Goal: Task Accomplishment & Management: Complete application form

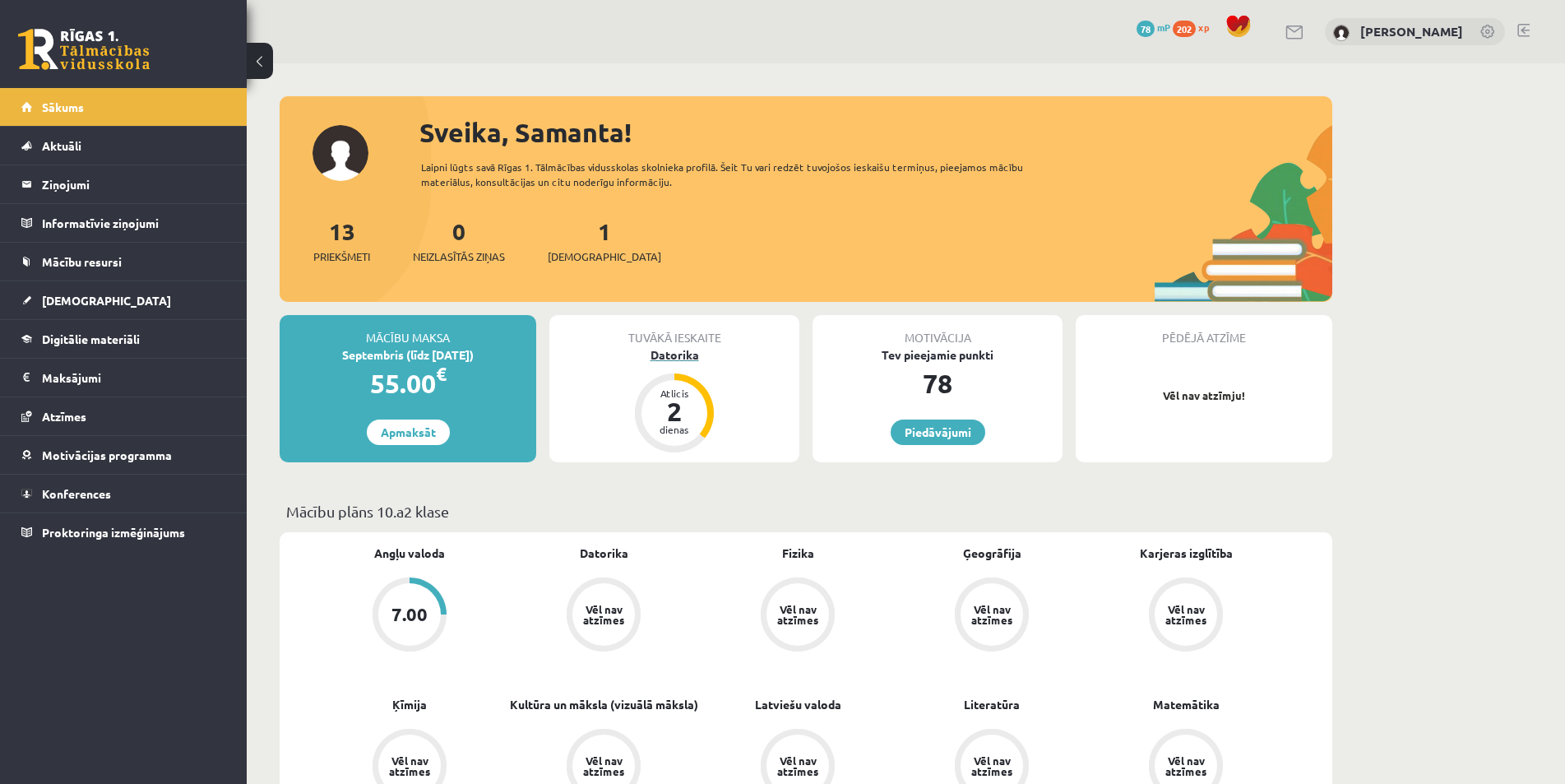
click at [685, 351] on div "Datorika" at bounding box center [674, 354] width 250 height 17
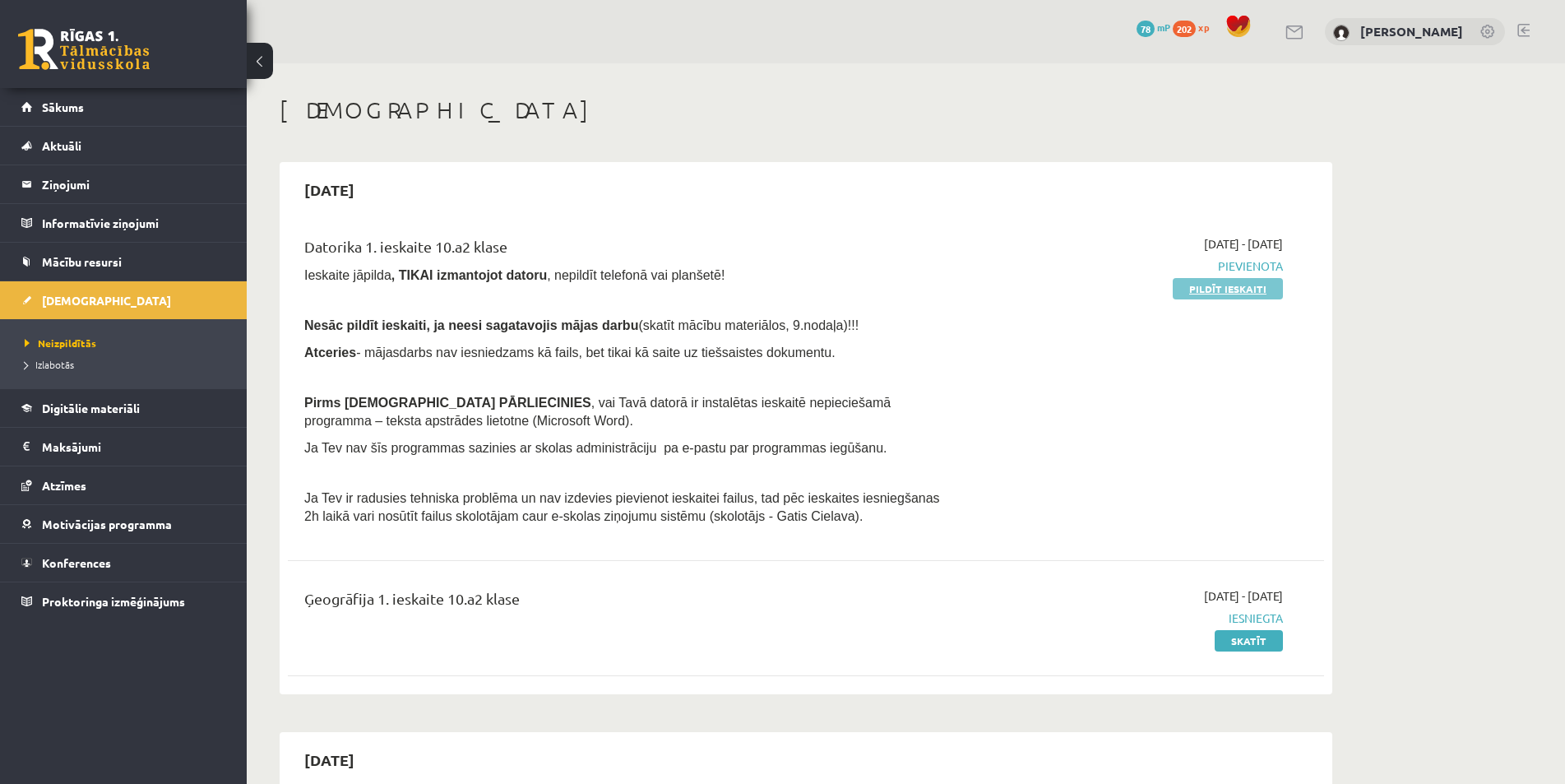
click at [1256, 284] on link "Pildīt ieskaiti" at bounding box center [1228, 288] width 111 height 22
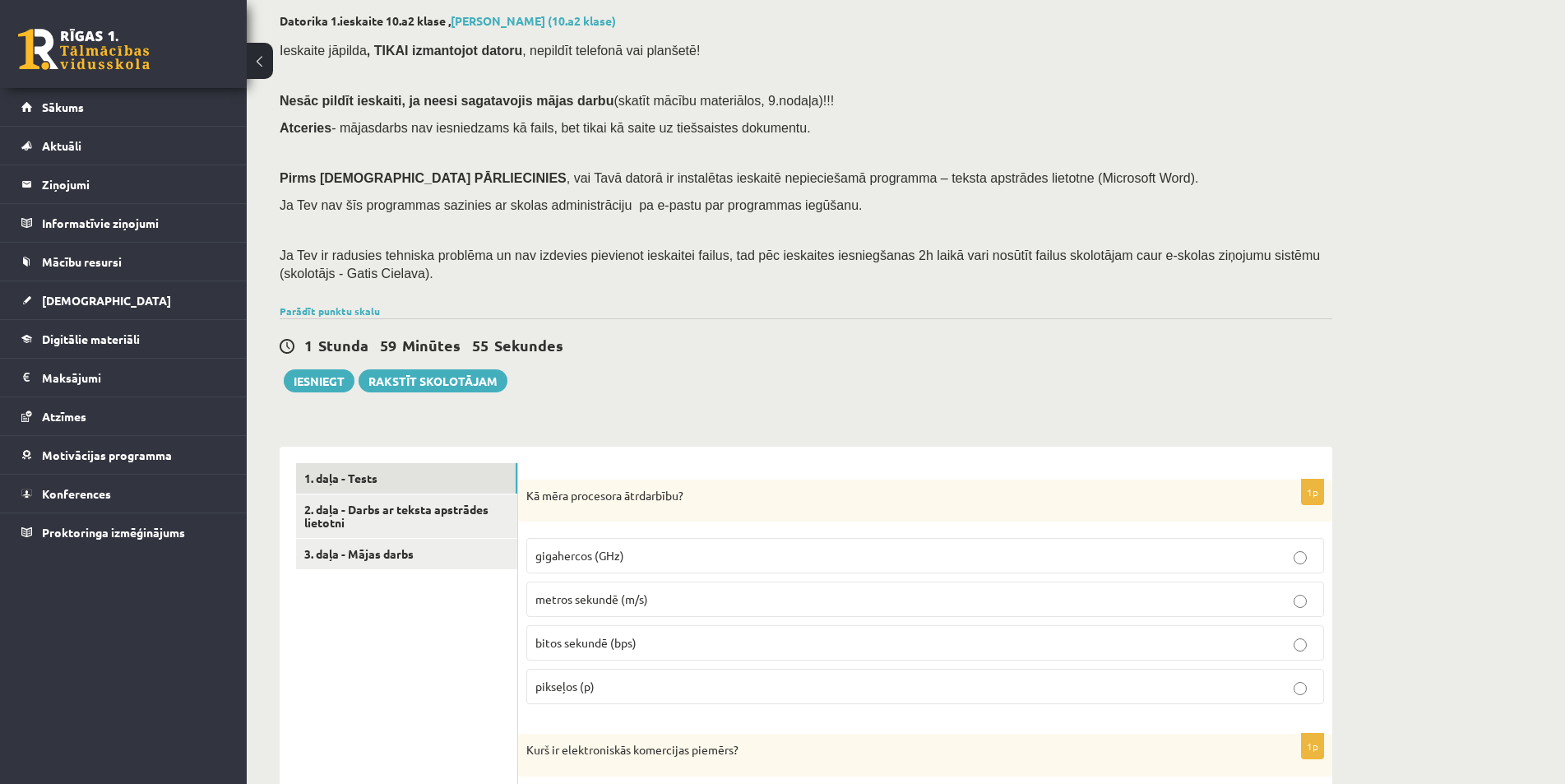
scroll to position [247, 0]
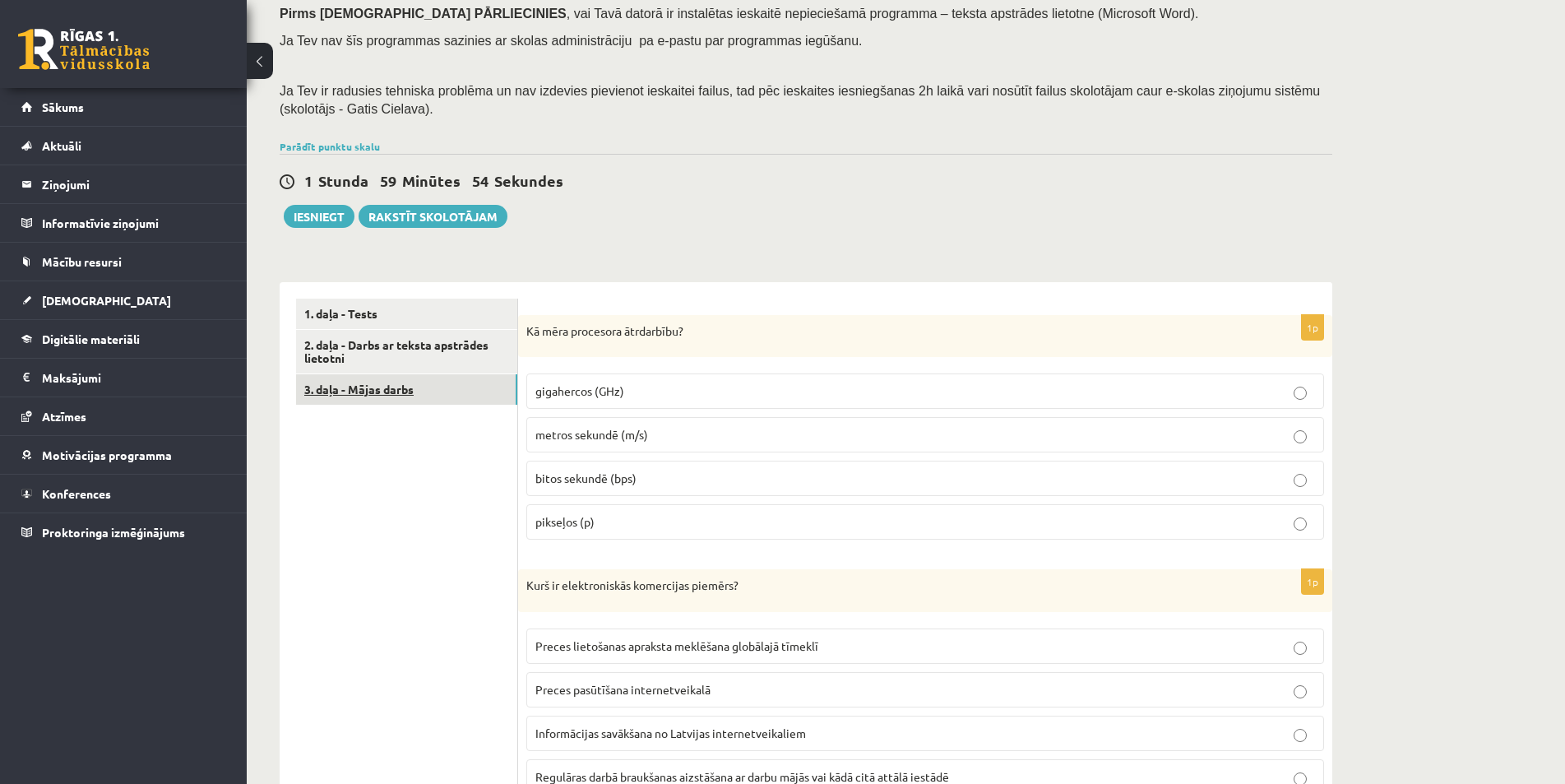
click at [464, 392] on link "3. daļa - Mājas darbs" at bounding box center [407, 389] width 221 height 31
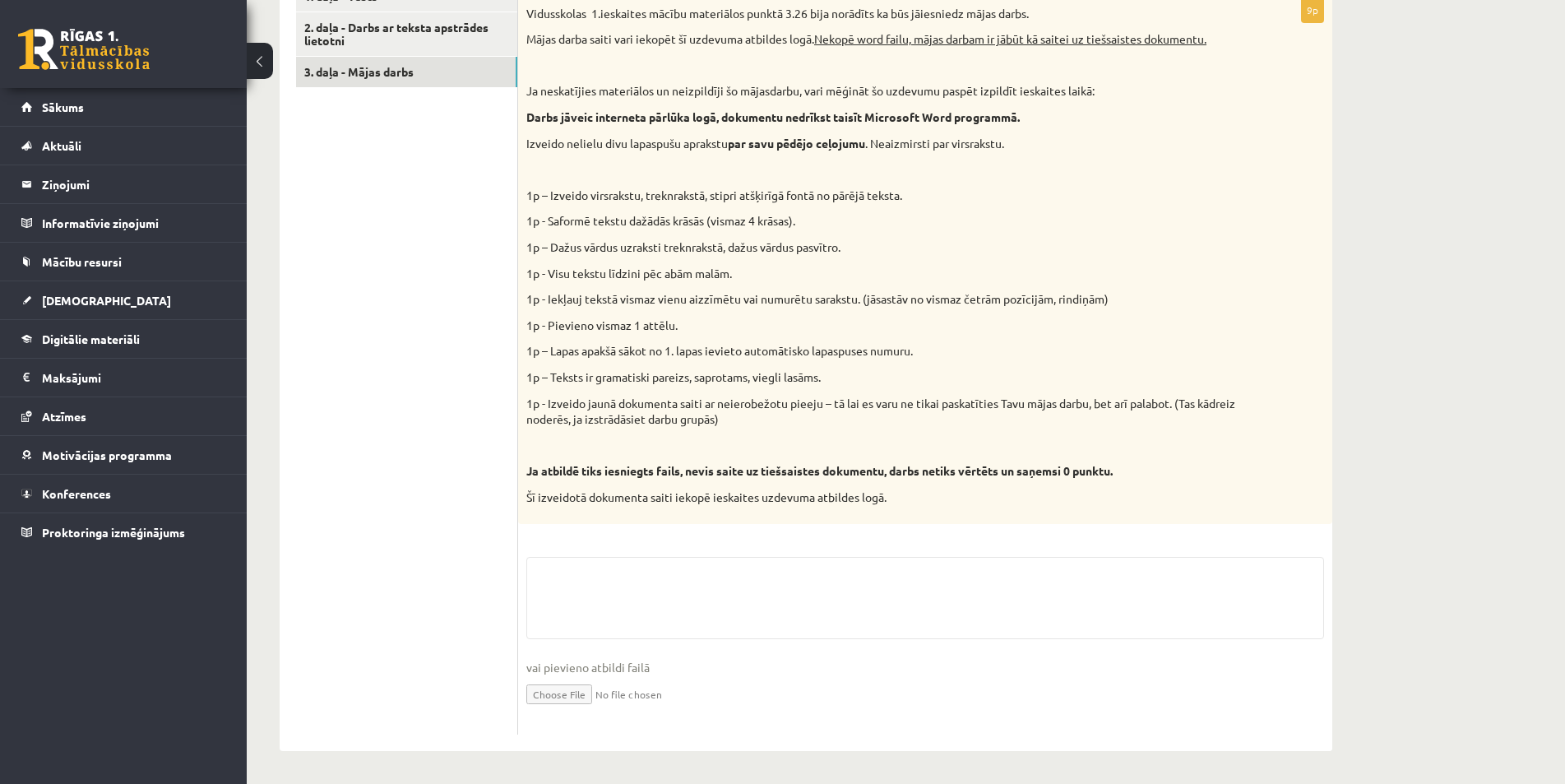
scroll to position [566, 0]
click at [648, 558] on fieldset "vai pievieno atbildi failā Iesniegtā atbilde" at bounding box center [926, 642] width 798 height 170
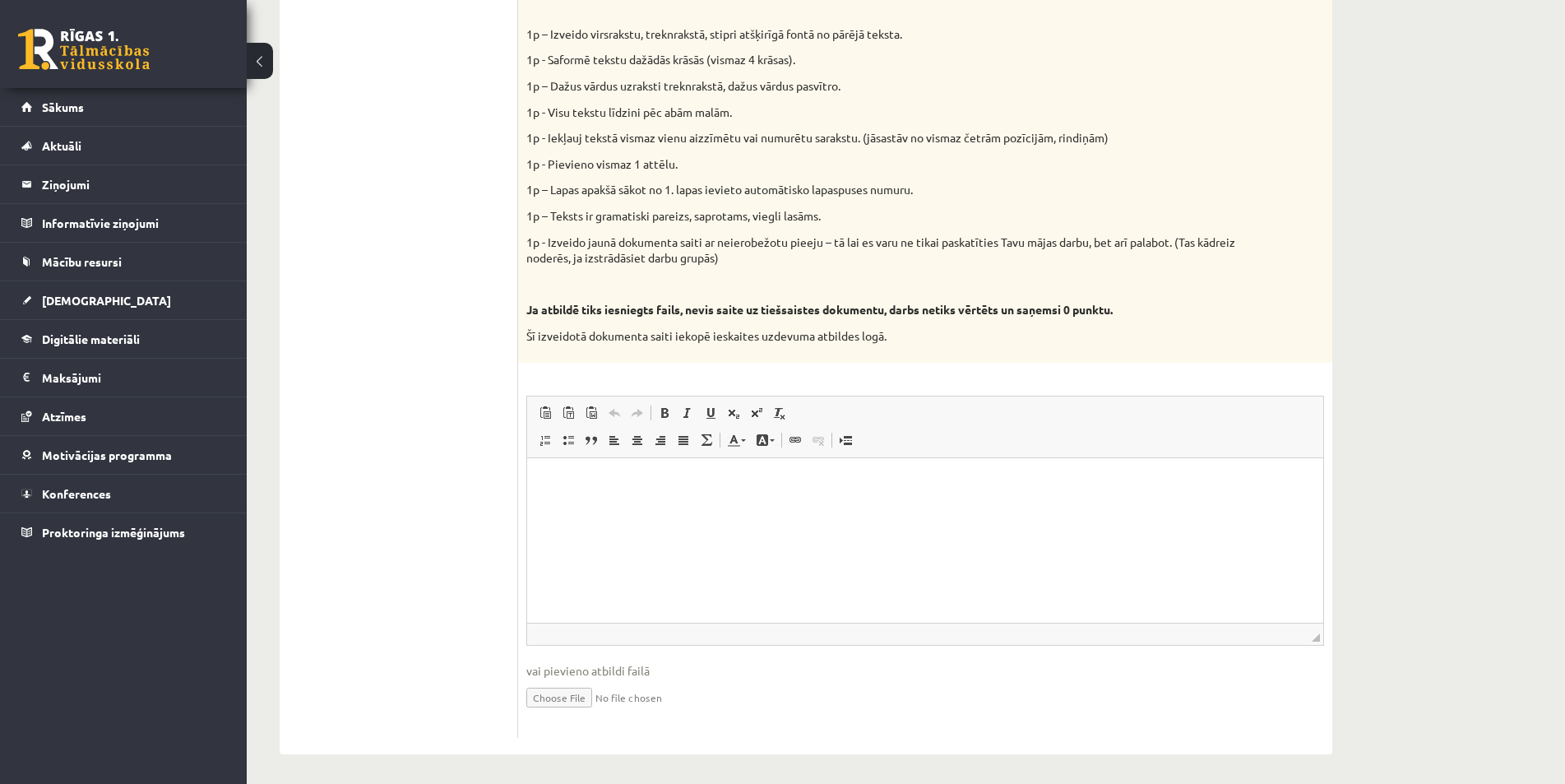
scroll to position [730, 0]
drag, startPoint x: 745, startPoint y: 495, endPoint x: 586, endPoint y: 526, distance: 162.0
click at [586, 503] on html at bounding box center [926, 478] width 797 height 50
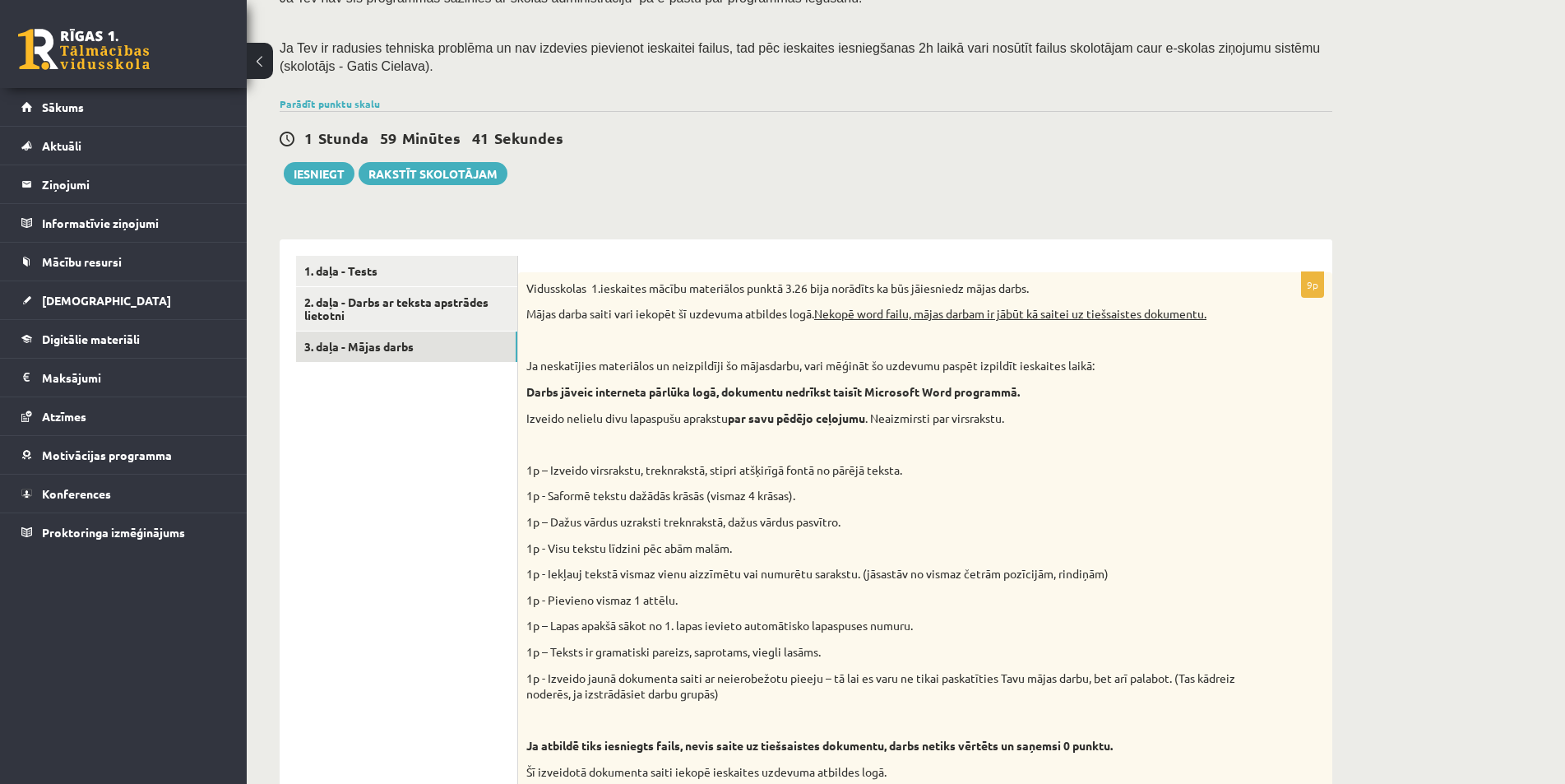
scroll to position [319, 0]
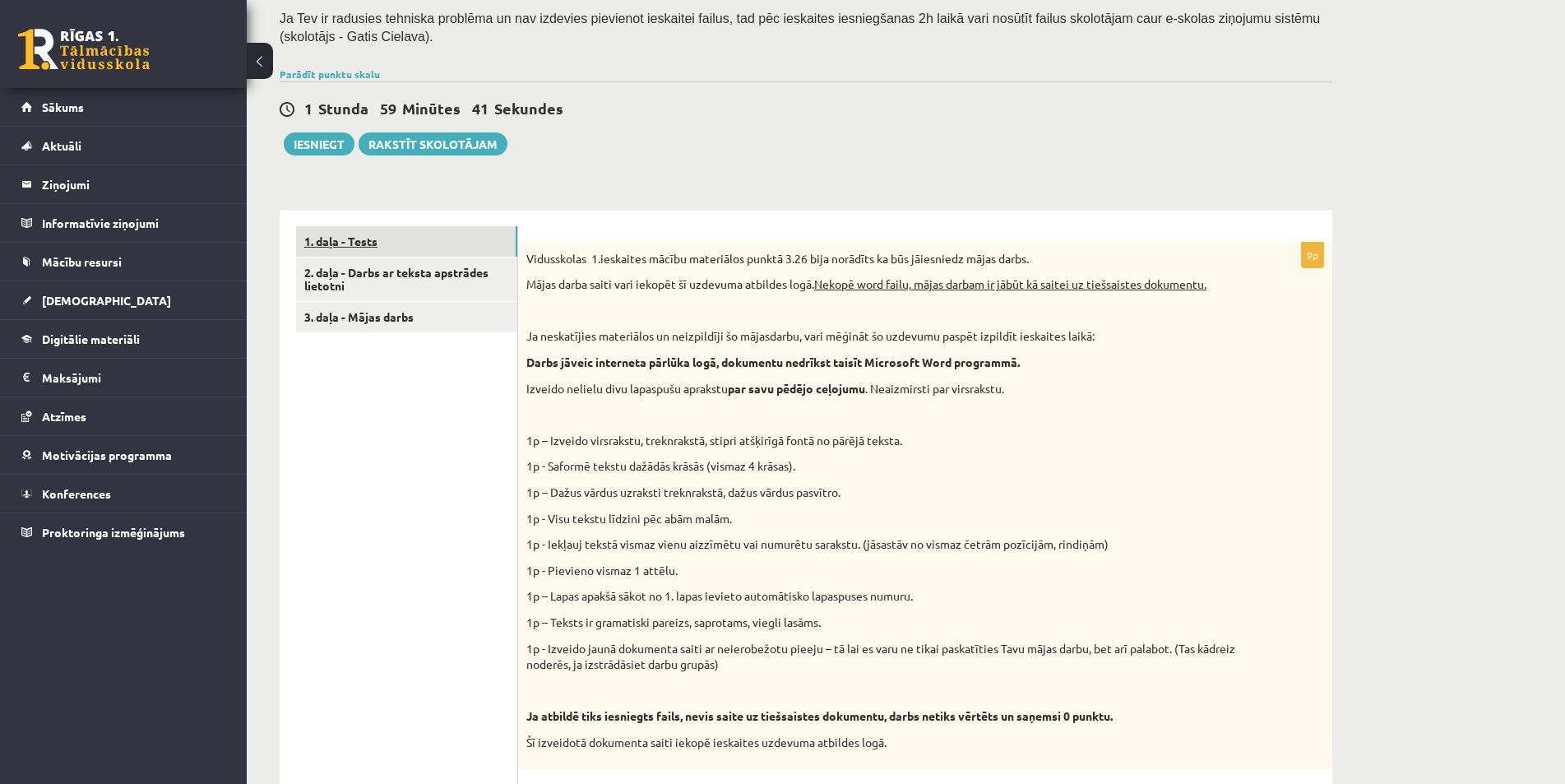
click at [371, 238] on link "1. daļa - Tests" at bounding box center [407, 241] width 221 height 31
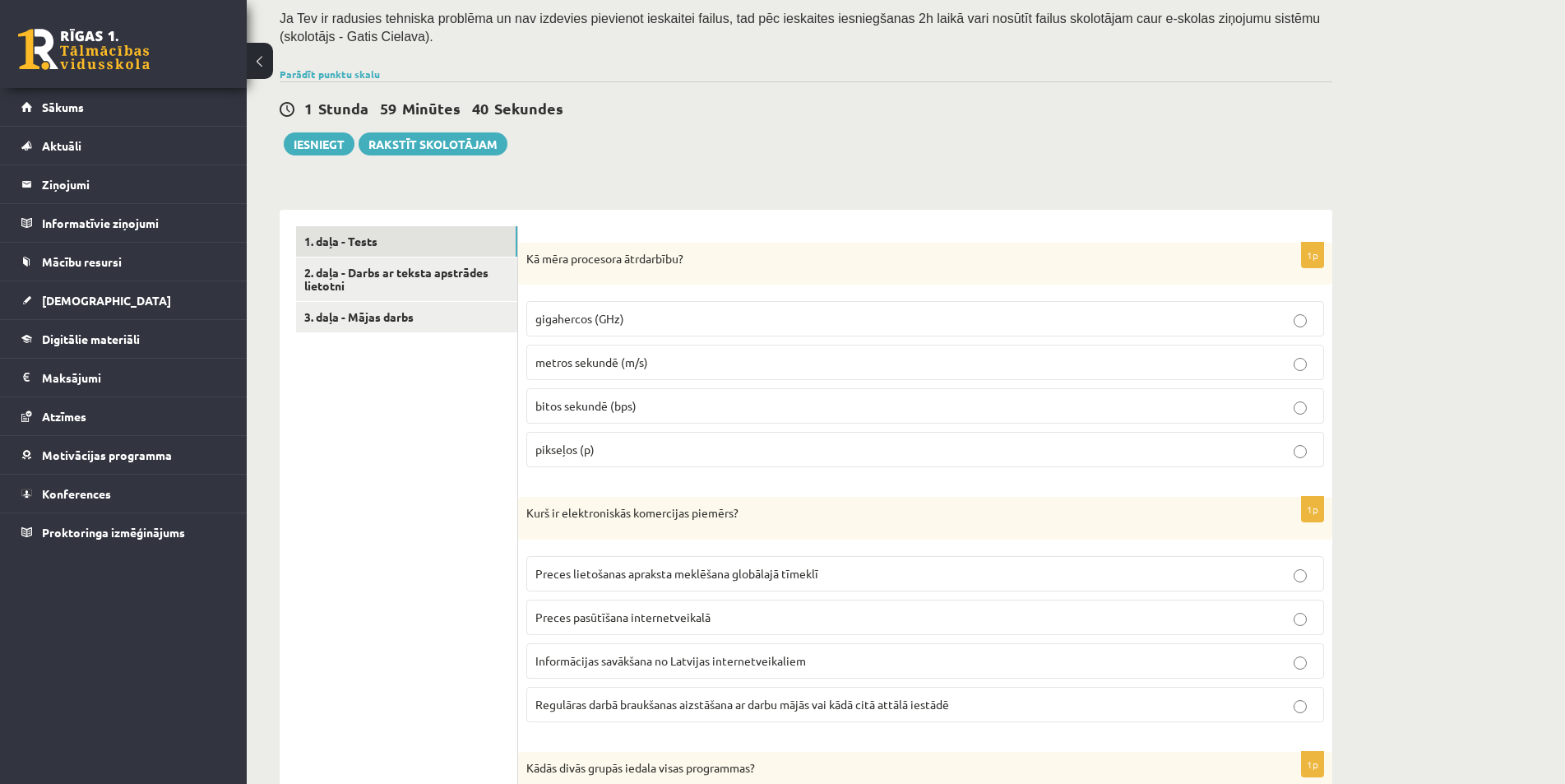
scroll to position [402, 0]
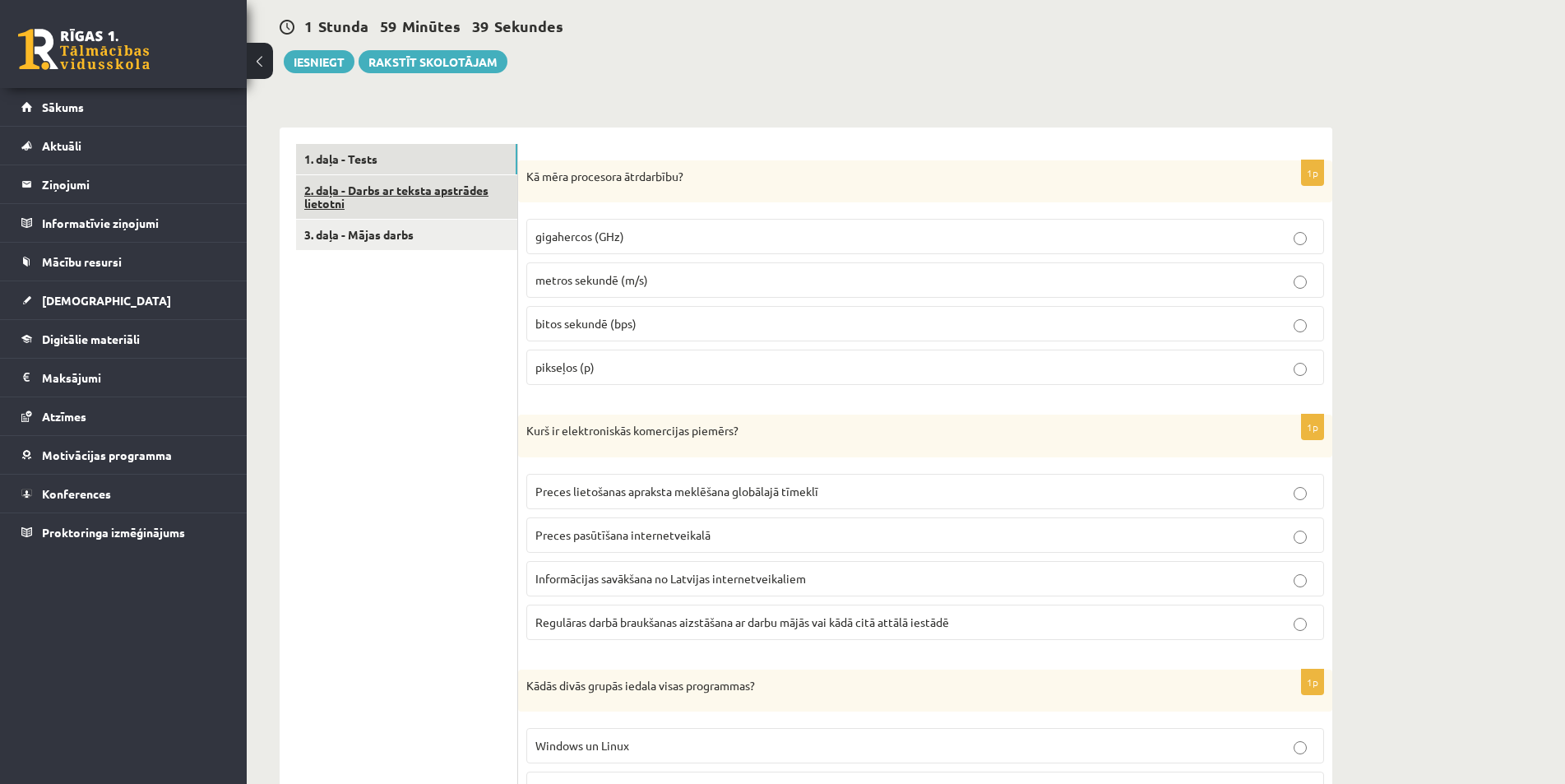
click at [446, 182] on link "2. daļa - Darbs ar teksta apstrādes lietotni" at bounding box center [407, 197] width 221 height 44
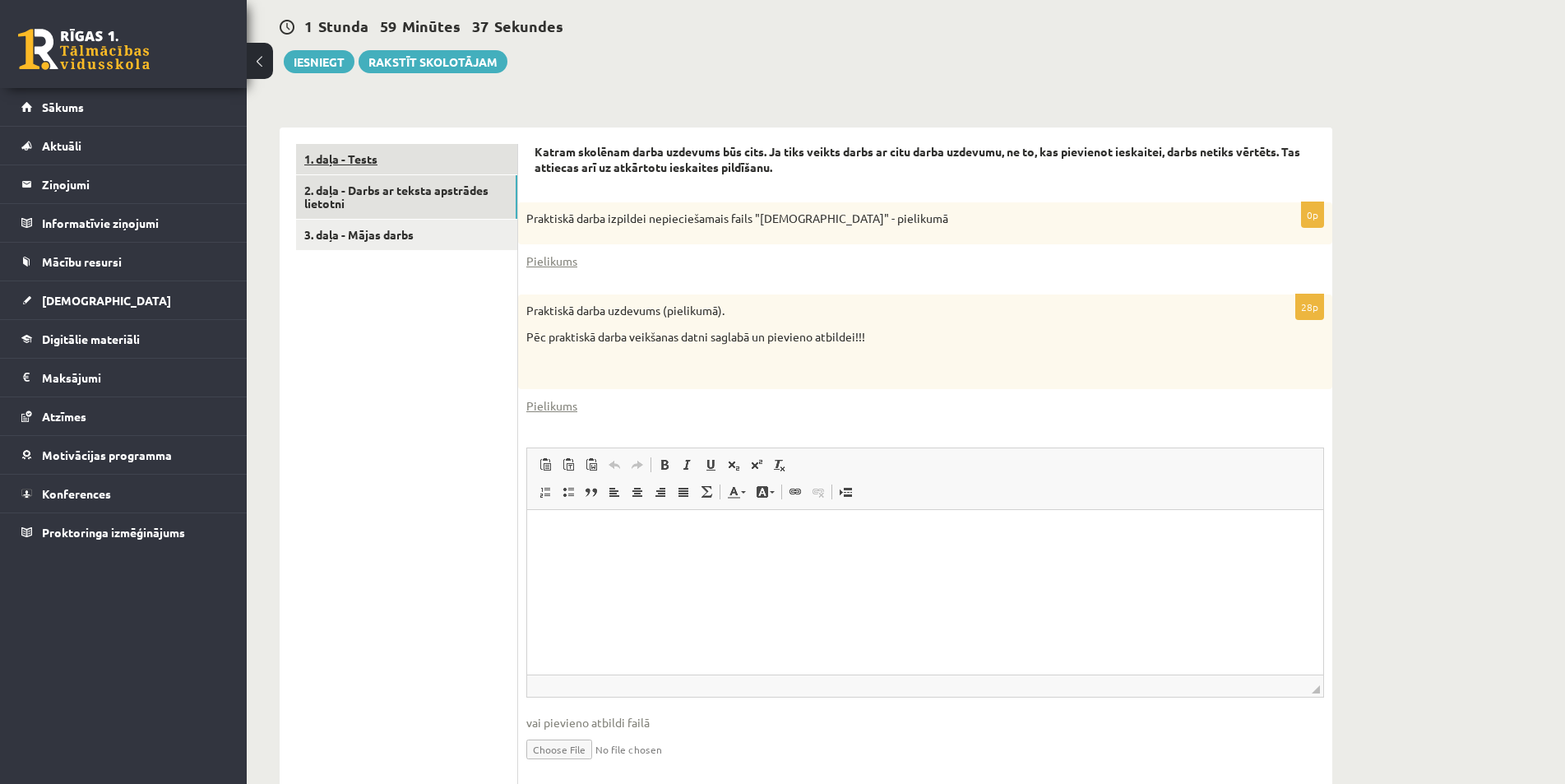
scroll to position [0, 0]
click at [436, 163] on link "1. daļa - Tests" at bounding box center [407, 159] width 221 height 31
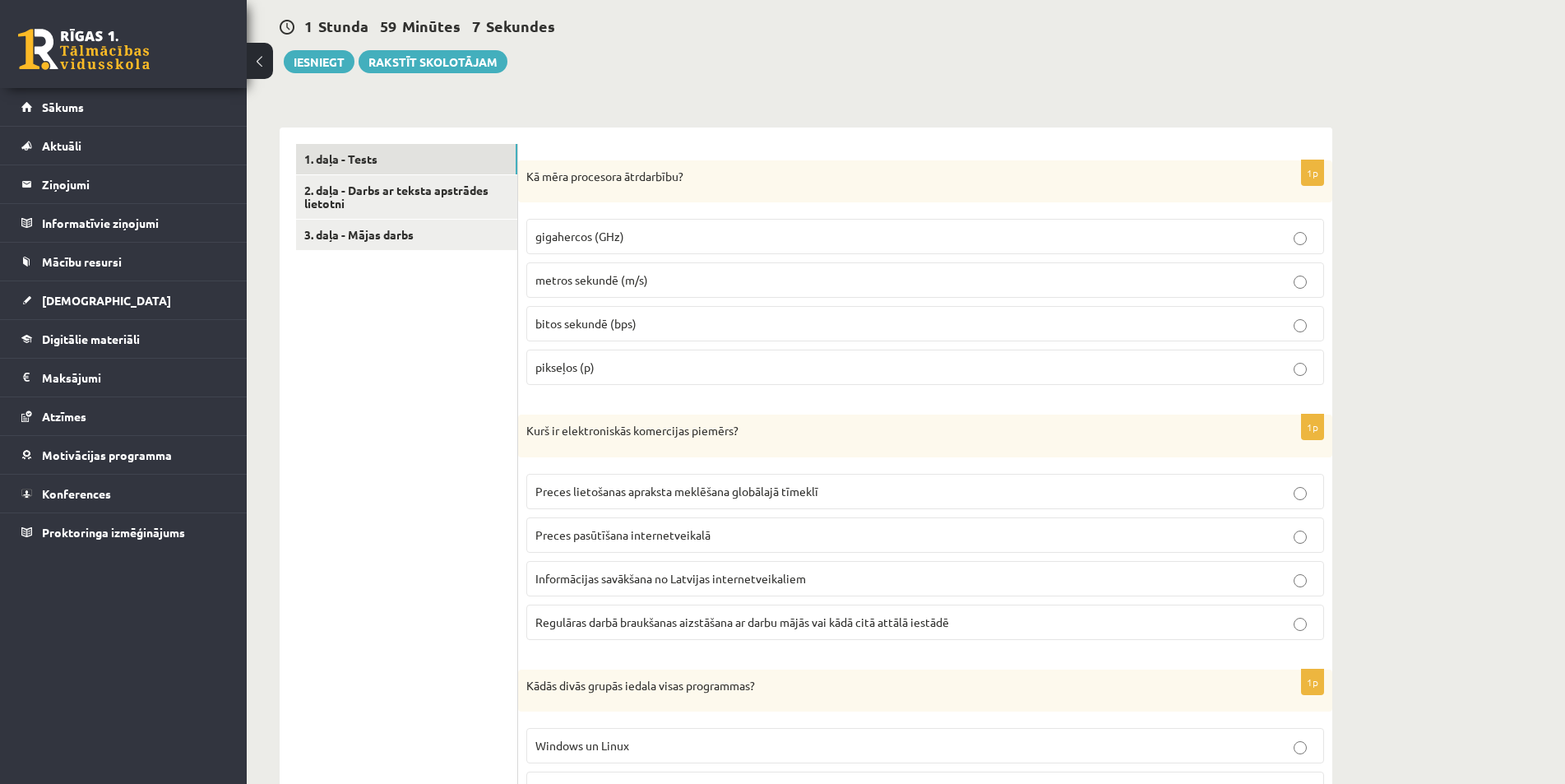
click at [1315, 231] on p "gigahercos (GHz)" at bounding box center [926, 236] width 780 height 17
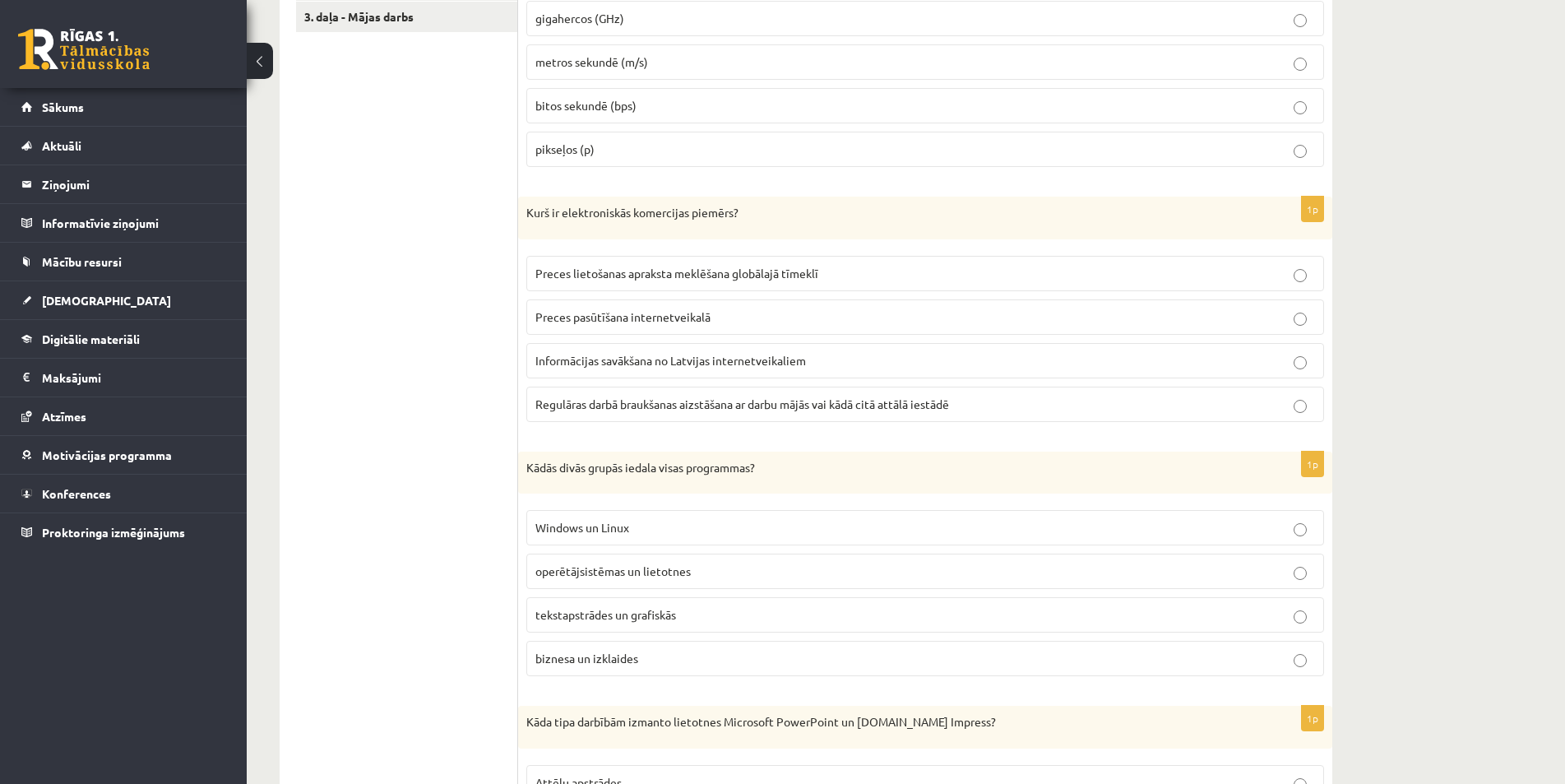
scroll to position [648, 0]
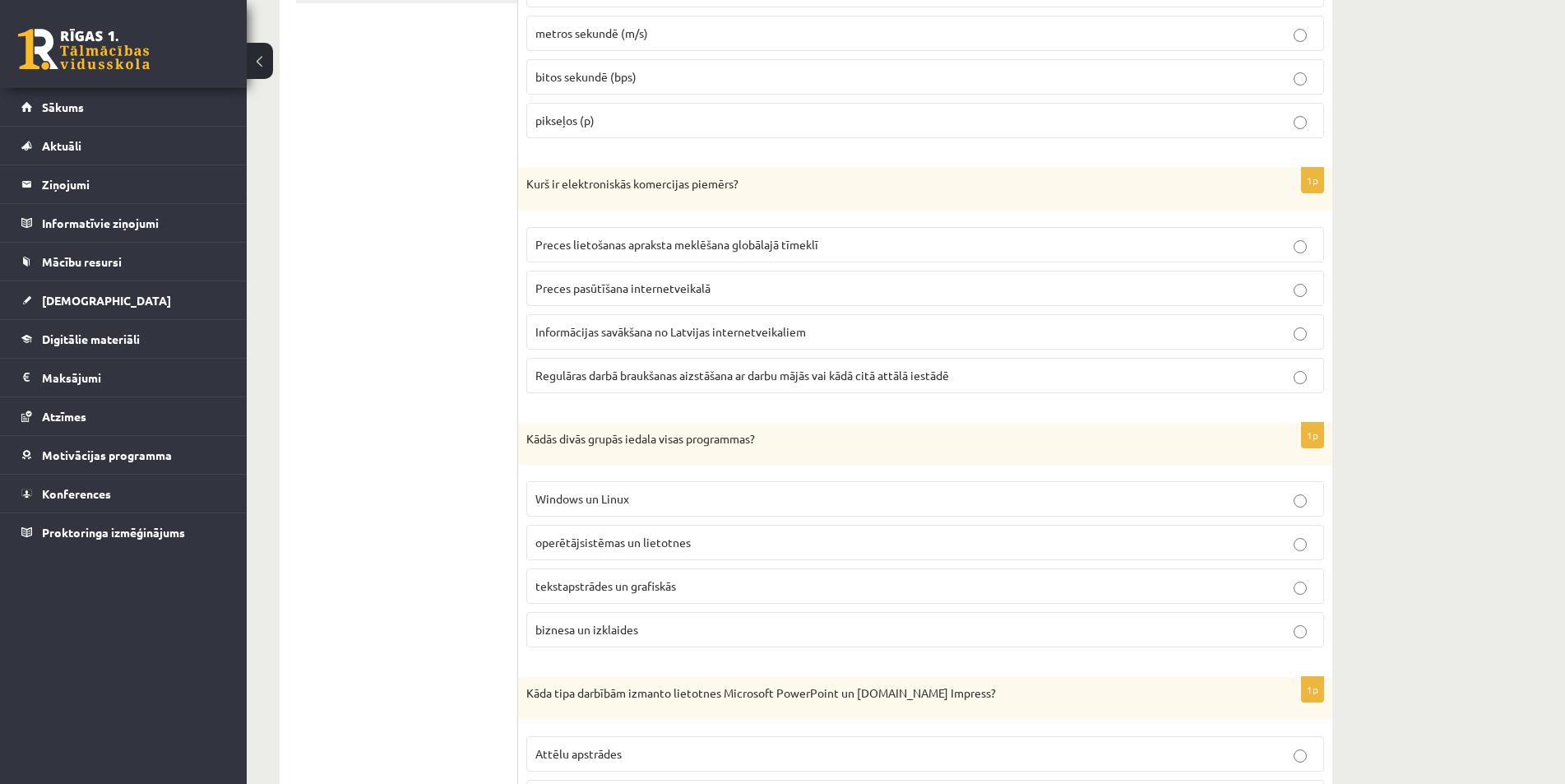
click at [938, 291] on p "Preces pasūtīšana internetveikalā" at bounding box center [926, 288] width 780 height 17
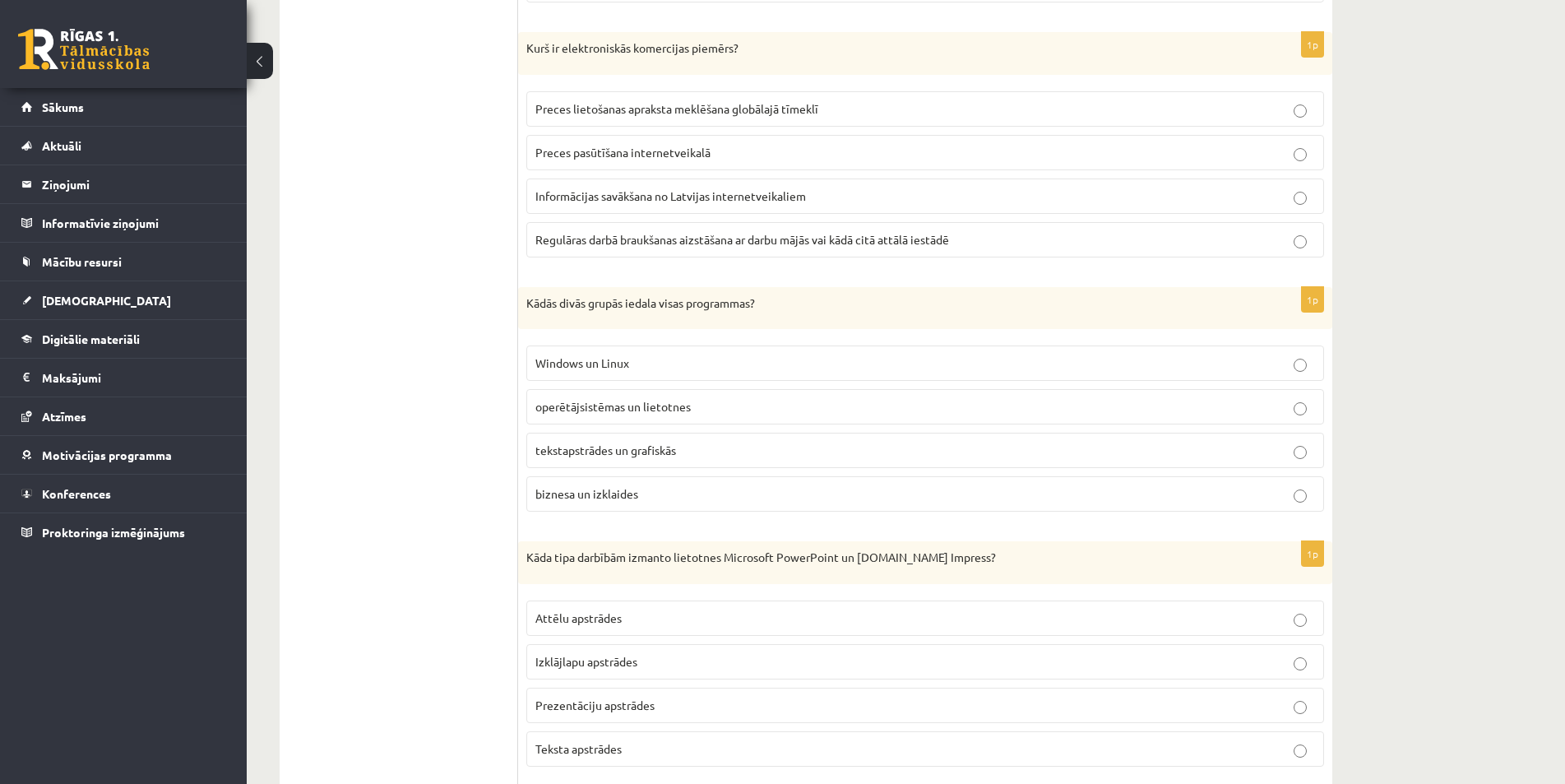
scroll to position [812, 0]
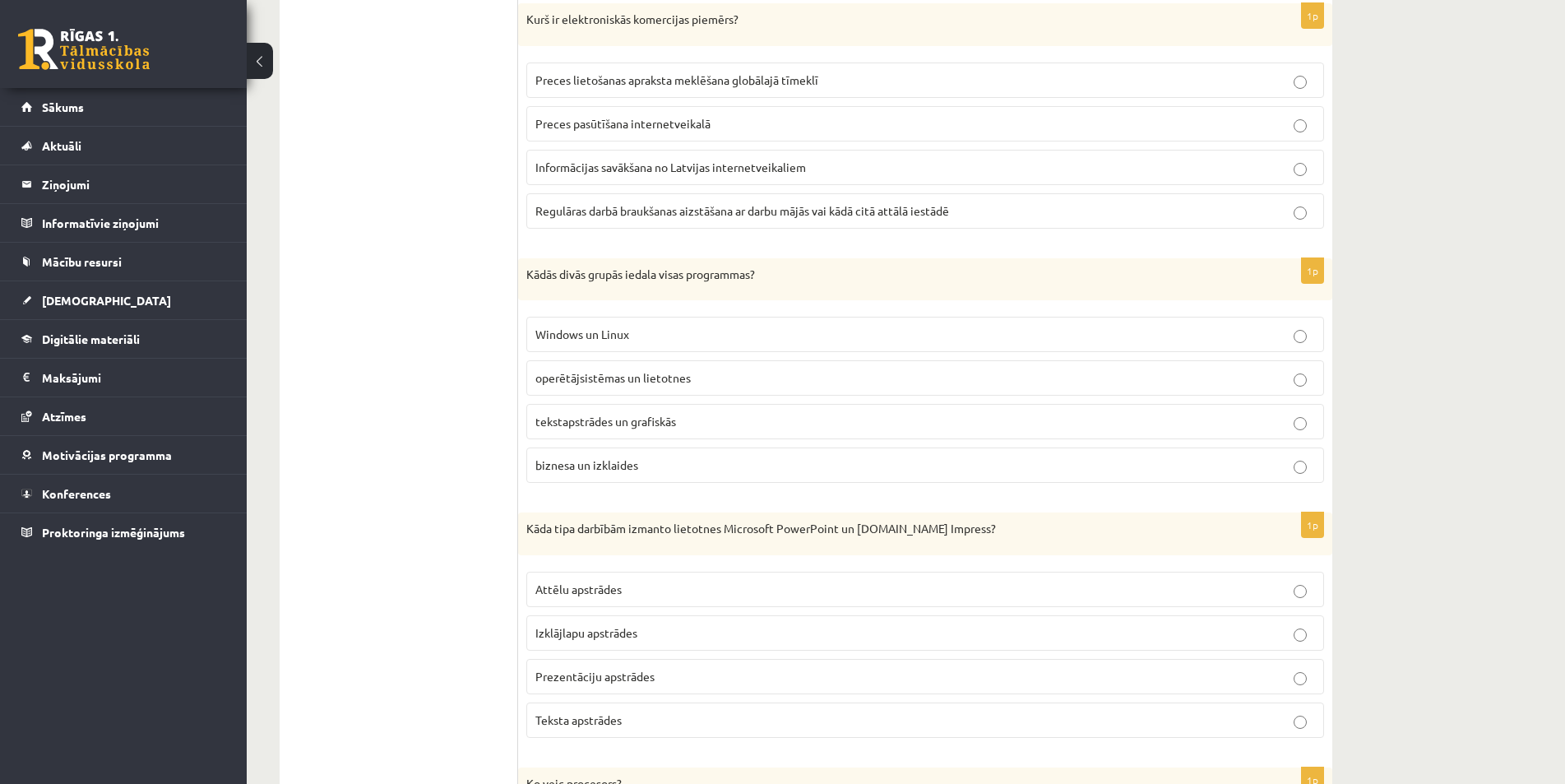
click at [915, 391] on label "operētājsistēmas un lietotnes" at bounding box center [926, 377] width 798 height 36
click at [885, 417] on p "tekstapstrādes un grafiskās" at bounding box center [926, 422] width 780 height 17
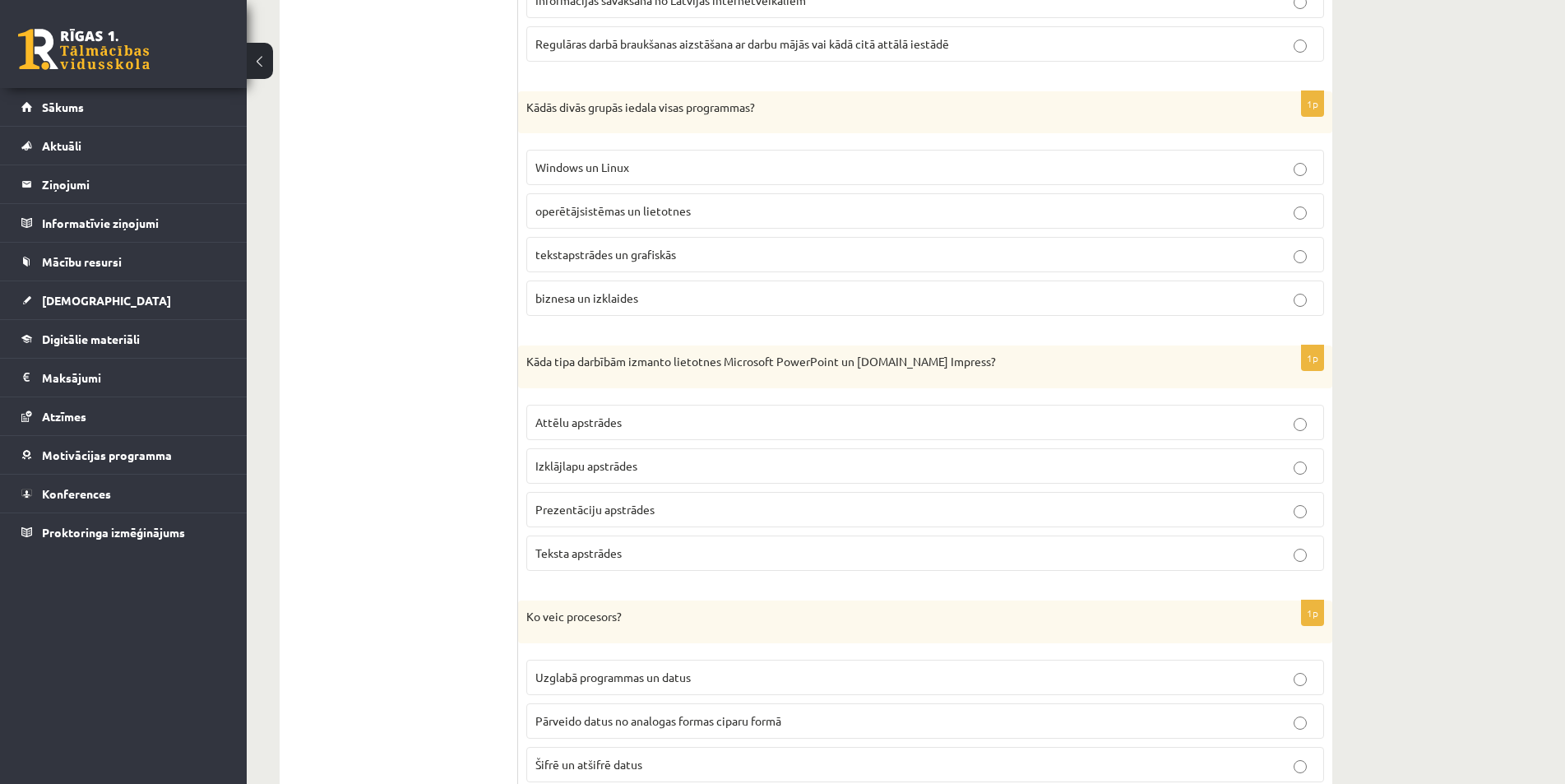
scroll to position [1059, 0]
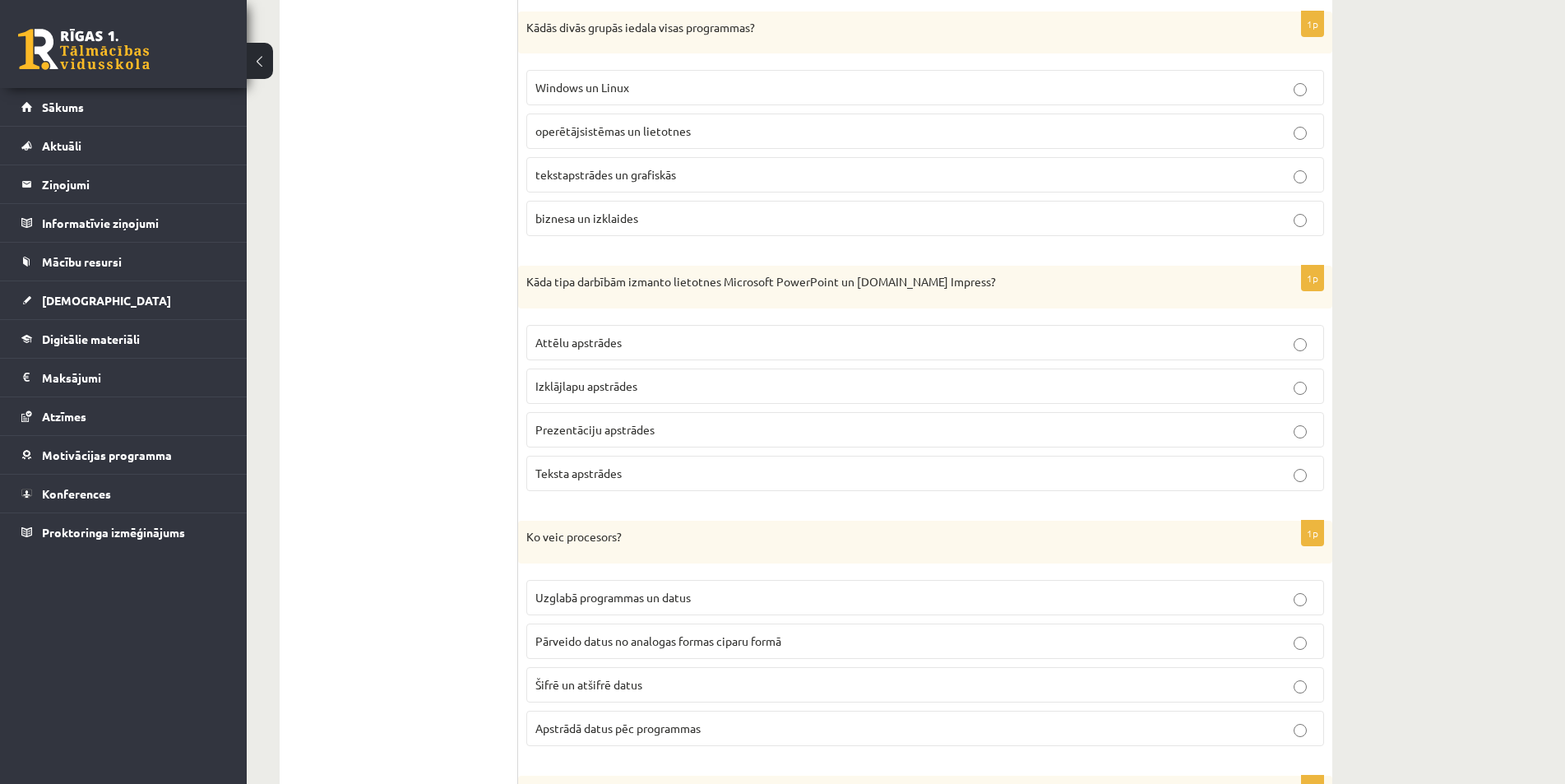
click at [727, 429] on p "Prezentāciju apstrādes" at bounding box center [926, 429] width 780 height 17
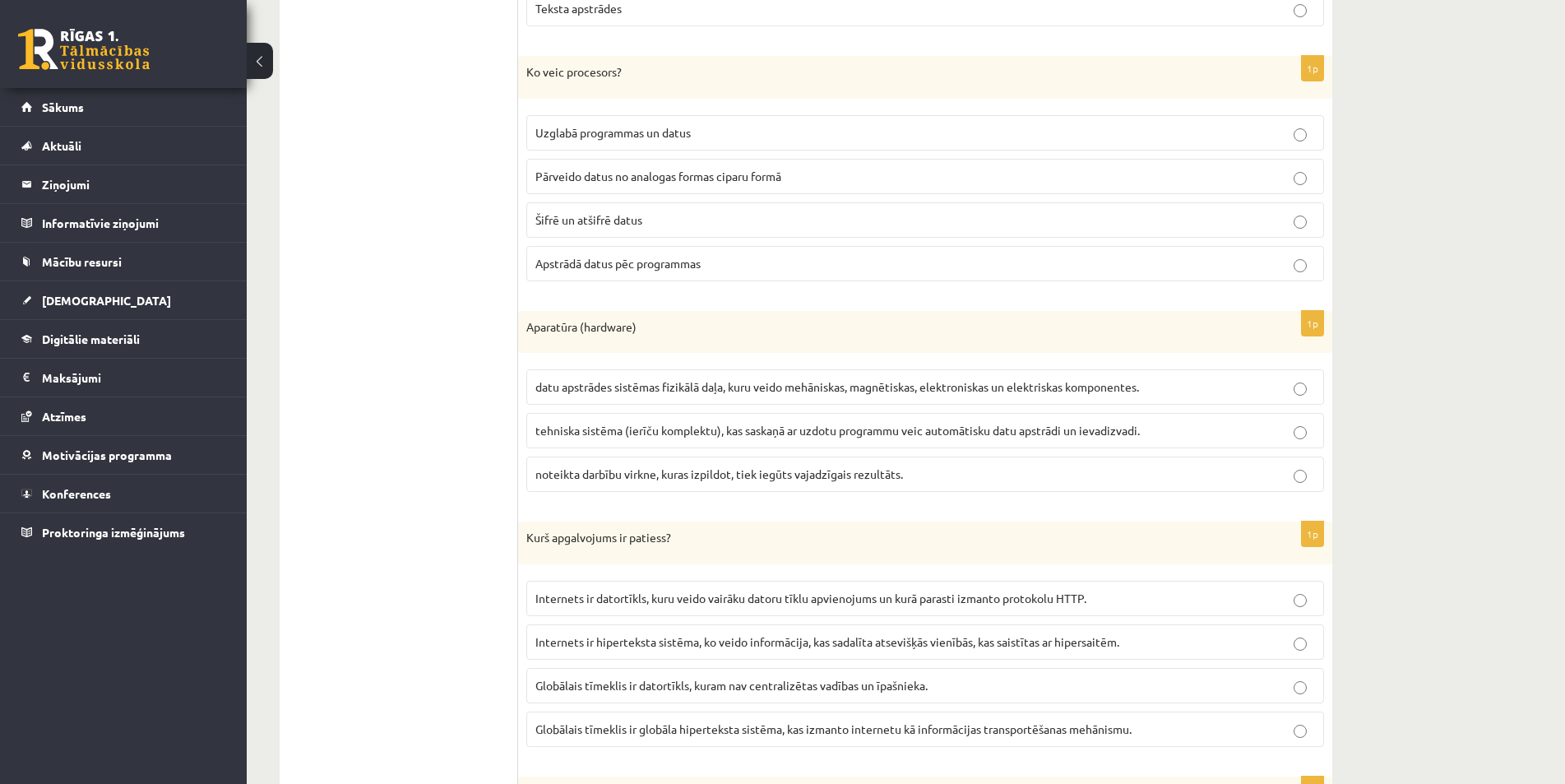
scroll to position [1553, 0]
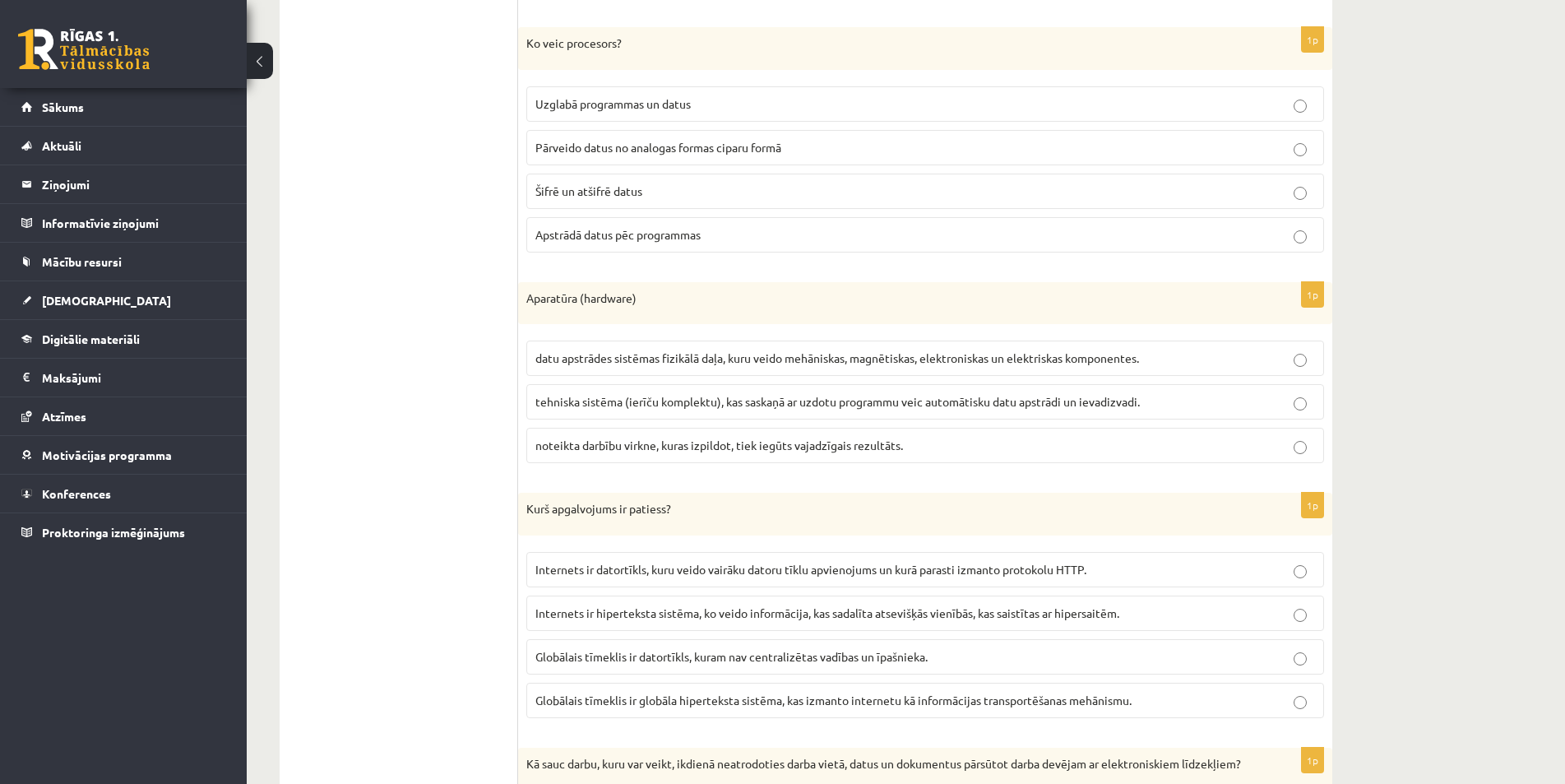
click at [1259, 350] on p "datu apstrādes sistēmas fizikālā daļa, kuru veido mehāniskas, magnētiskas, elek…" at bounding box center [926, 357] width 780 height 17
click at [1224, 419] on label "tehniska sistēma (ierīču komplektu), kas saskaņā ar uzdotu programmu veic autom…" at bounding box center [926, 402] width 798 height 36
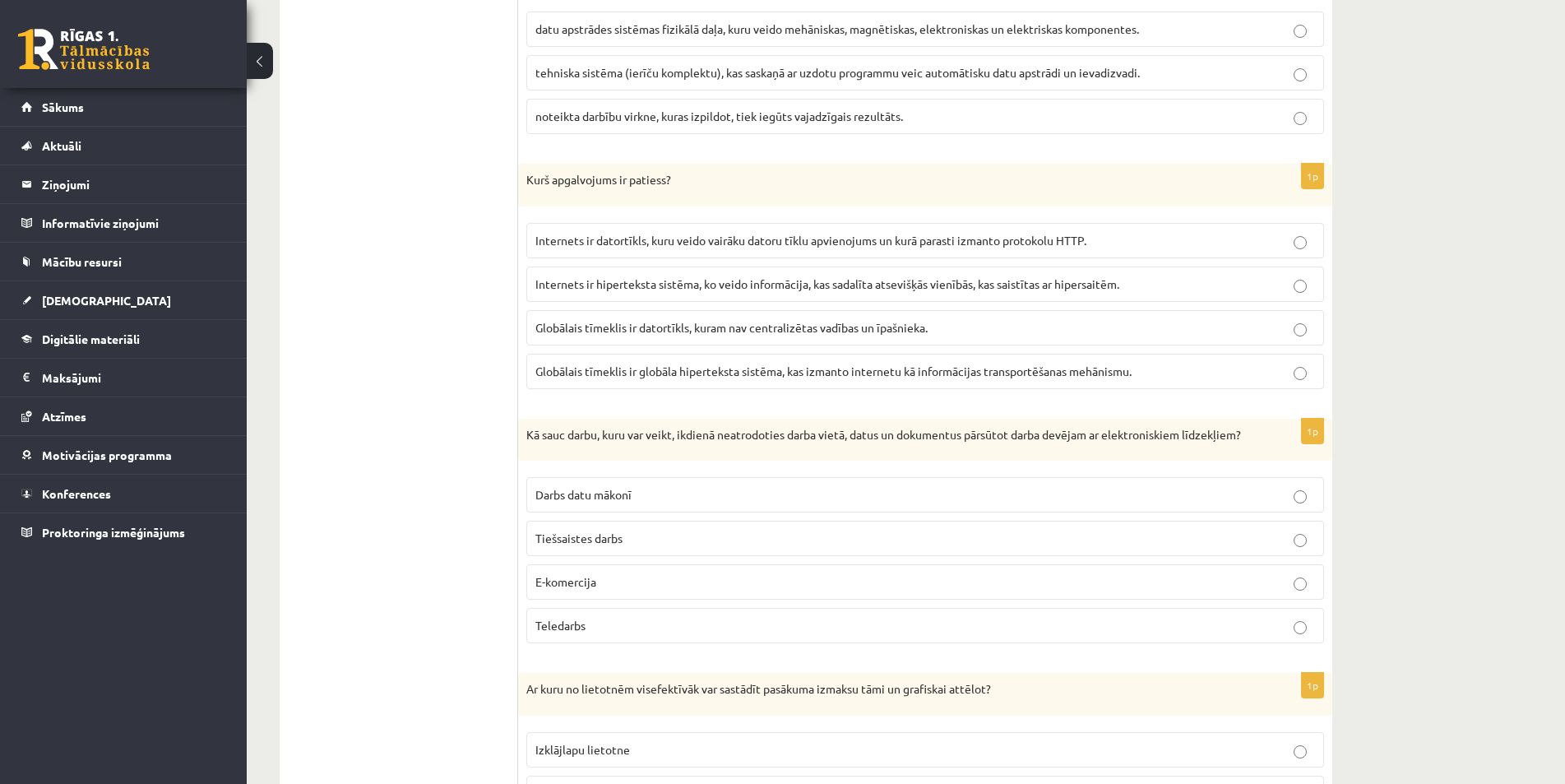
scroll to position [1964, 0]
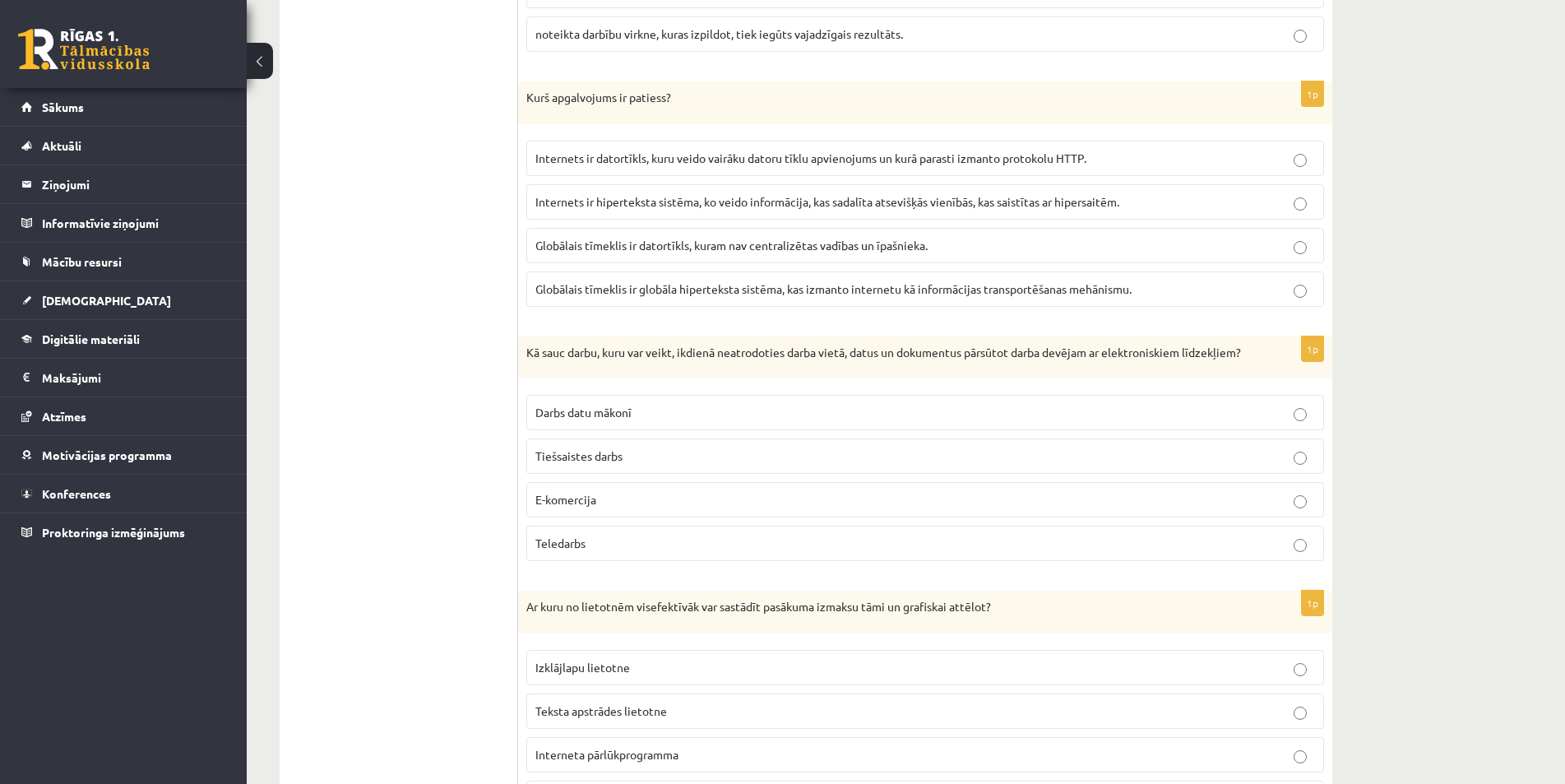
click at [1012, 465] on p "Tiešsaistes darbs" at bounding box center [926, 456] width 780 height 17
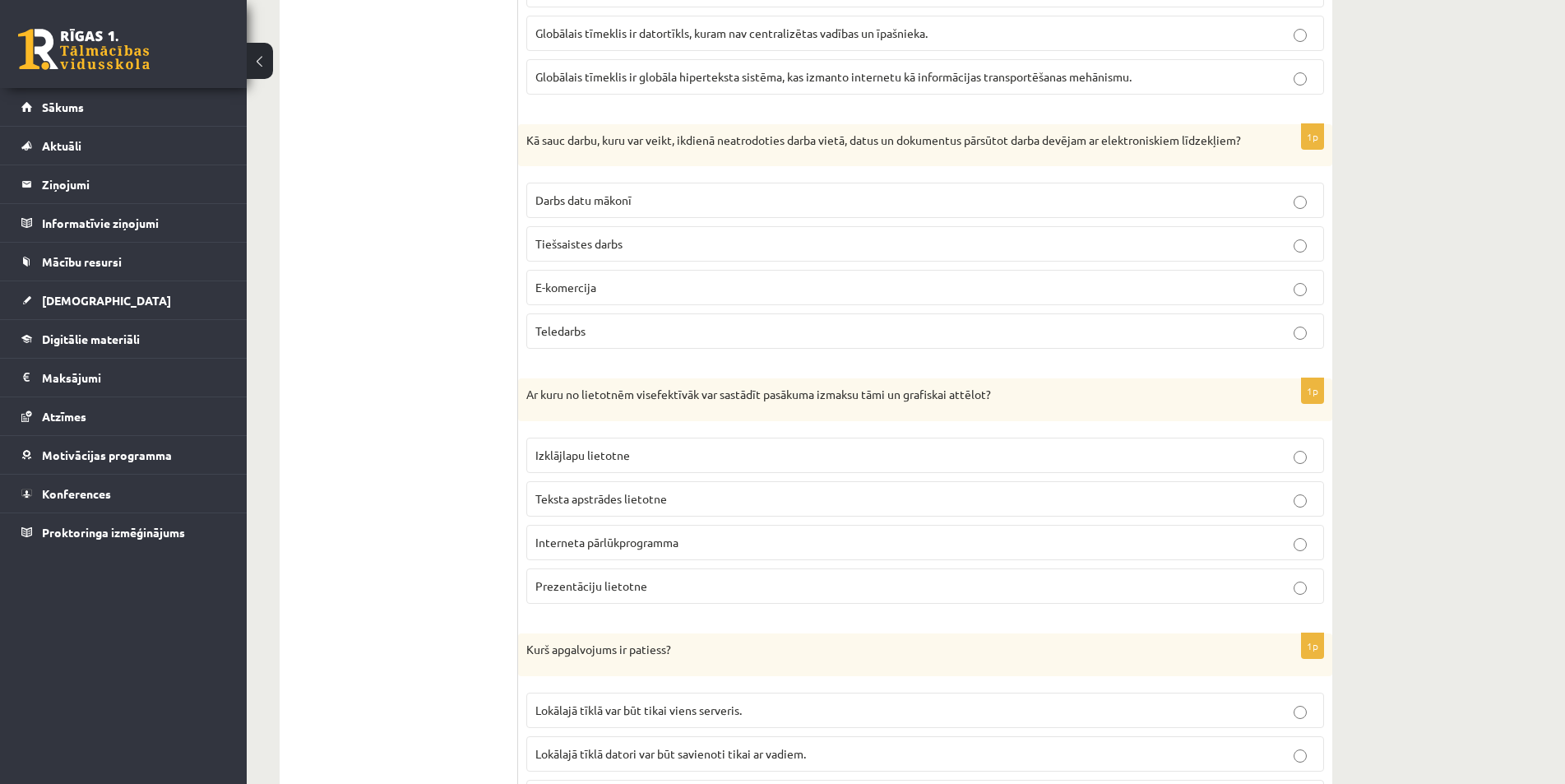
scroll to position [2312, 0]
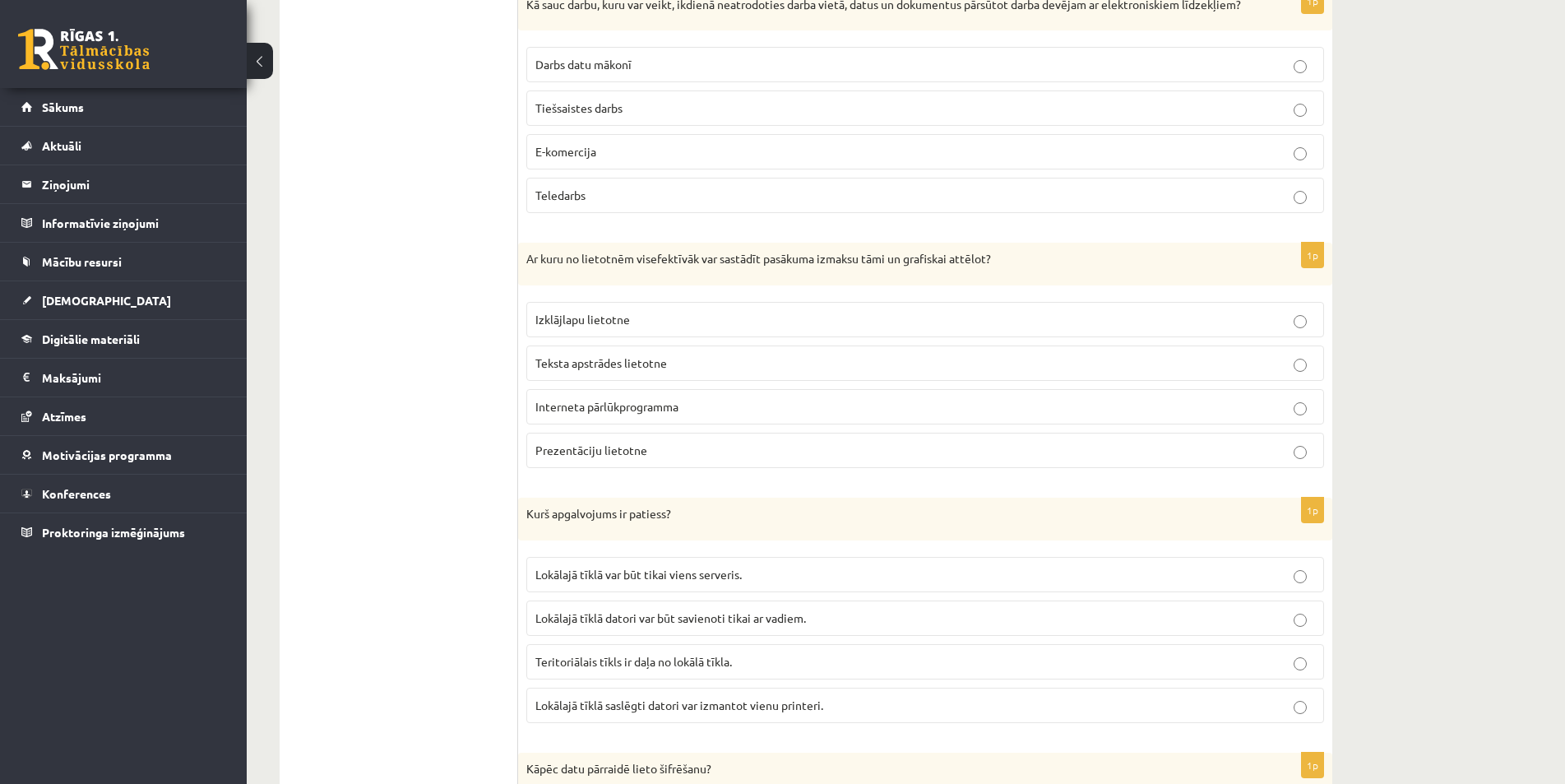
click at [873, 372] on p "Teksta apstrādes lietotne" at bounding box center [926, 362] width 780 height 17
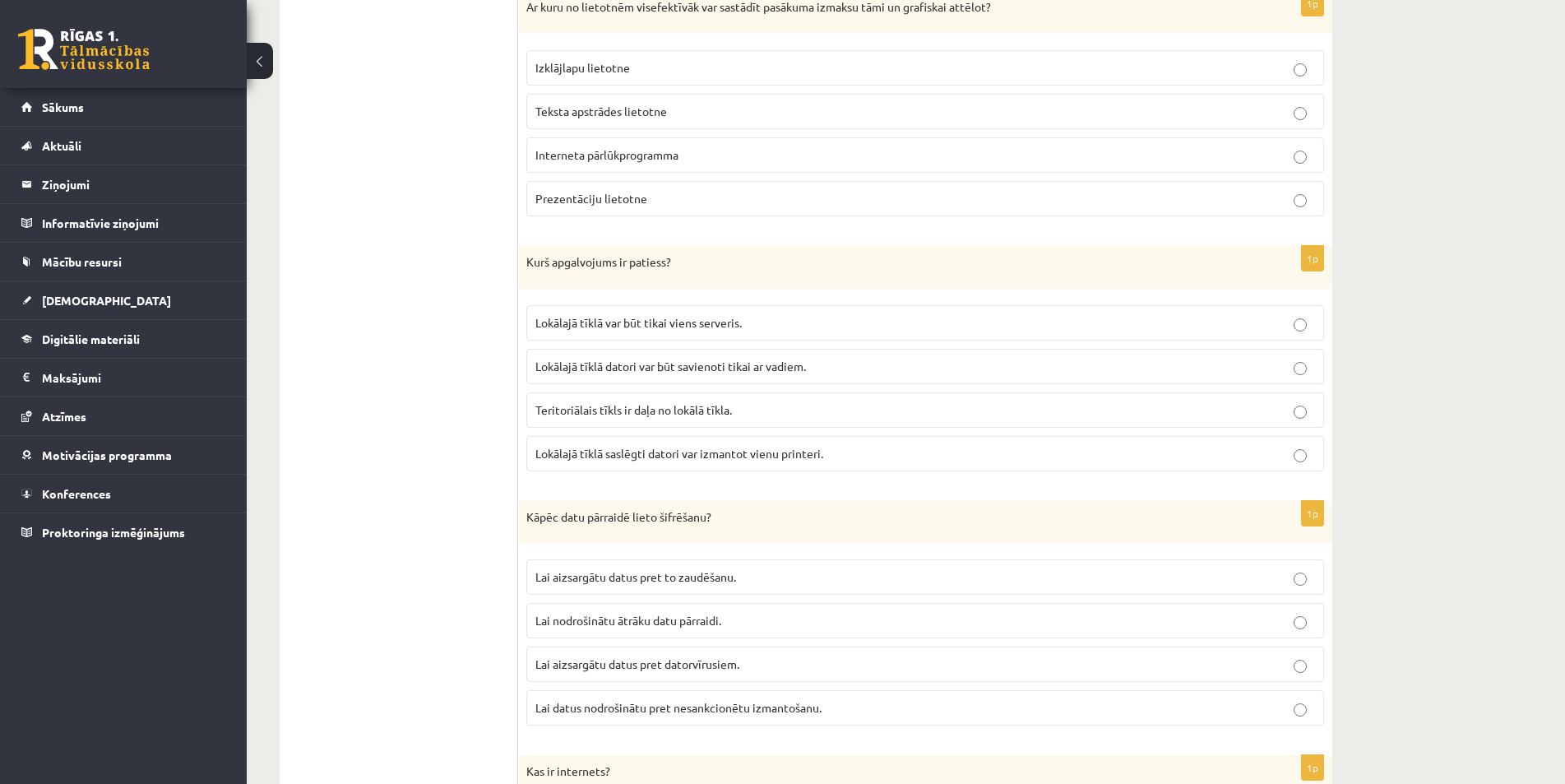
scroll to position [2640, 0]
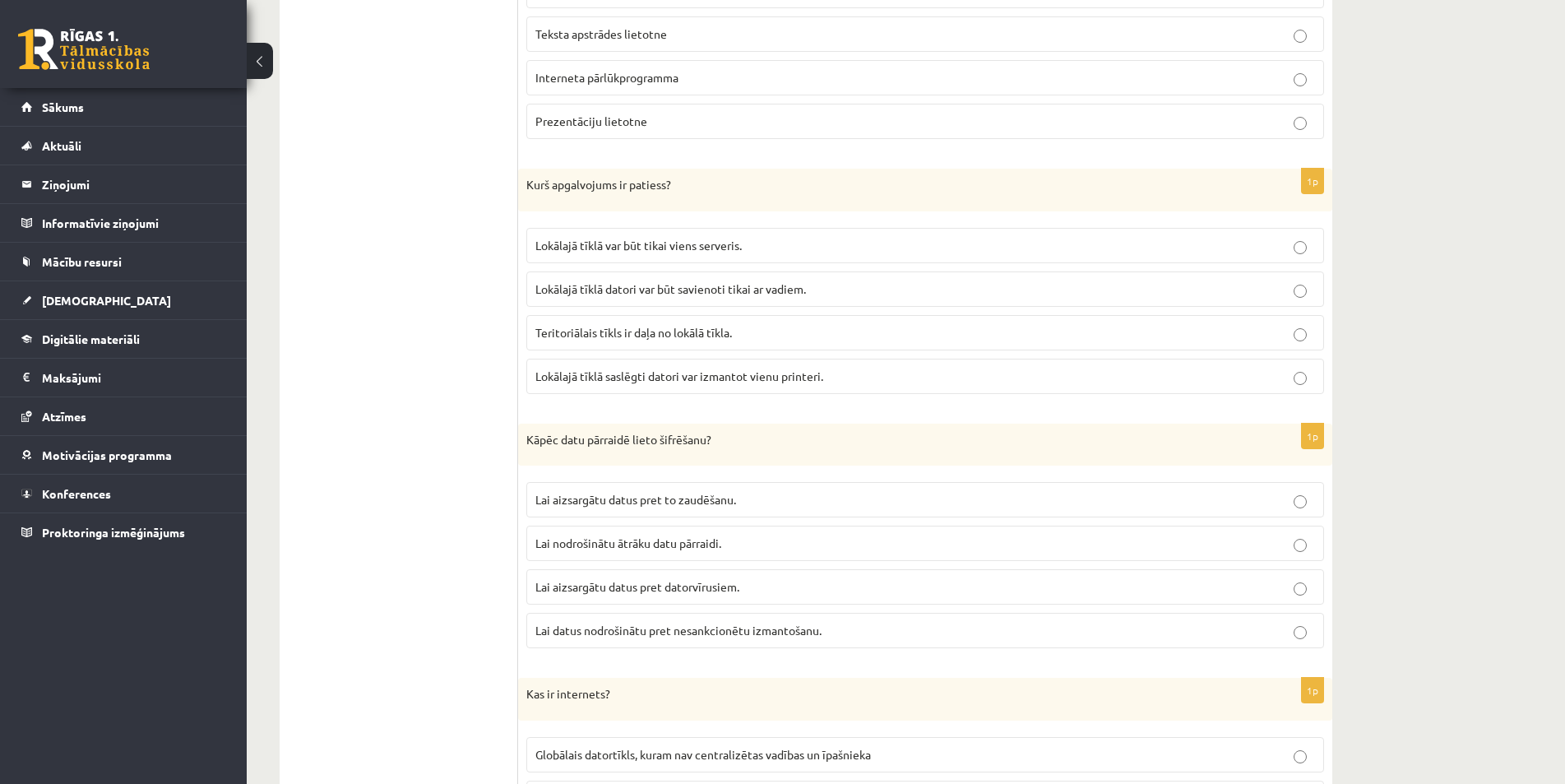
click at [890, 350] on label "Teritoriālais tīkls ir daļa no lokālā tīkla." at bounding box center [926, 333] width 798 height 36
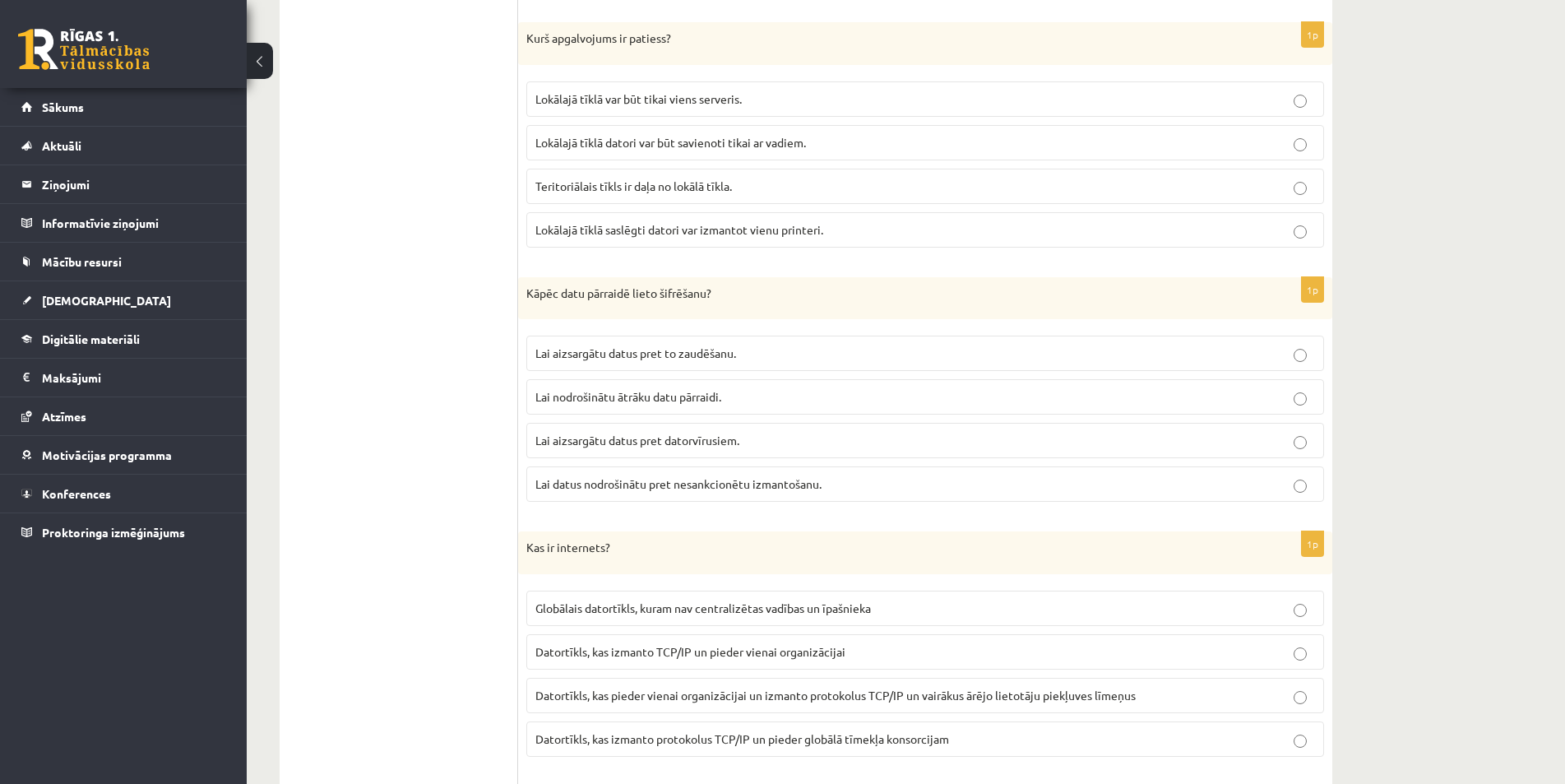
scroll to position [2805, 0]
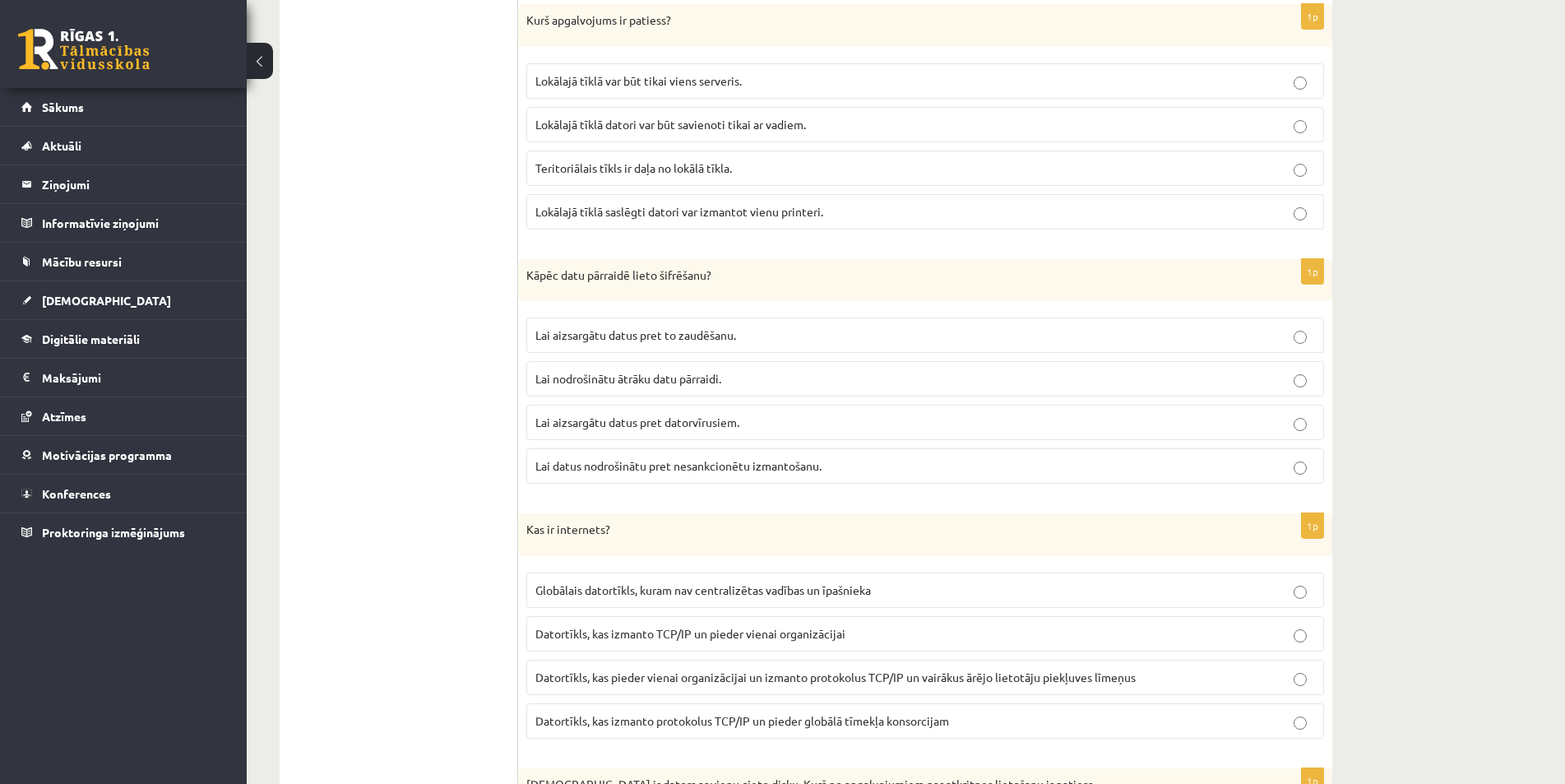
click at [881, 343] on p "Lai aizsargātu datus pret to zaudēšanu." at bounding box center [926, 335] width 780 height 17
click at [857, 431] on p "Lai aizsargātu datus pret datorvīrusiem." at bounding box center [926, 422] width 780 height 17
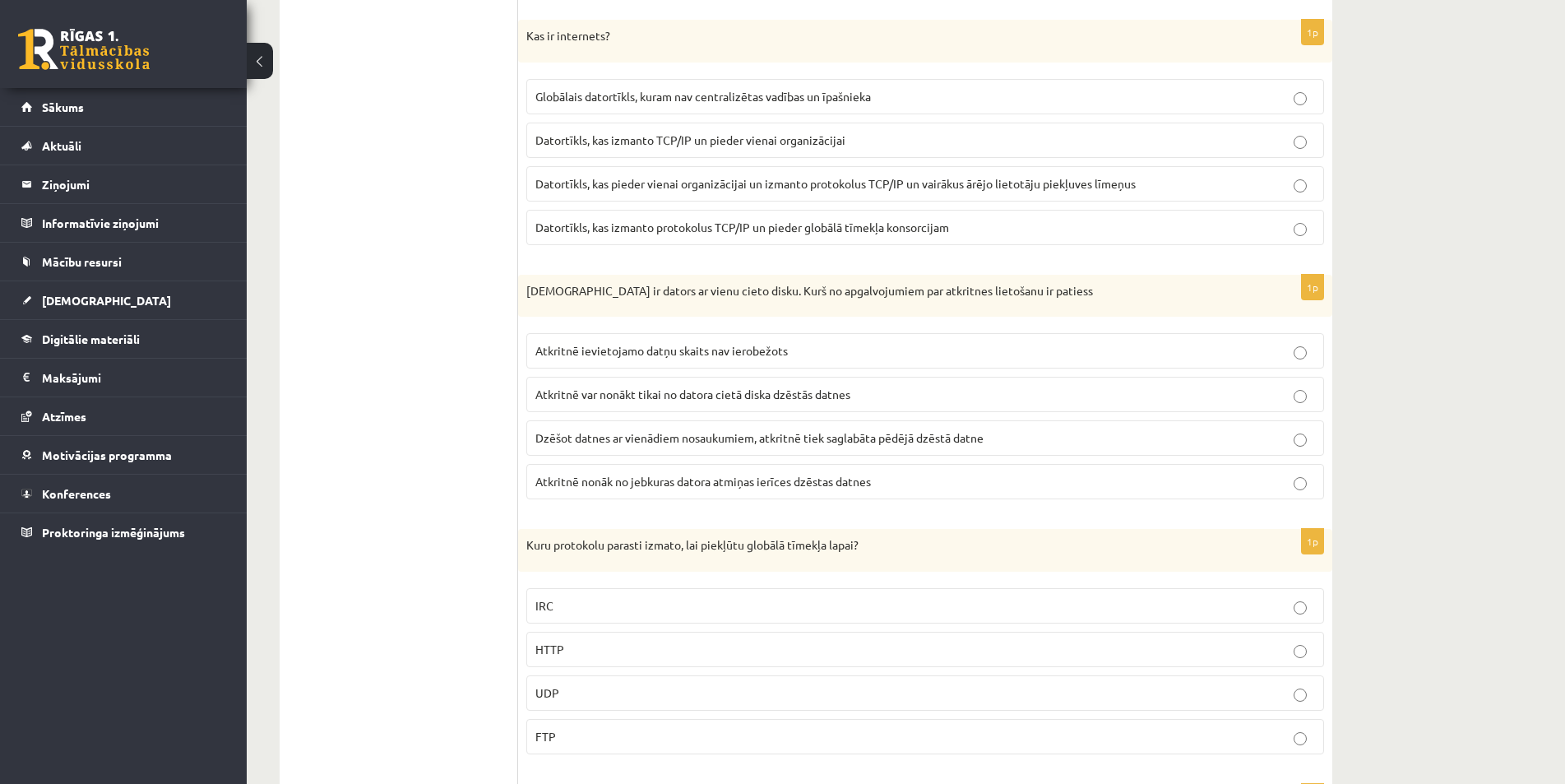
scroll to position [3381, 0]
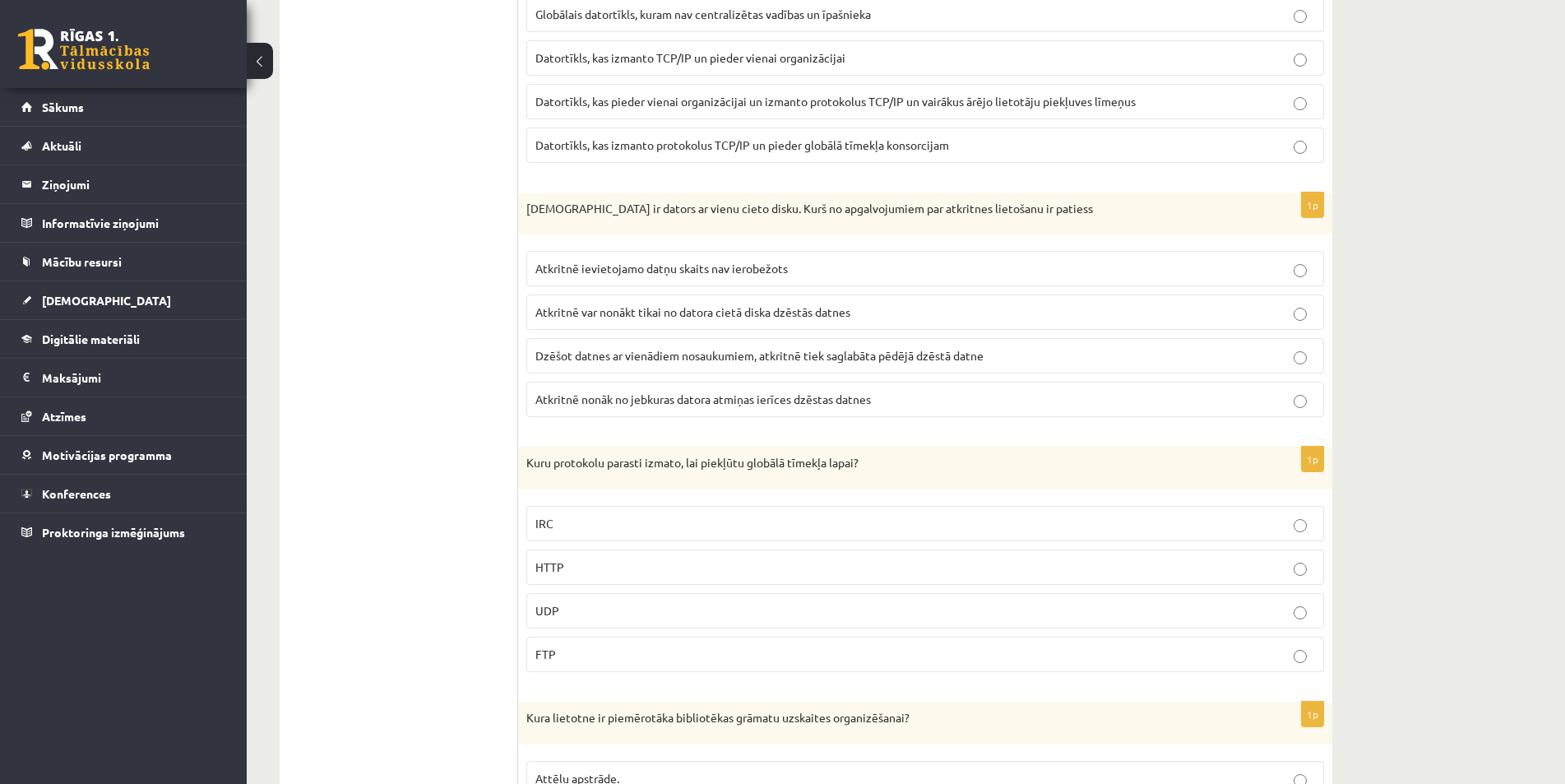
click at [1008, 408] on p "Atkritnē nonāk no jebkuras datora atmiņas ierīces dzēstas datnes" at bounding box center [926, 399] width 780 height 17
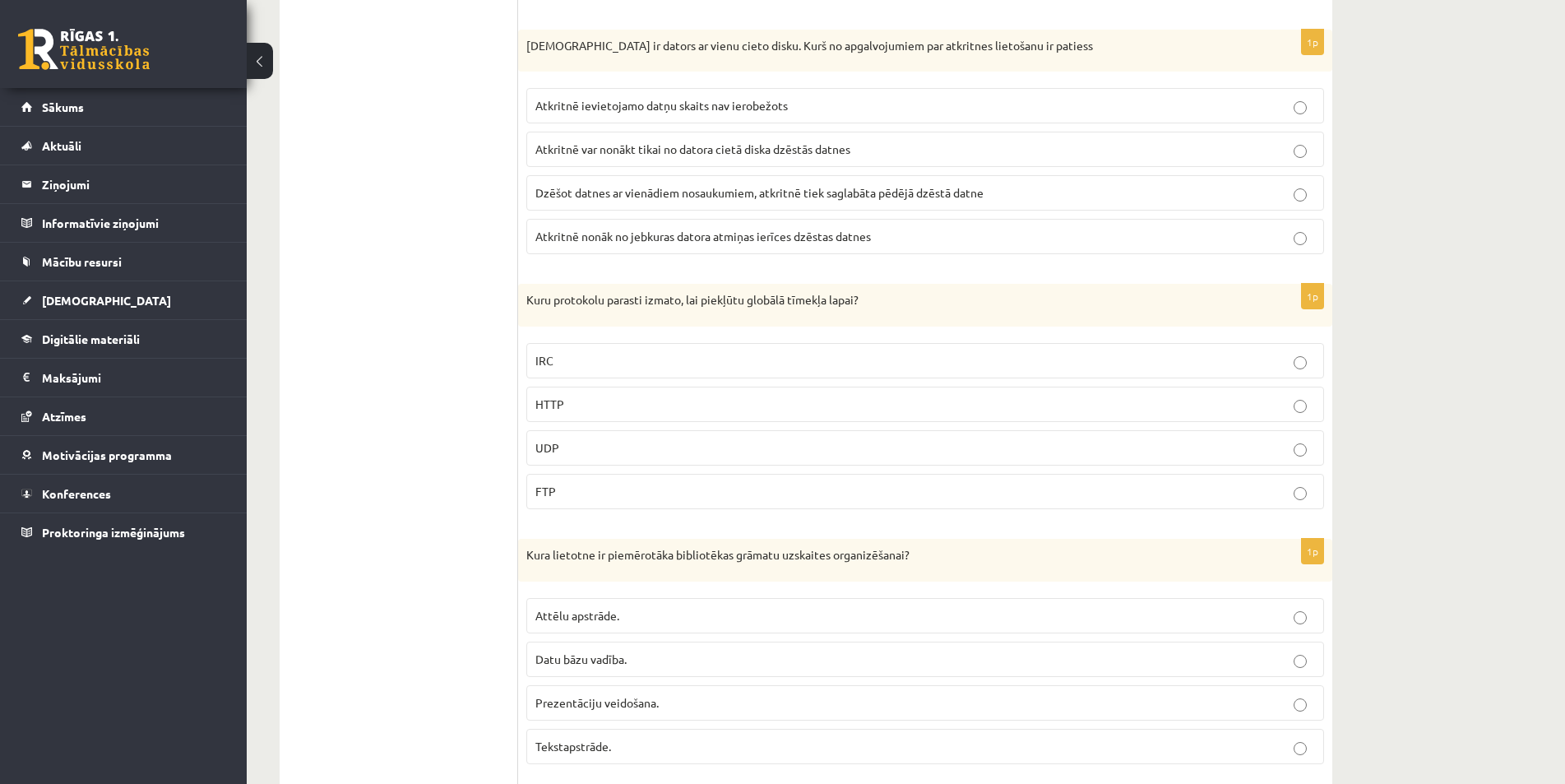
scroll to position [3545, 0]
click at [773, 420] on label "HTTP" at bounding box center [926, 402] width 798 height 36
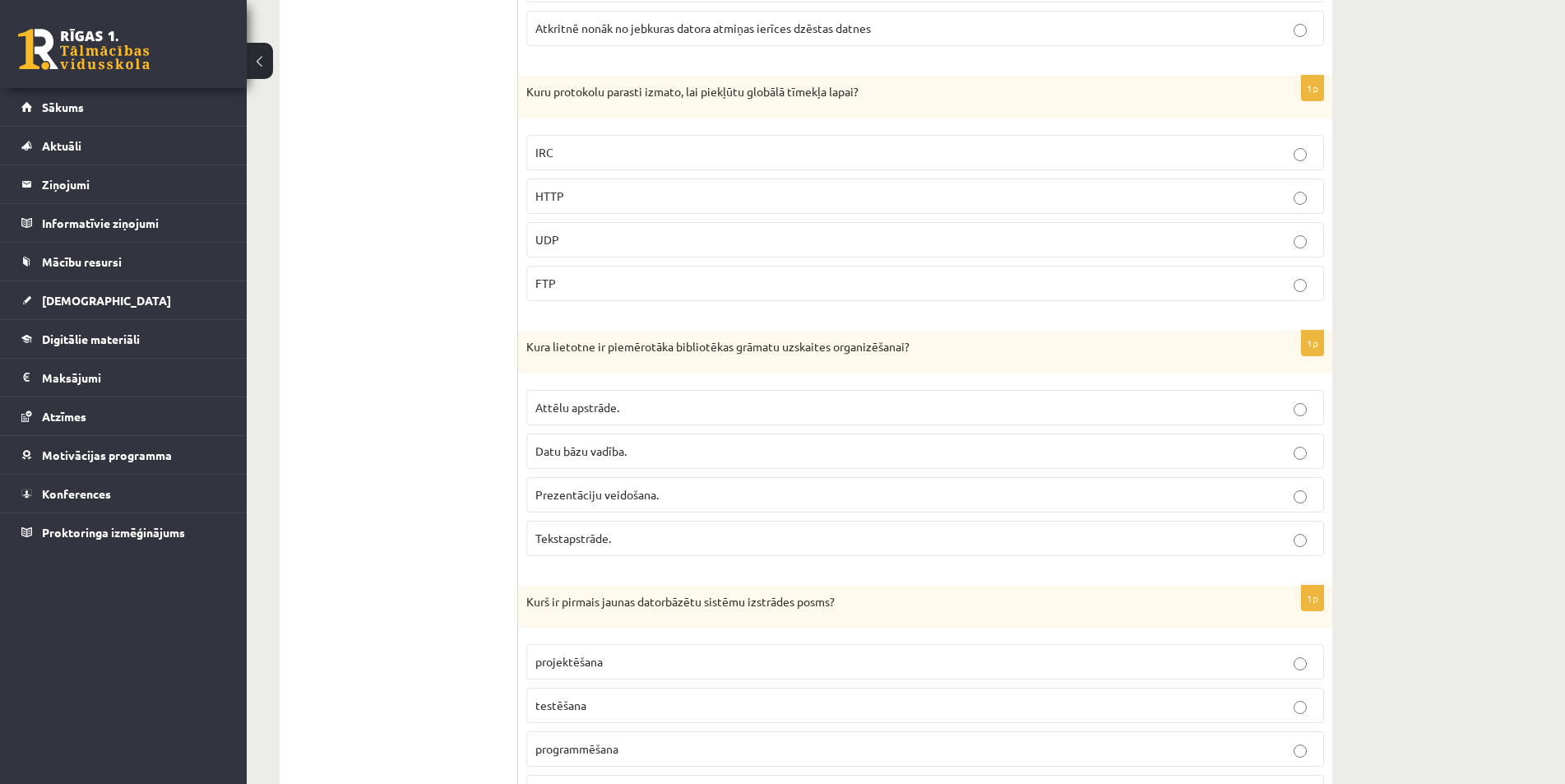
scroll to position [3792, 0]
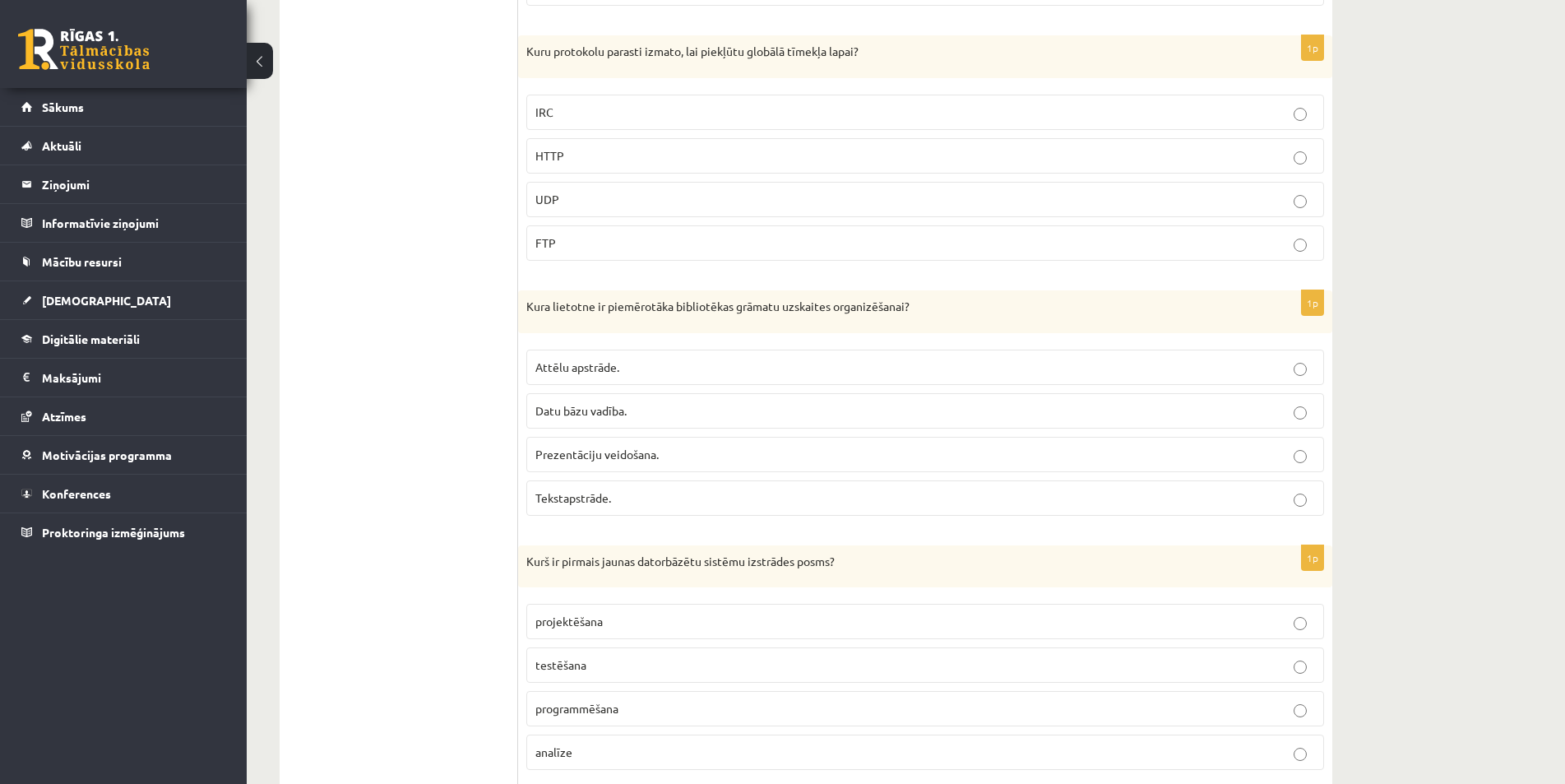
click at [711, 506] on p "Tekstapstrāde." at bounding box center [926, 498] width 780 height 17
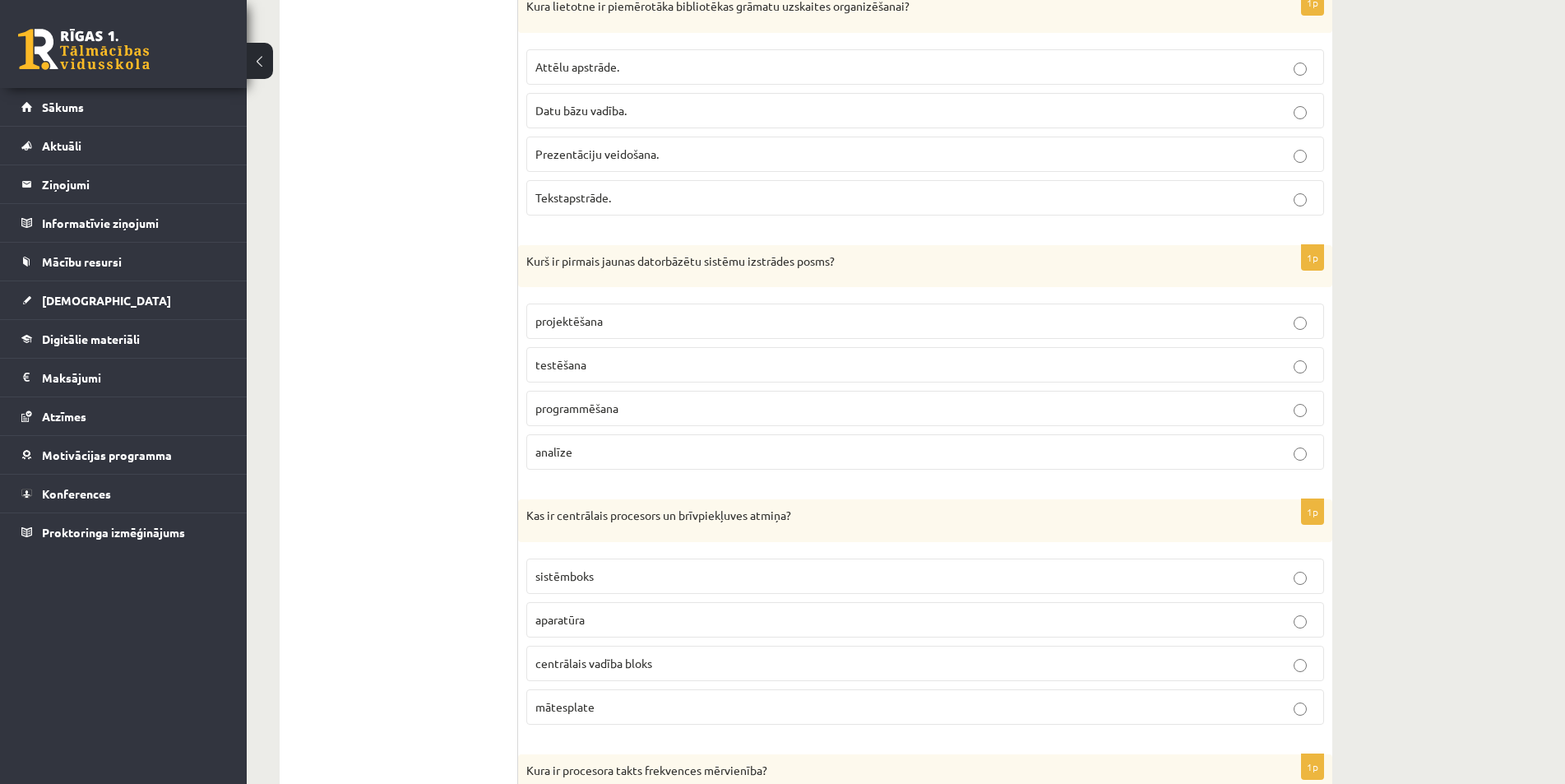
scroll to position [4121, 0]
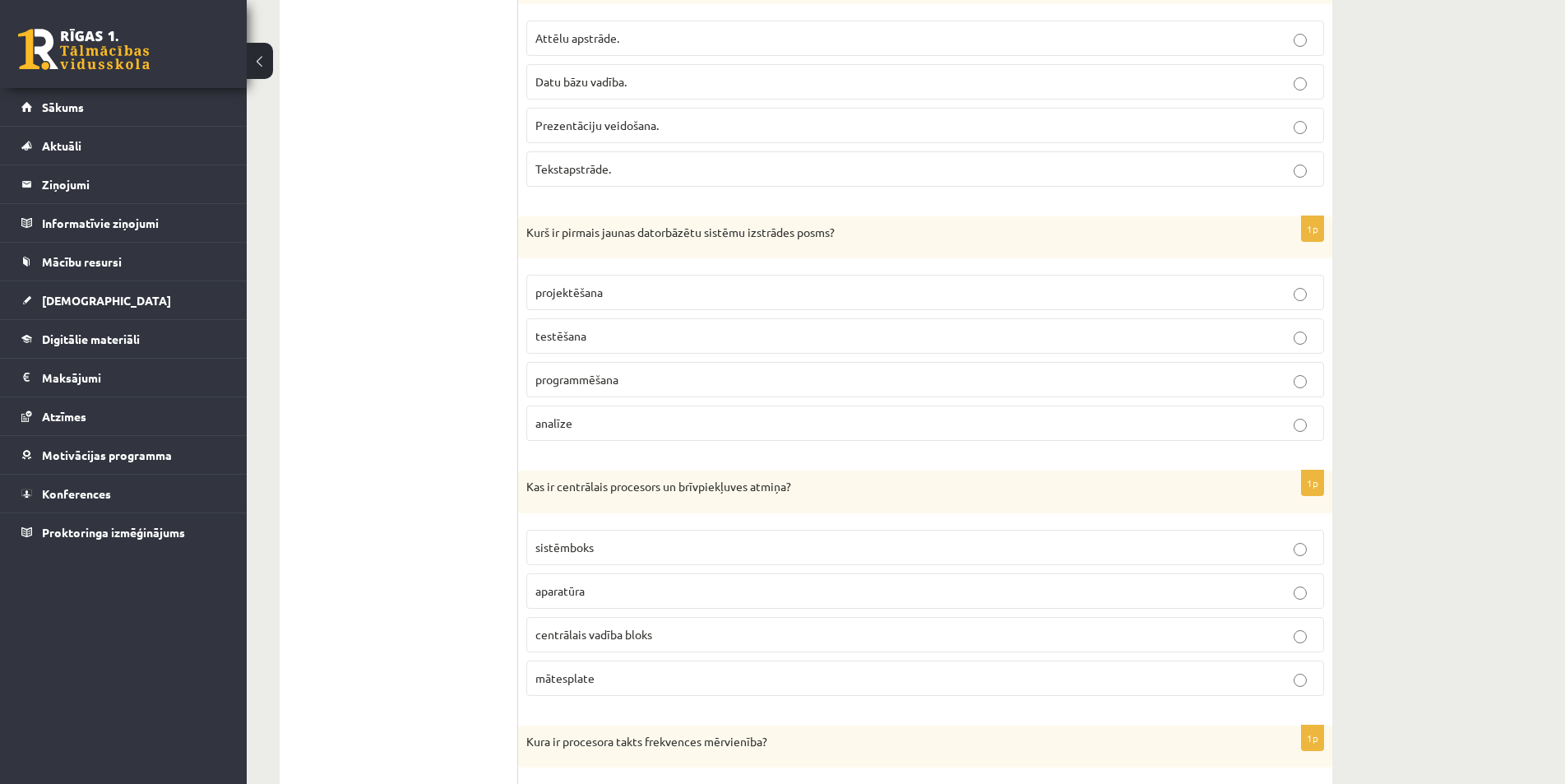
click at [730, 388] on p "programmēšana" at bounding box center [926, 379] width 780 height 17
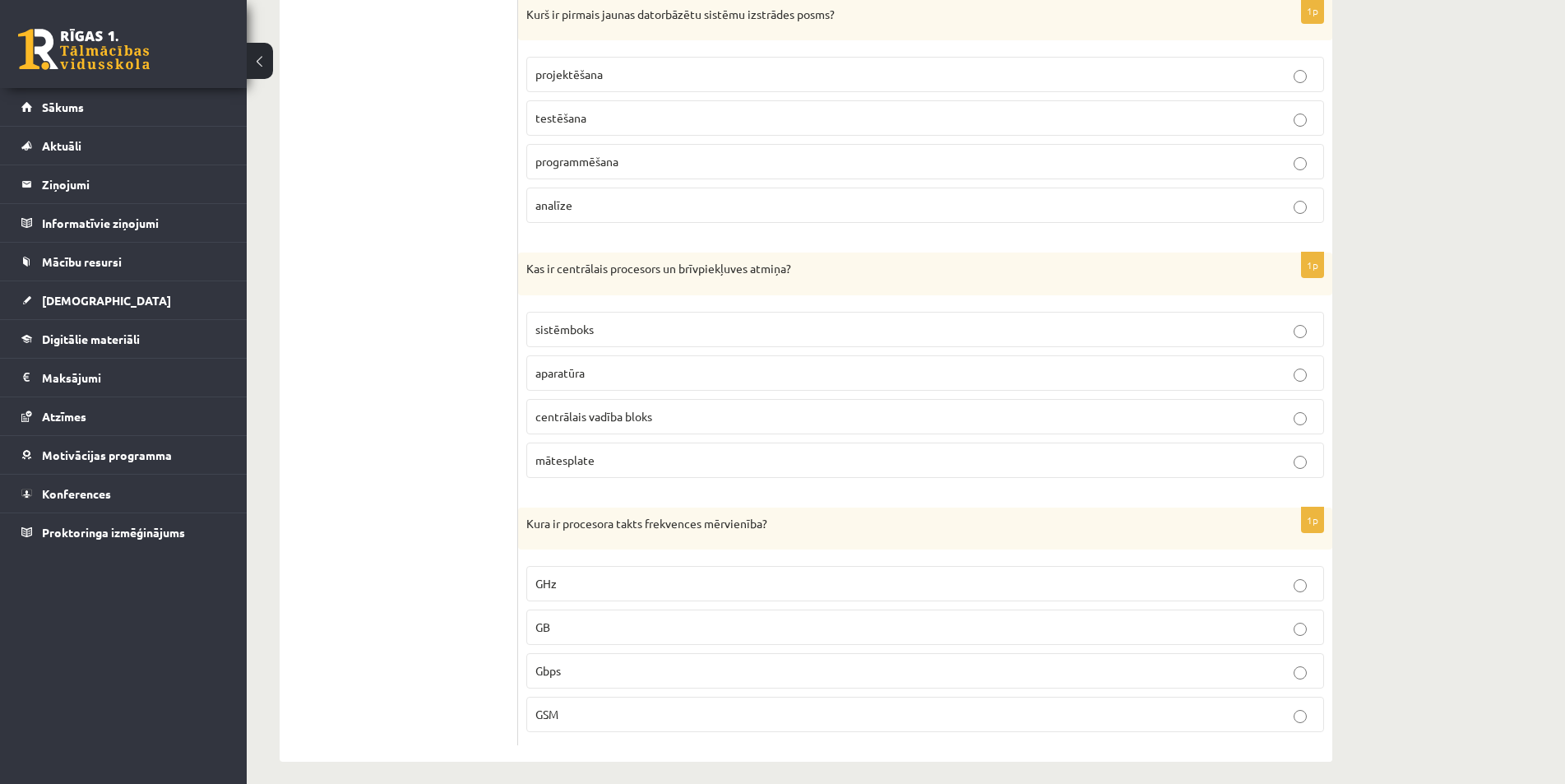
scroll to position [4368, 0]
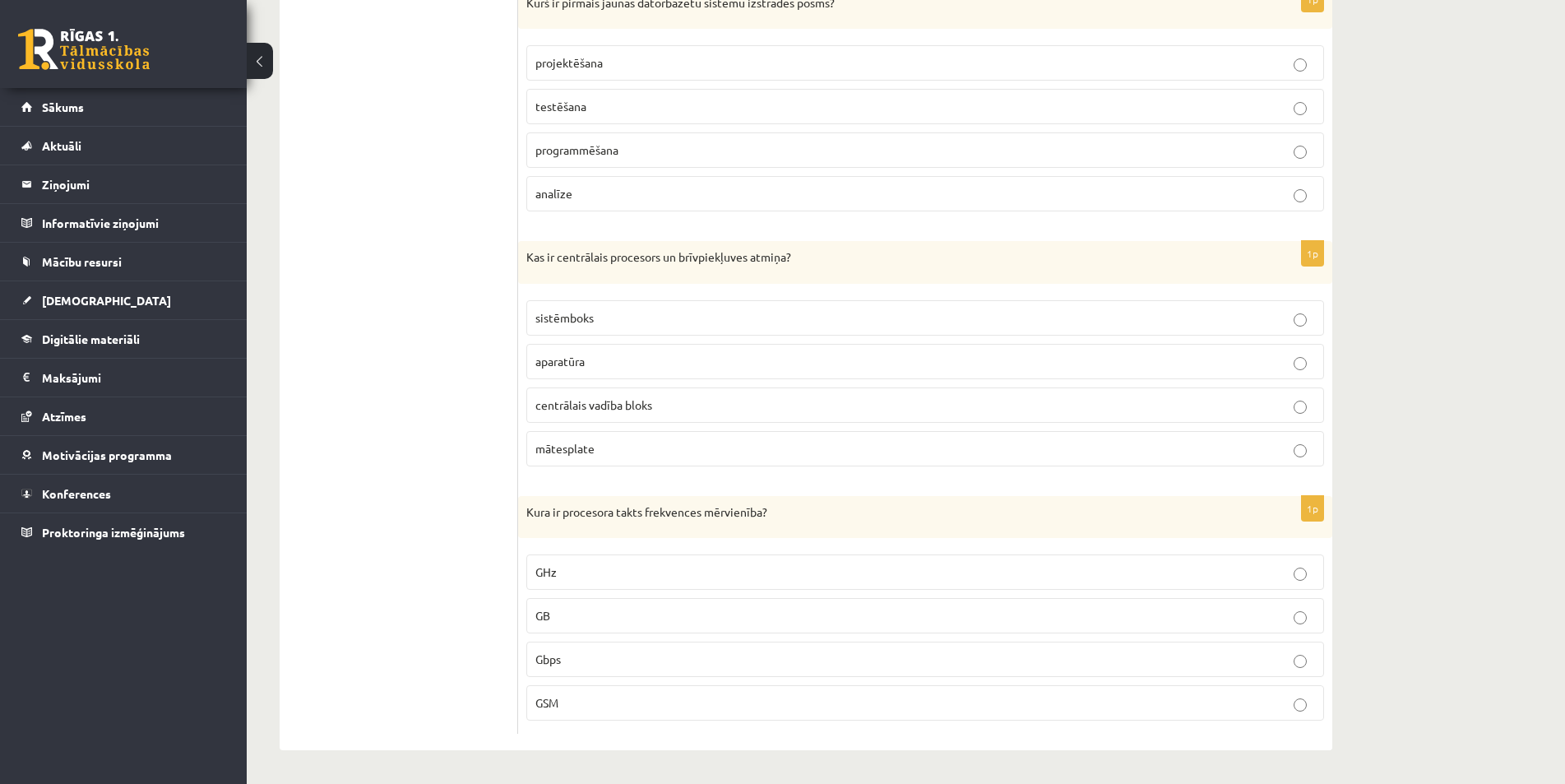
click at [725, 413] on p "centrālais vadība bloks" at bounding box center [926, 405] width 780 height 17
click at [695, 454] on p "mātesplate" at bounding box center [926, 448] width 780 height 17
click at [692, 394] on label "centrālais vadība bloks" at bounding box center [926, 405] width 798 height 36
click at [627, 584] on label "GHz" at bounding box center [926, 572] width 798 height 36
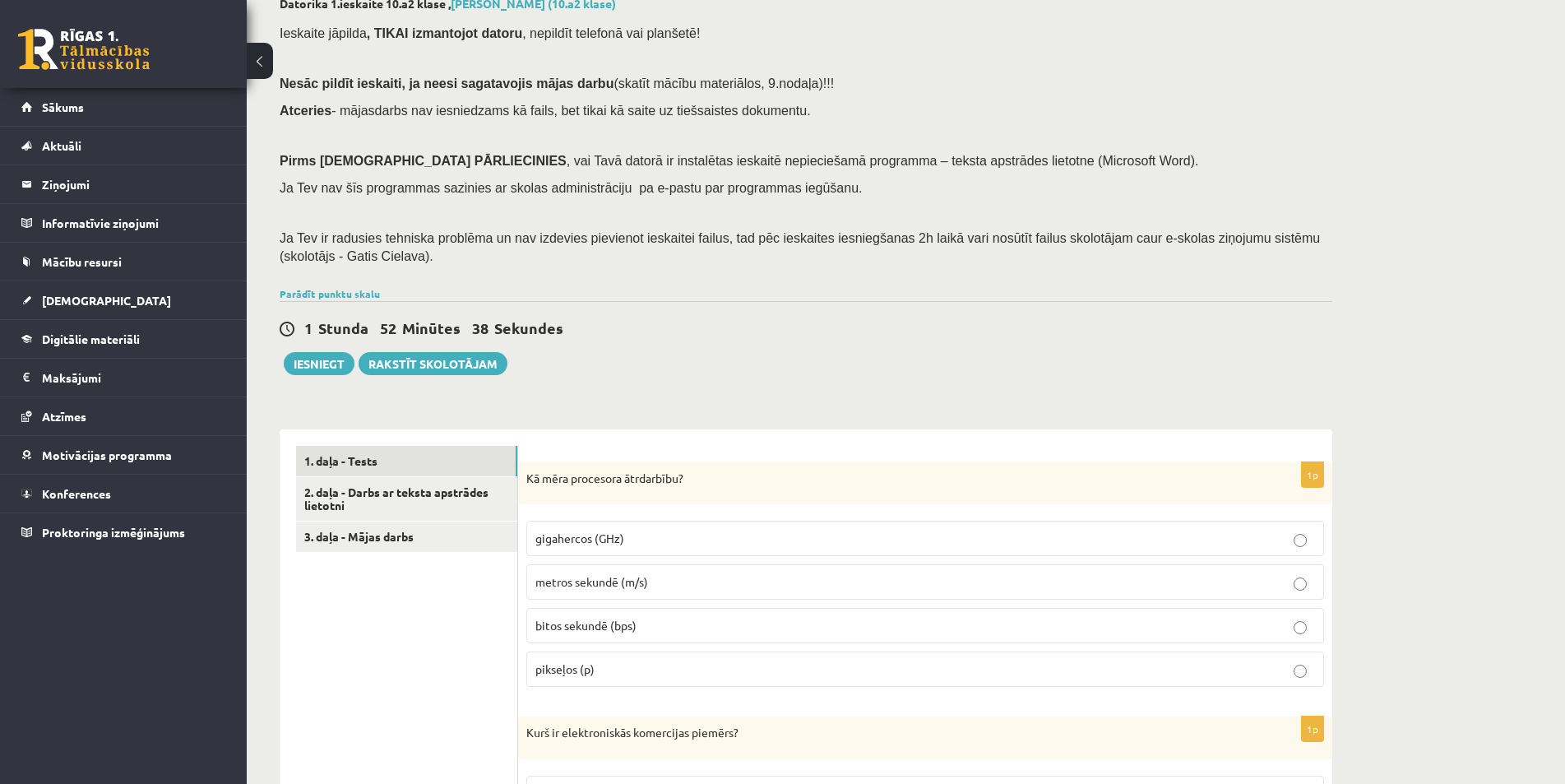
scroll to position [247, 0]
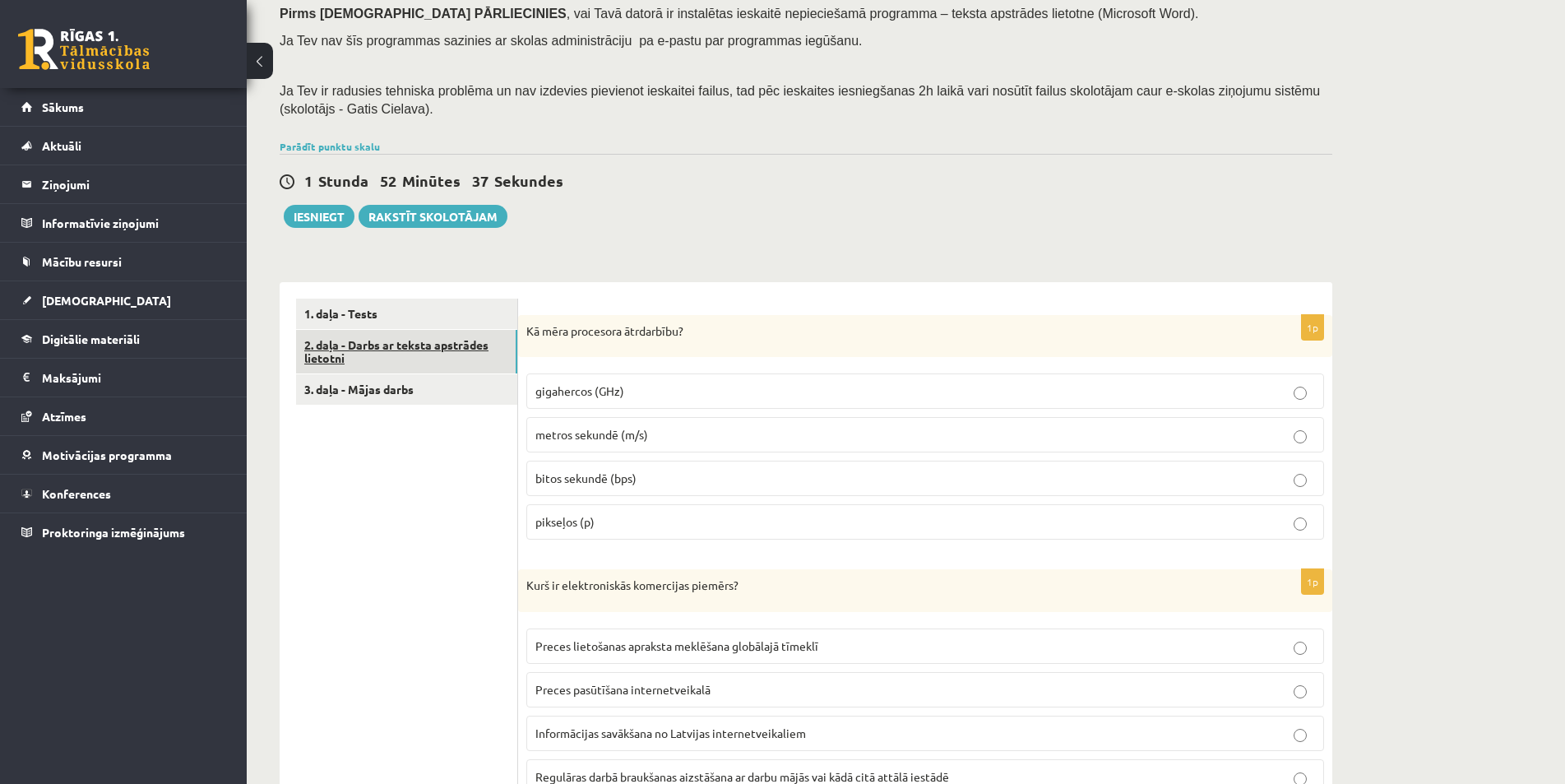
click at [412, 341] on link "2. daļa - Darbs ar teksta apstrādes lietotni" at bounding box center [407, 352] width 221 height 44
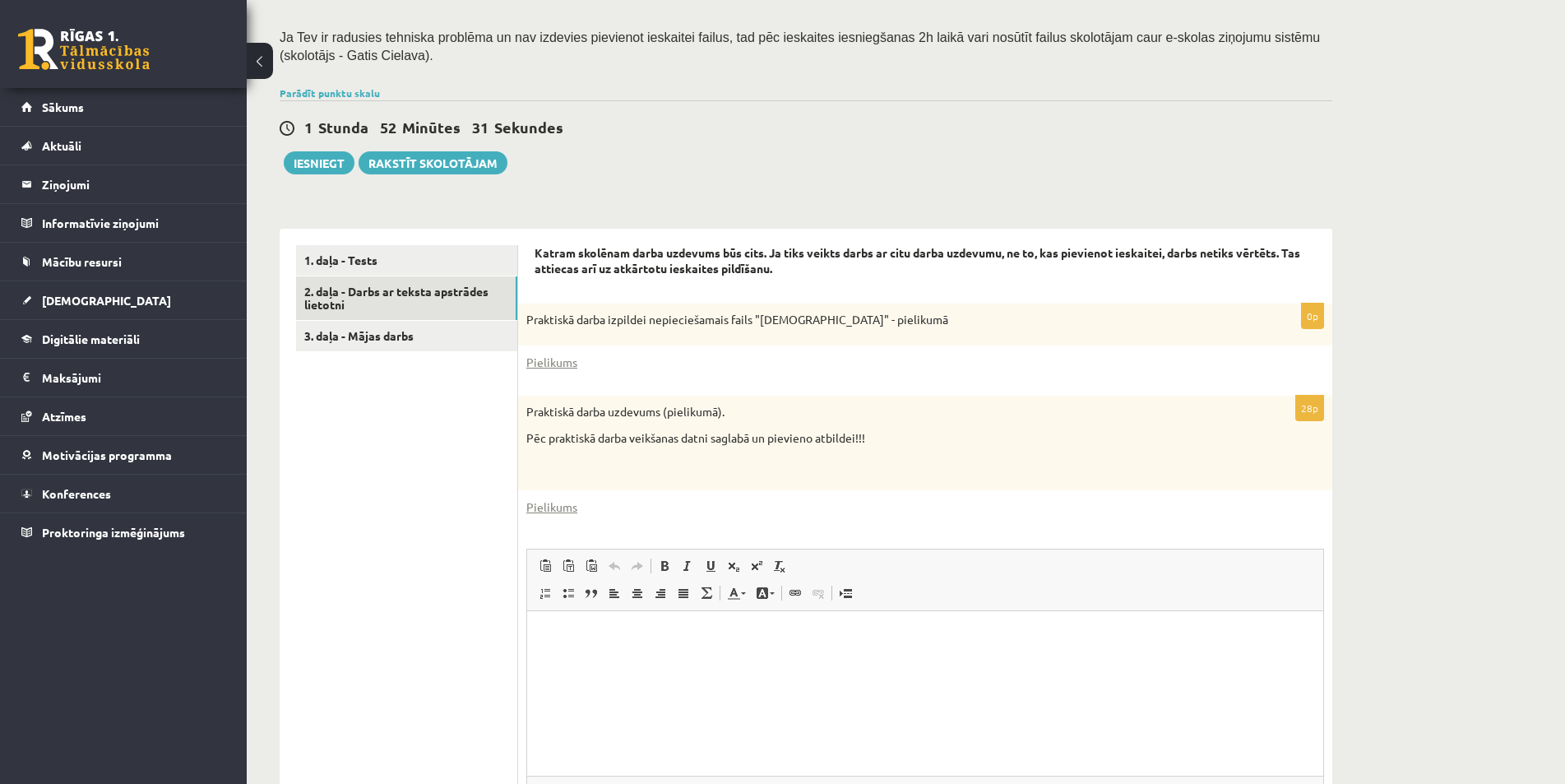
scroll to position [329, 0]
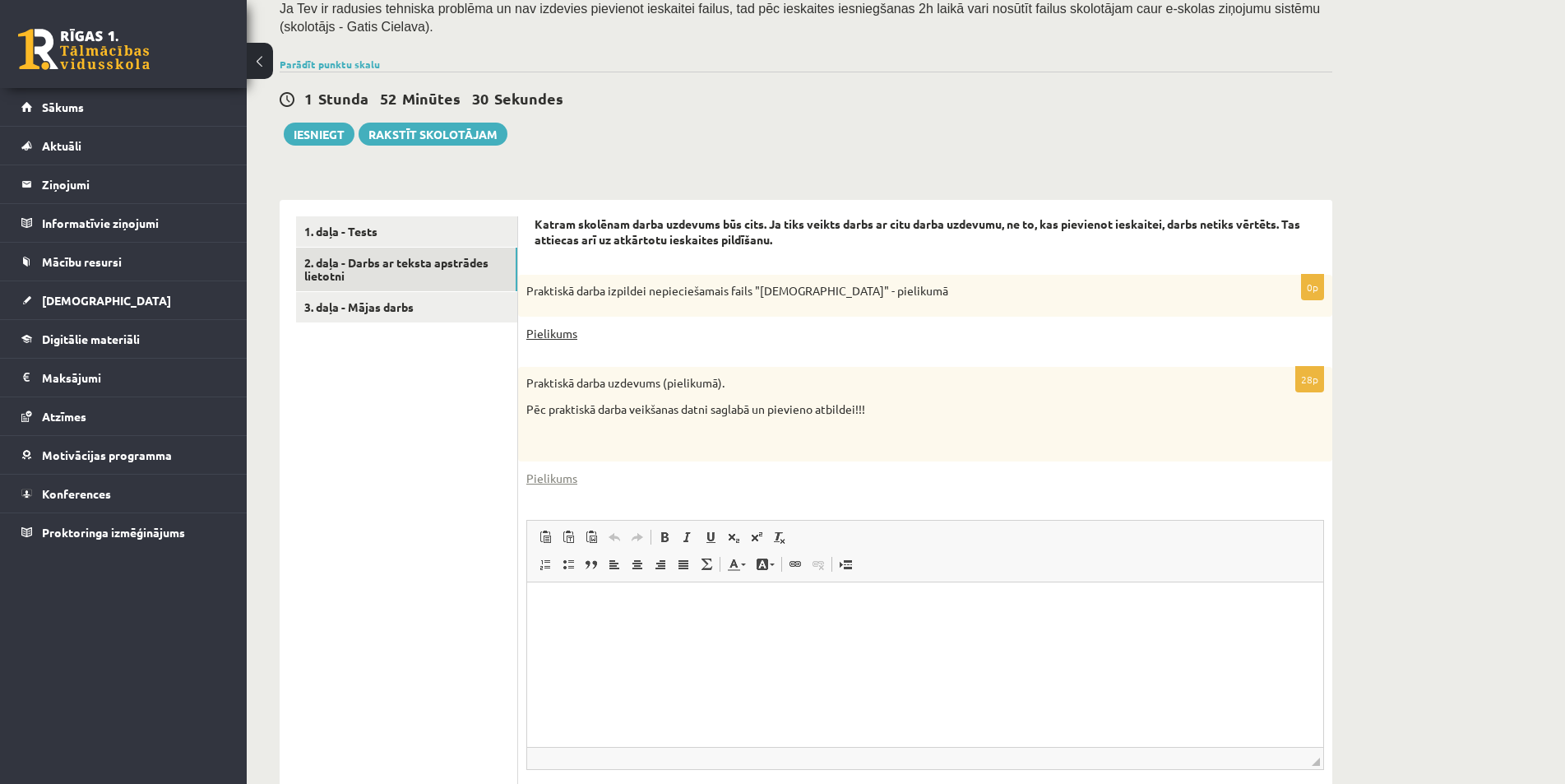
click at [563, 337] on link "Pielikums" at bounding box center [551, 333] width 51 height 17
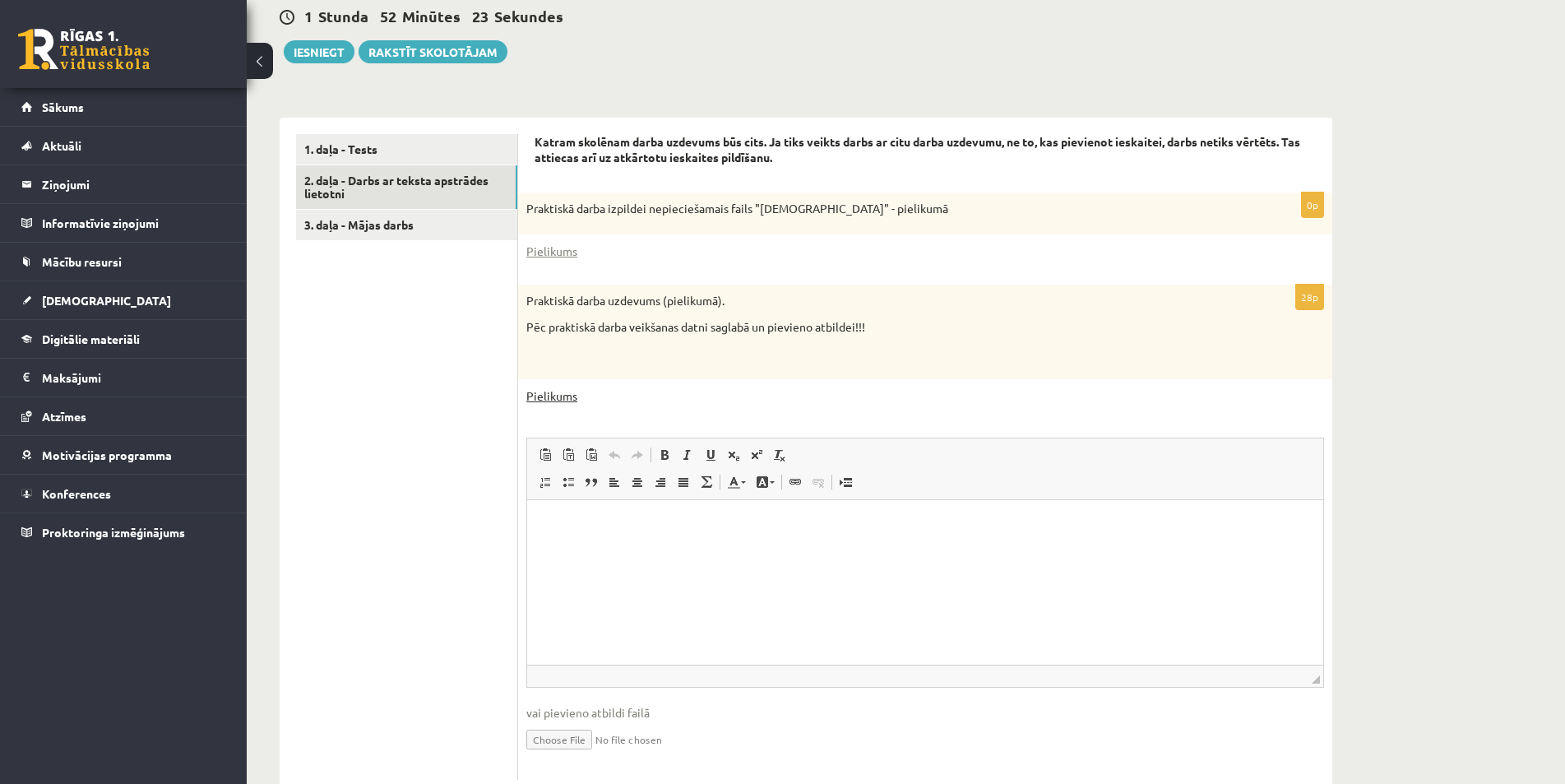
click at [557, 395] on link "Pielikums" at bounding box center [551, 396] width 51 height 17
click at [409, 185] on link "2. daļa - Darbs ar teksta apstrādes lietotni" at bounding box center [407, 187] width 221 height 44
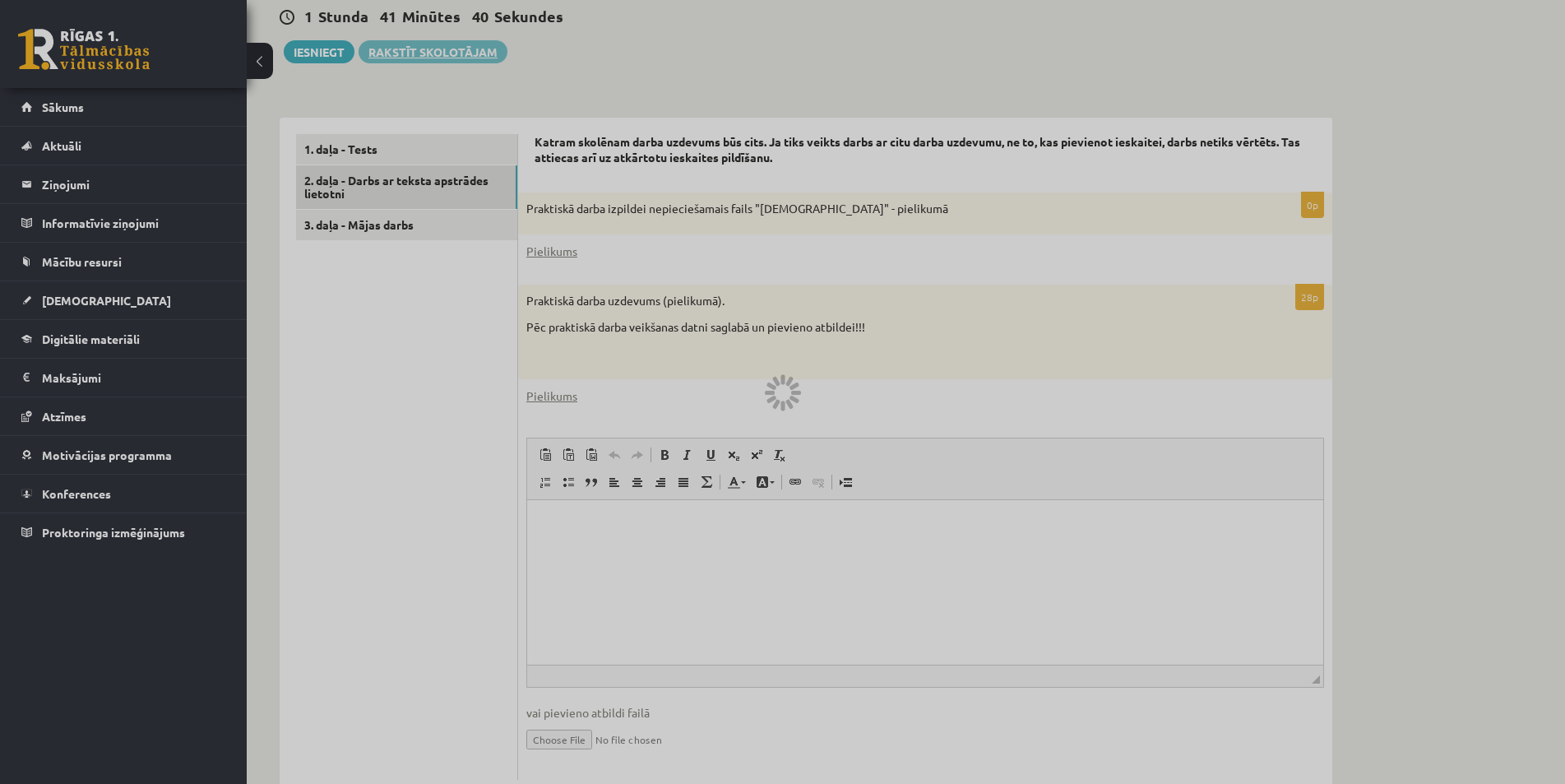
scroll to position [294, 0]
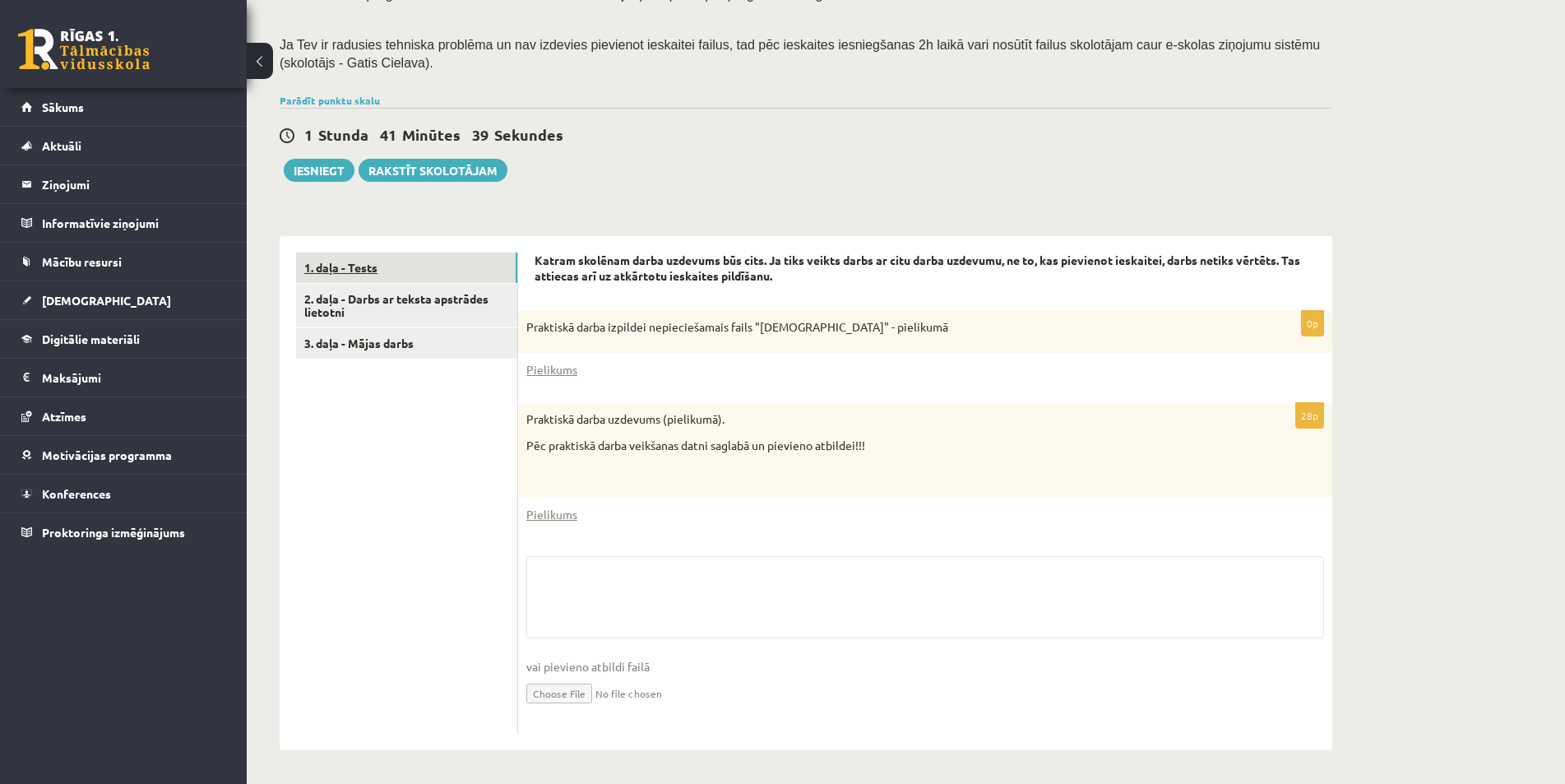
click at [397, 276] on link "1. daļa - Tests" at bounding box center [407, 268] width 221 height 31
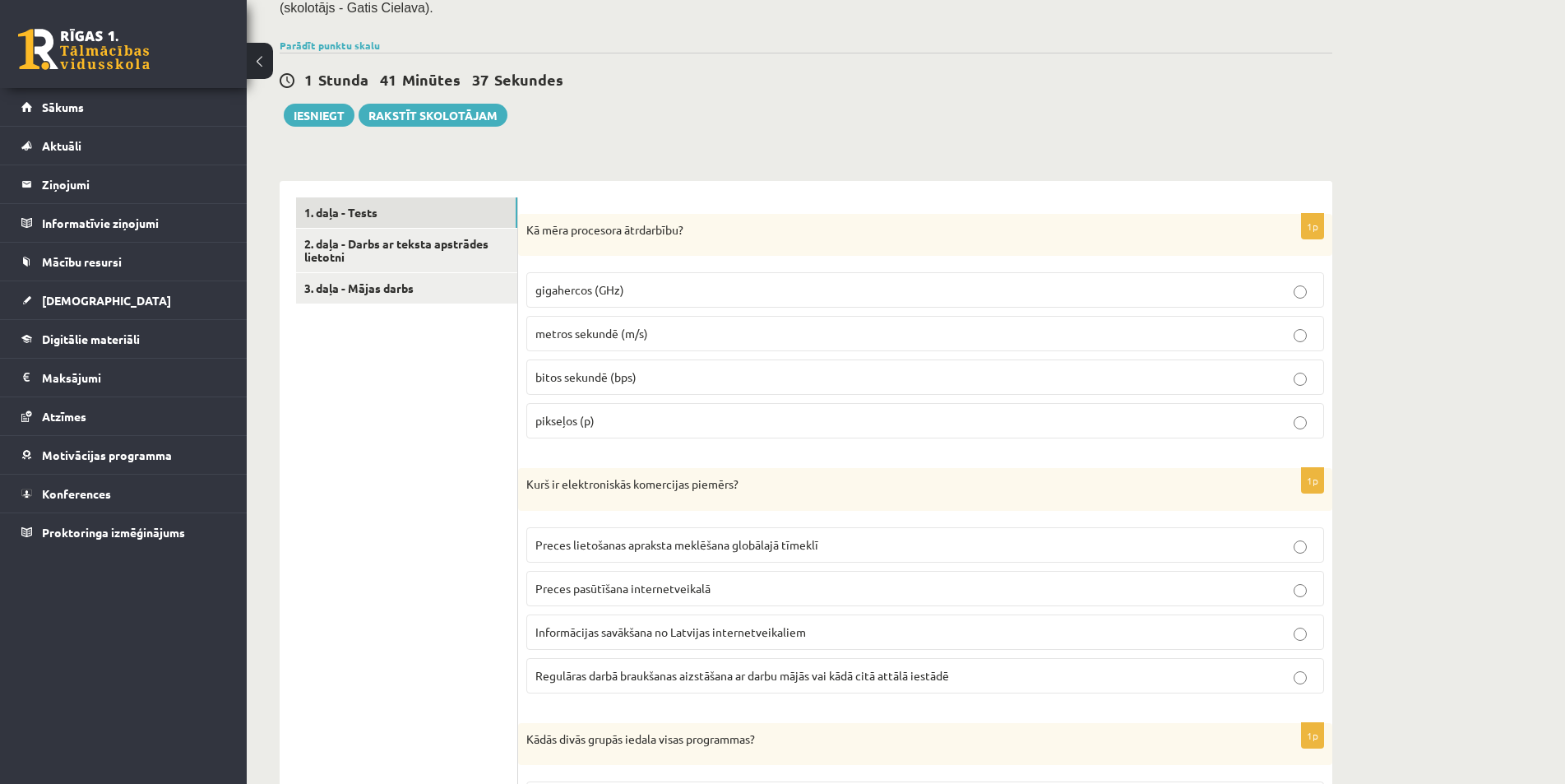
scroll to position [377, 0]
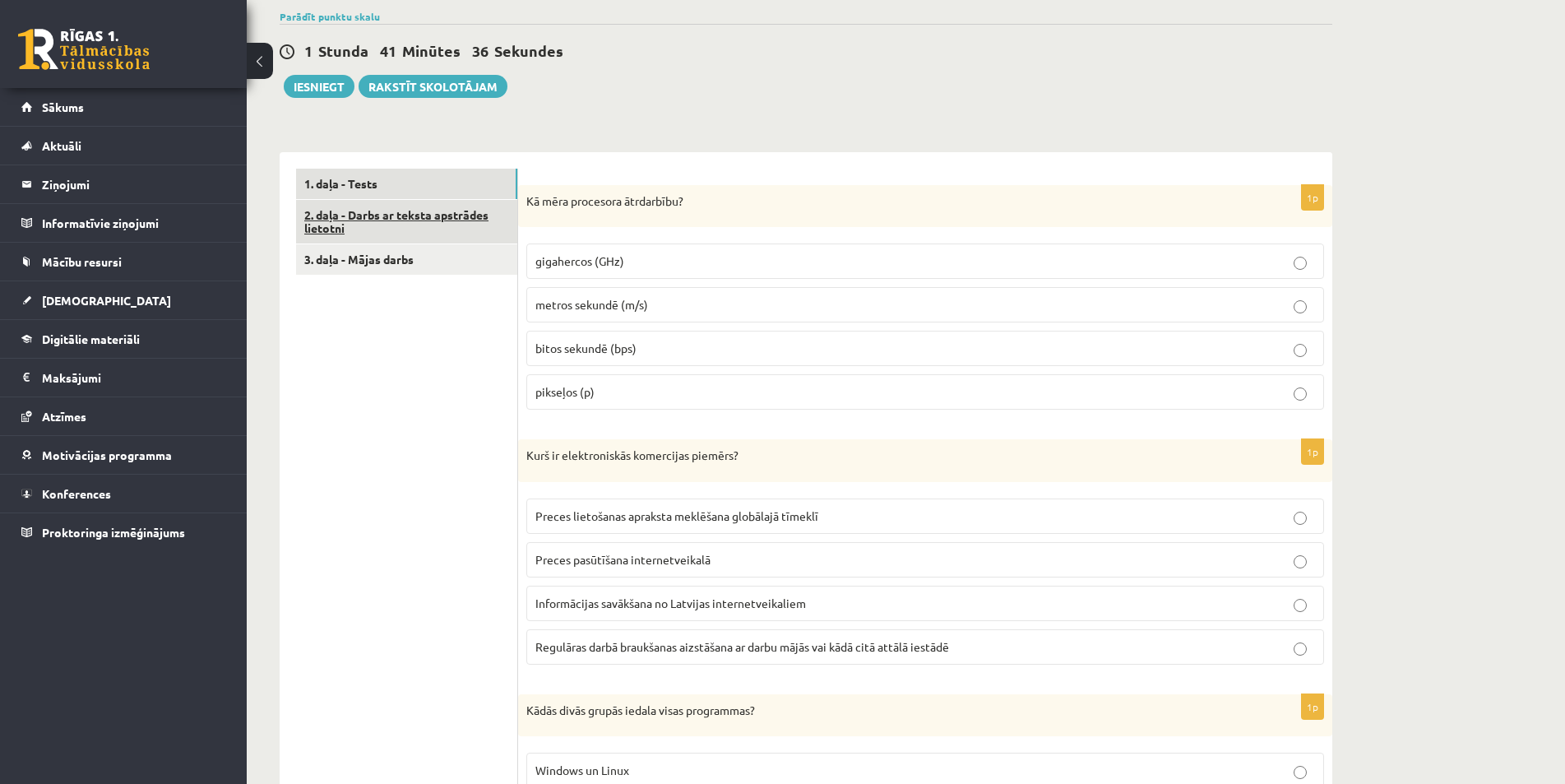
click at [409, 229] on link "2. daļa - Darbs ar teksta apstrādes lietotni" at bounding box center [407, 221] width 221 height 44
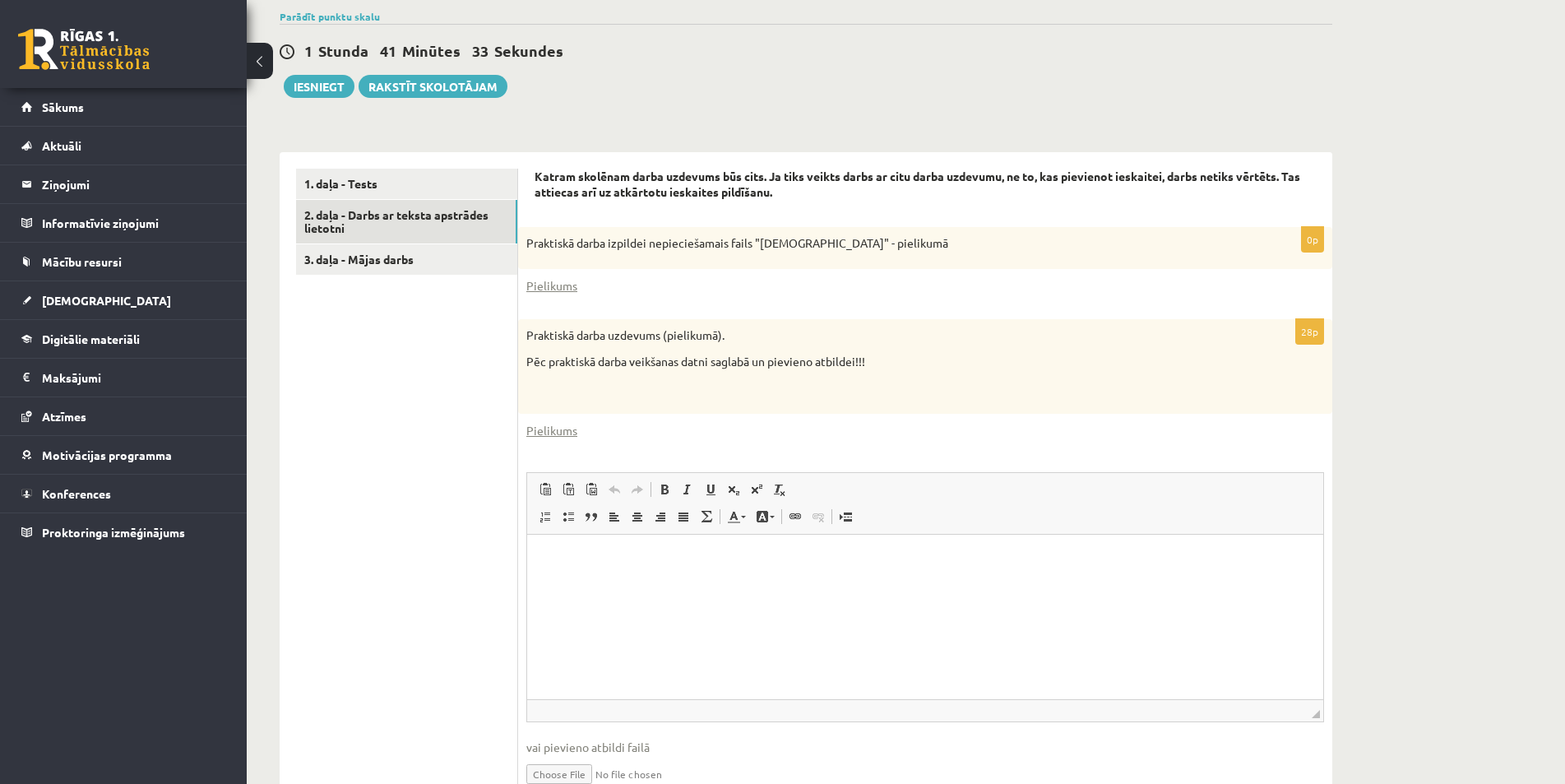
scroll to position [0, 0]
click at [555, 286] on link "Pielikums" at bounding box center [551, 285] width 51 height 17
click at [546, 439] on link "Pielikums" at bounding box center [551, 430] width 51 height 17
click at [605, 560] on p "Bagātinātā teksta redaktors, wiswyg-editor-user-answer-47024865795900" at bounding box center [926, 560] width 763 height 17
click at [602, 560] on p "Bagātinātā teksta redaktors, wiswyg-editor-user-answer-47024865795900" at bounding box center [926, 560] width 763 height 17
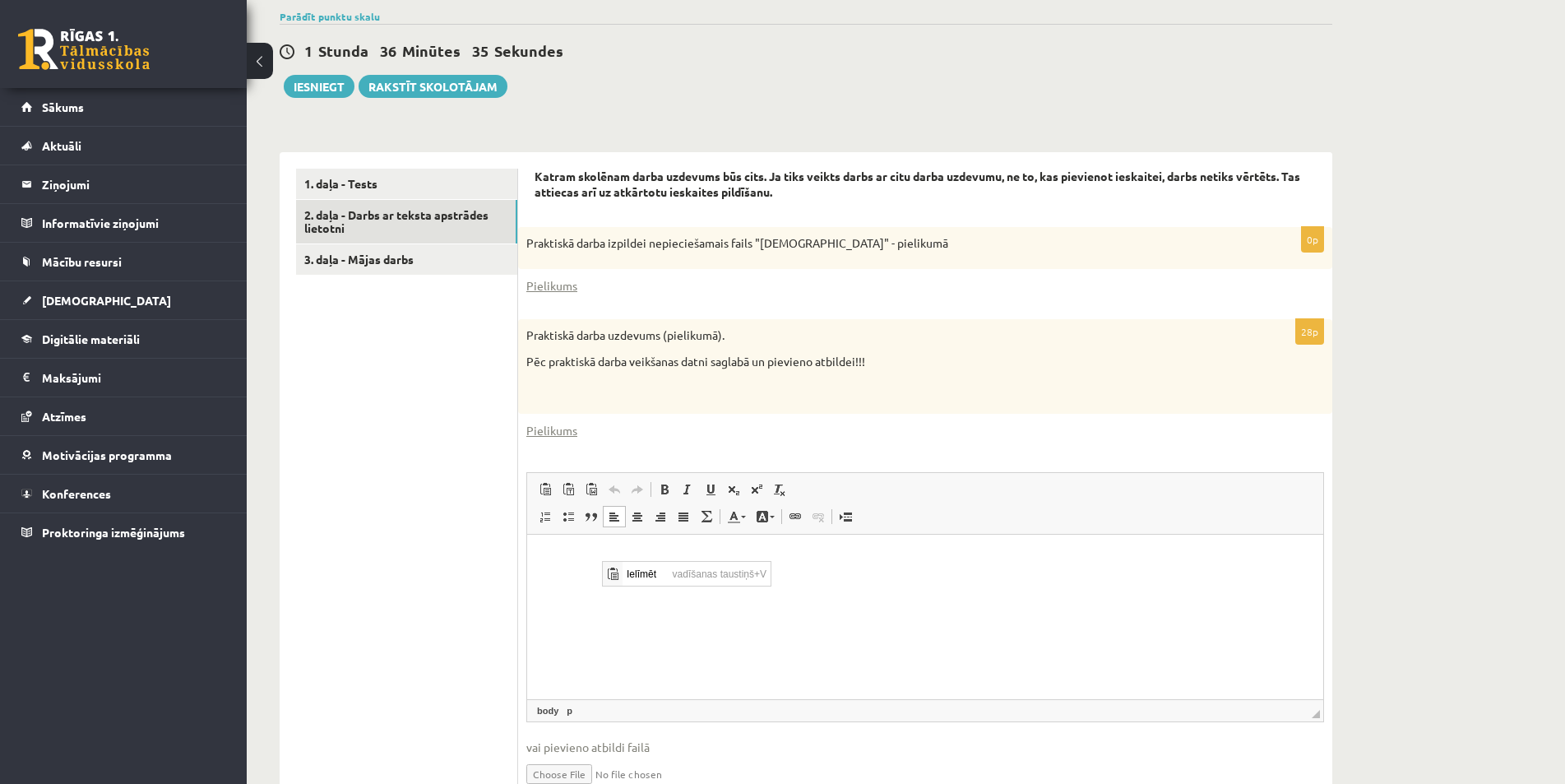
click at [842, 584] on html at bounding box center [926, 560] width 797 height 50
drag, startPoint x: 77, startPoint y: 66, endPoint x: 939, endPoint y: 532, distance: 979.9
click at [940, 532] on span "Redaktora rīkjoslas Ielīmēt Klaviatūras saīsne vadīšanas taustiņš+V Ievietot kā…" at bounding box center [926, 504] width 797 height 62
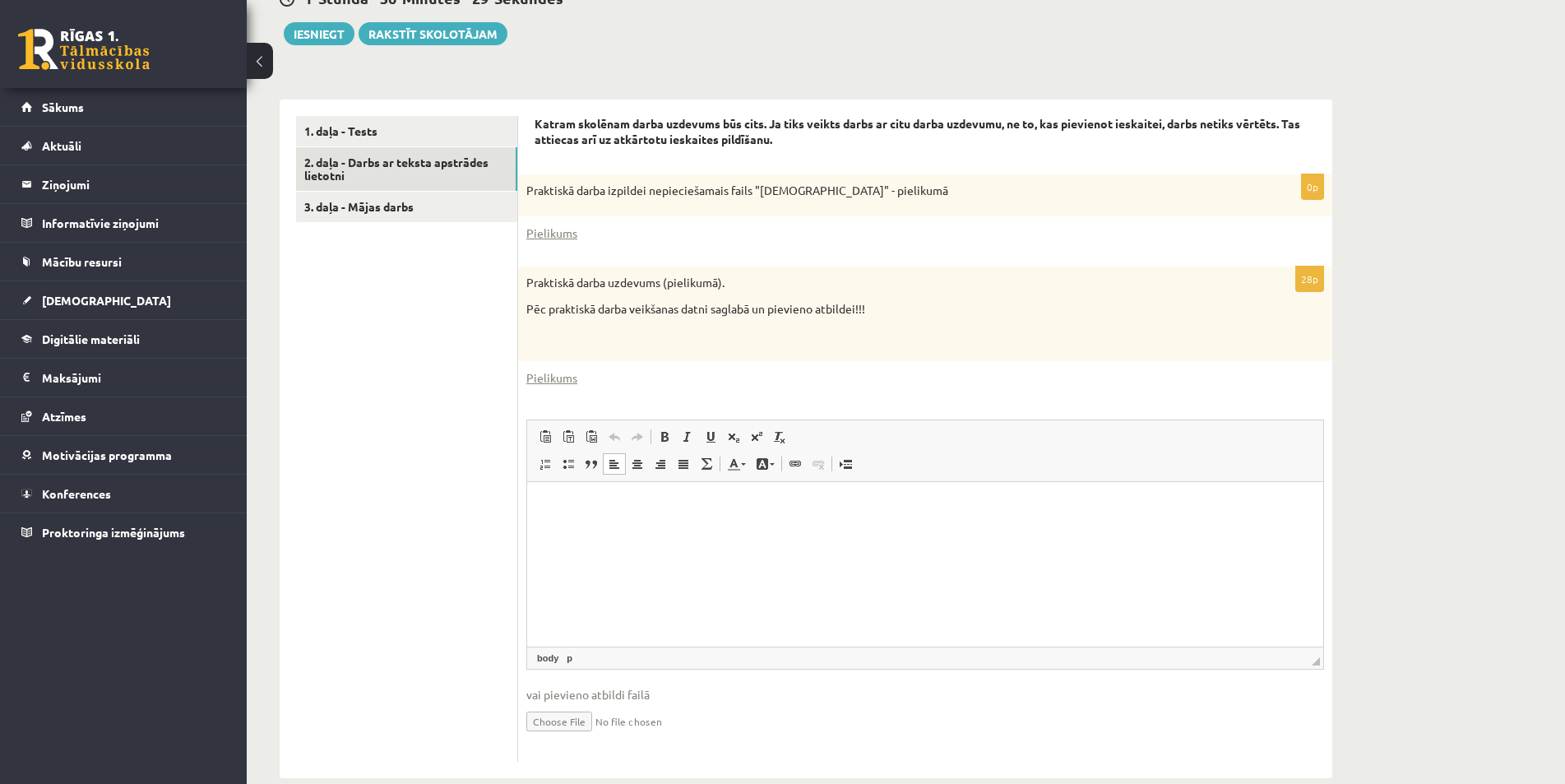
scroll to position [458, 0]
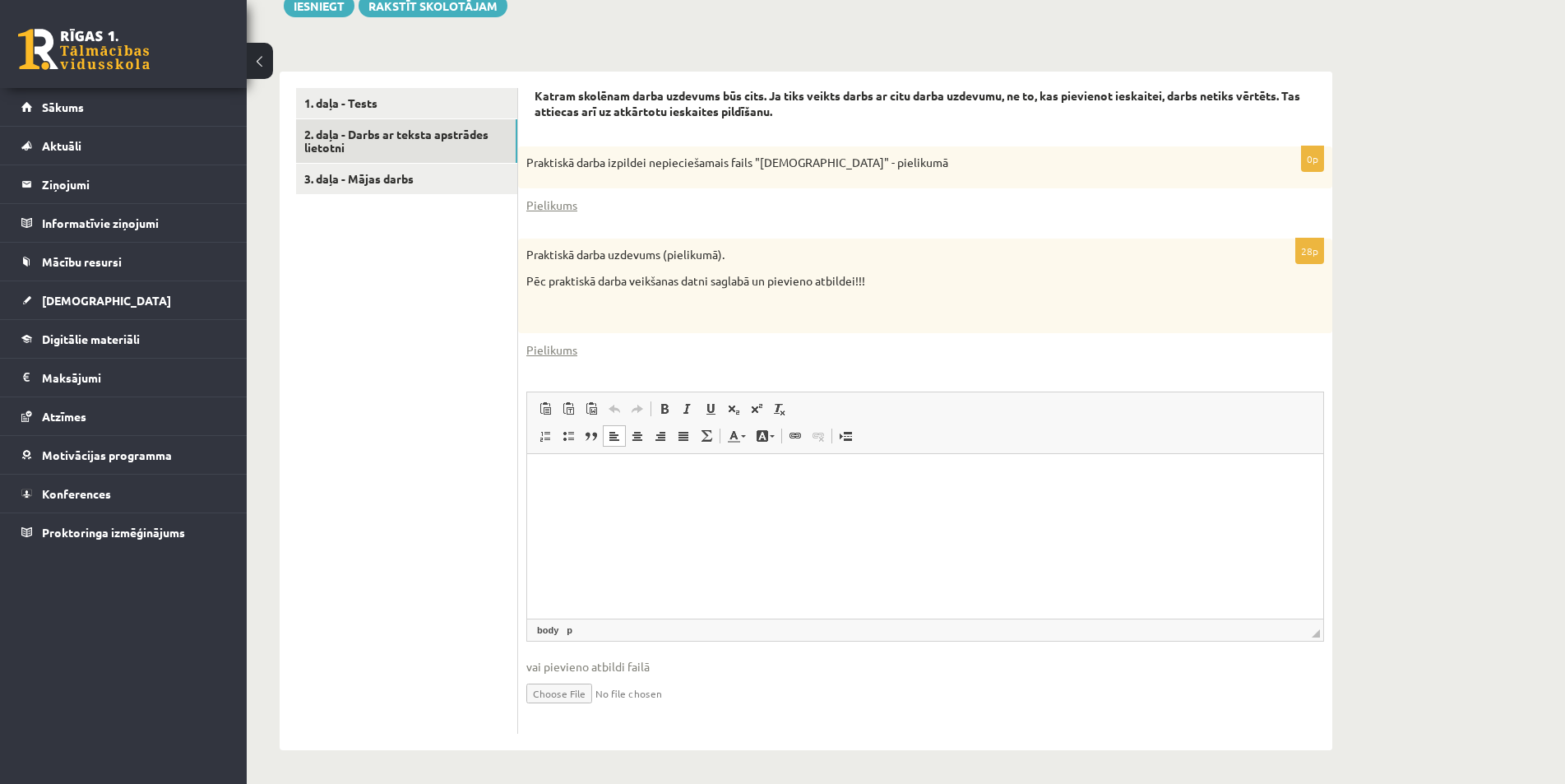
click at [695, 504] on html at bounding box center [926, 479] width 797 height 50
click at [562, 702] on input "file" at bounding box center [926, 692] width 798 height 34
type input "**********"
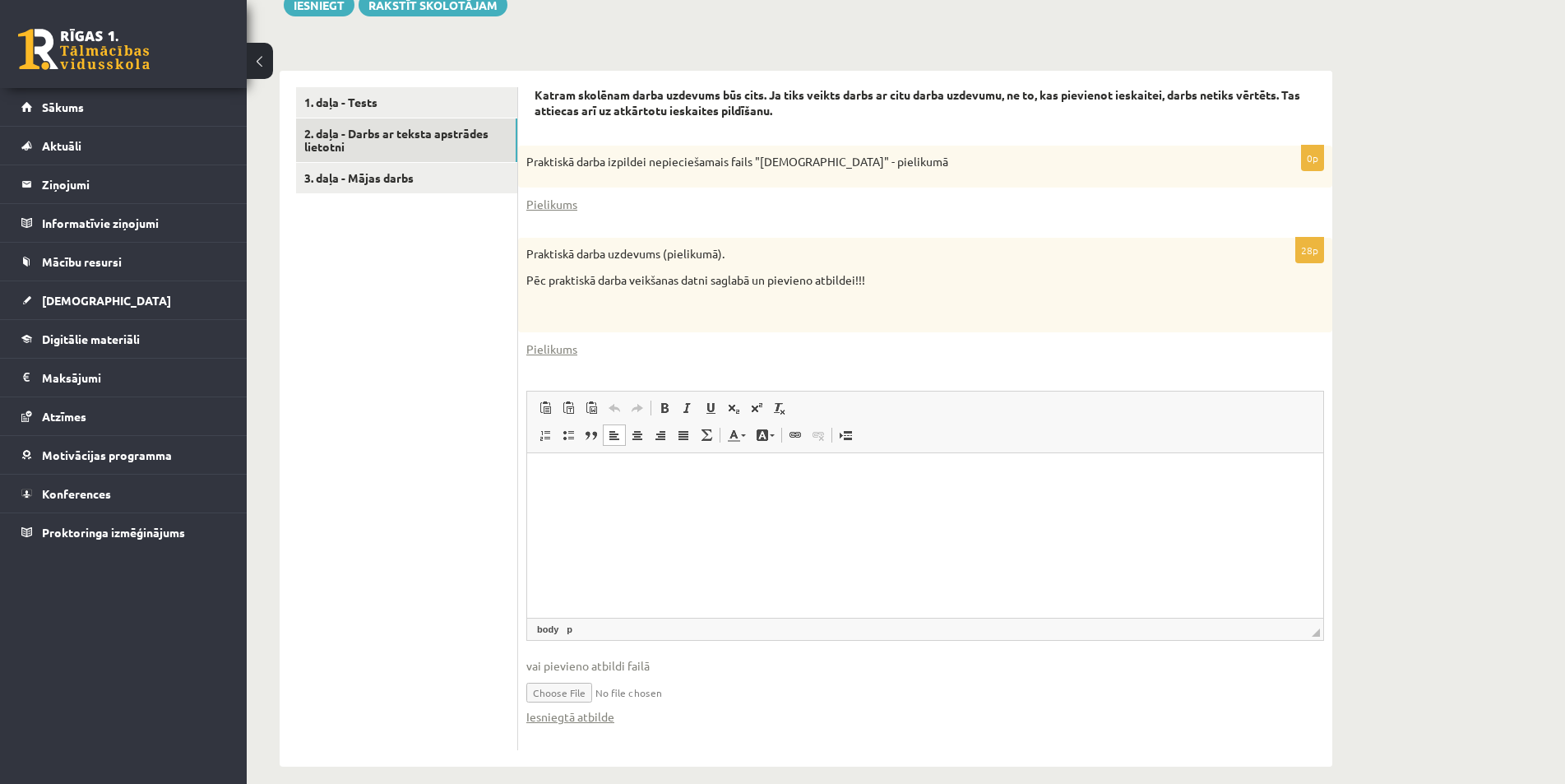
click at [644, 695] on input "file" at bounding box center [926, 691] width 798 height 34
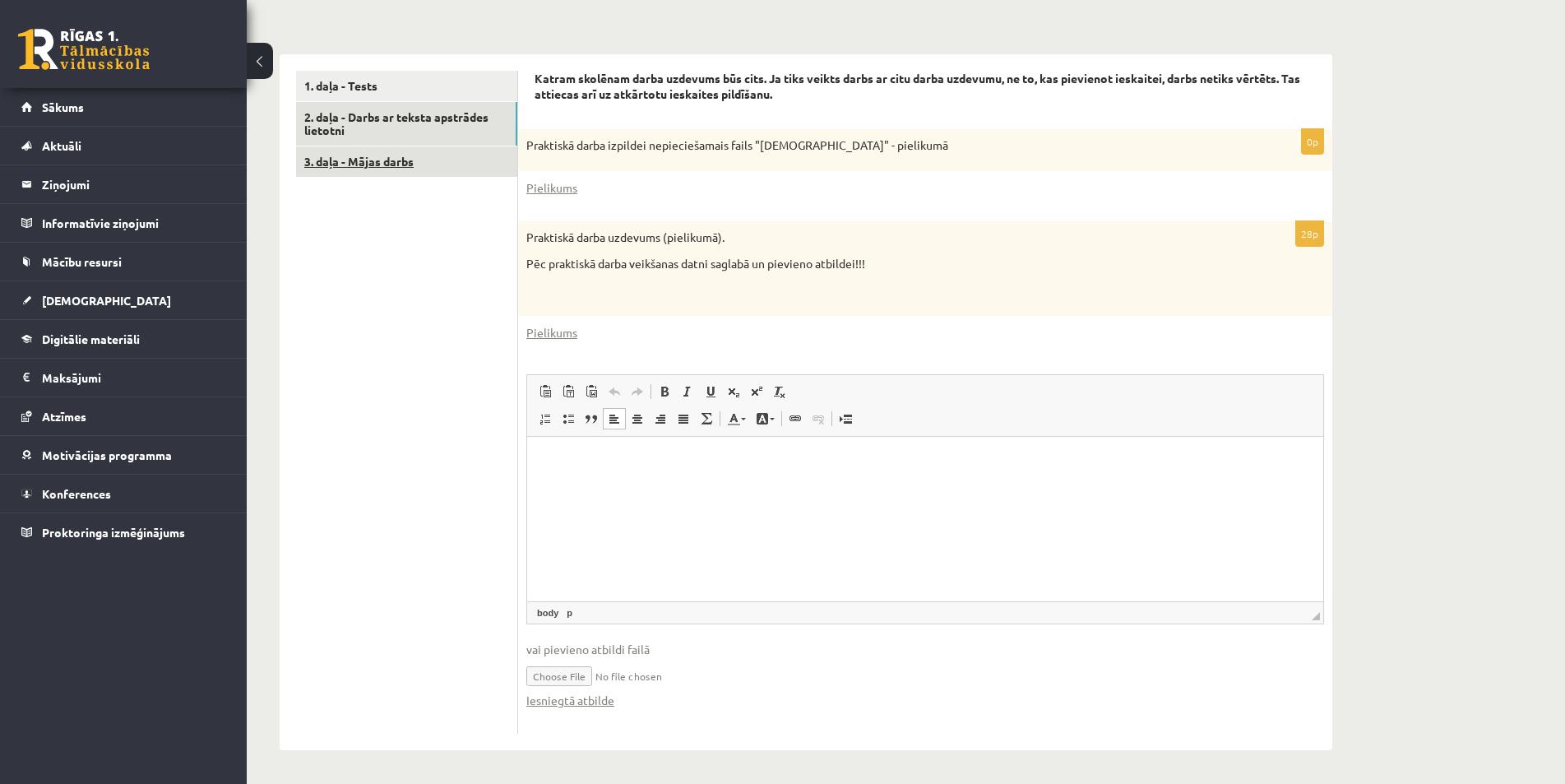
click at [462, 169] on link "3. daļa - Mājas darbs" at bounding box center [407, 161] width 221 height 31
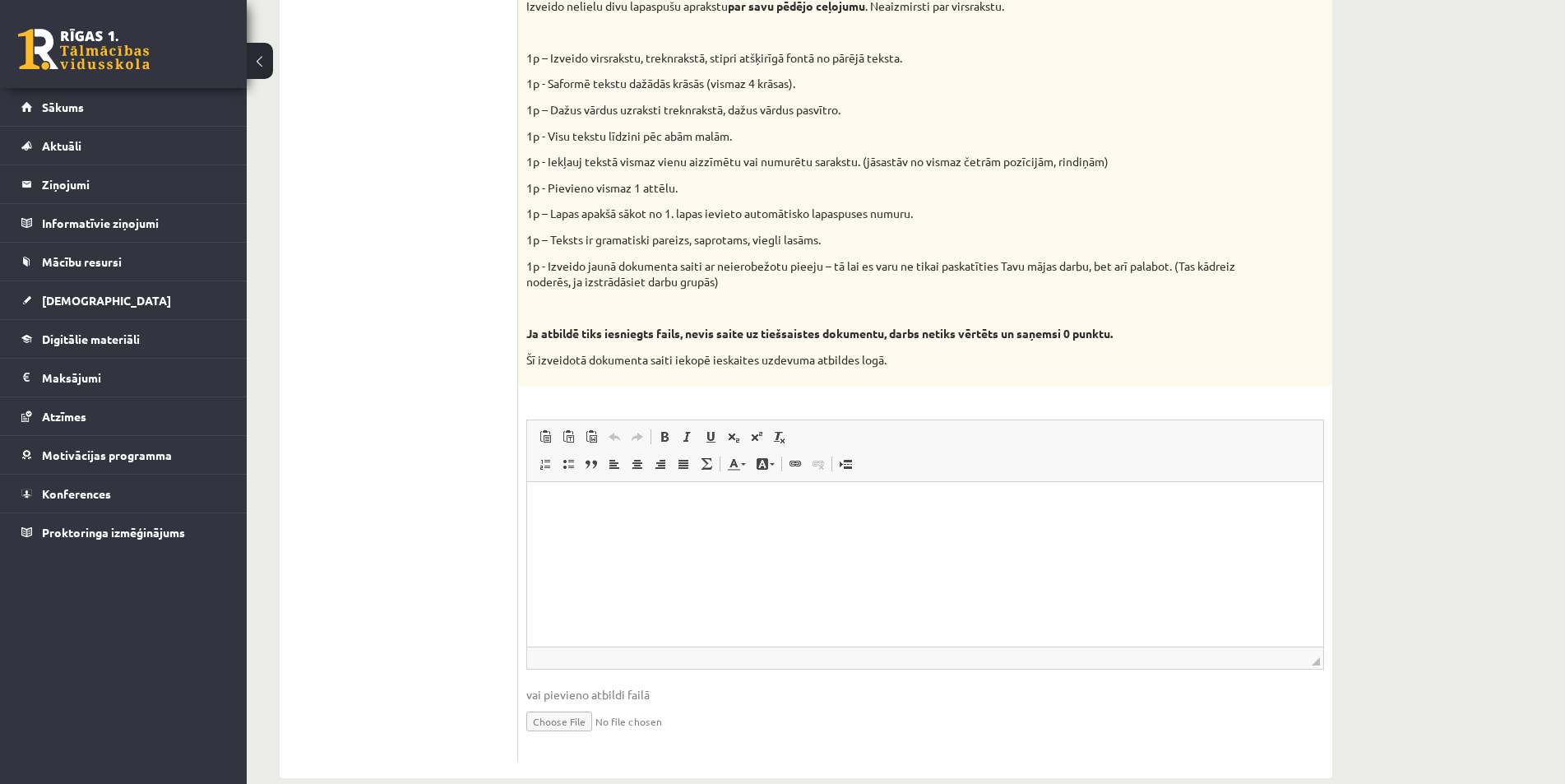
scroll to position [730, 0]
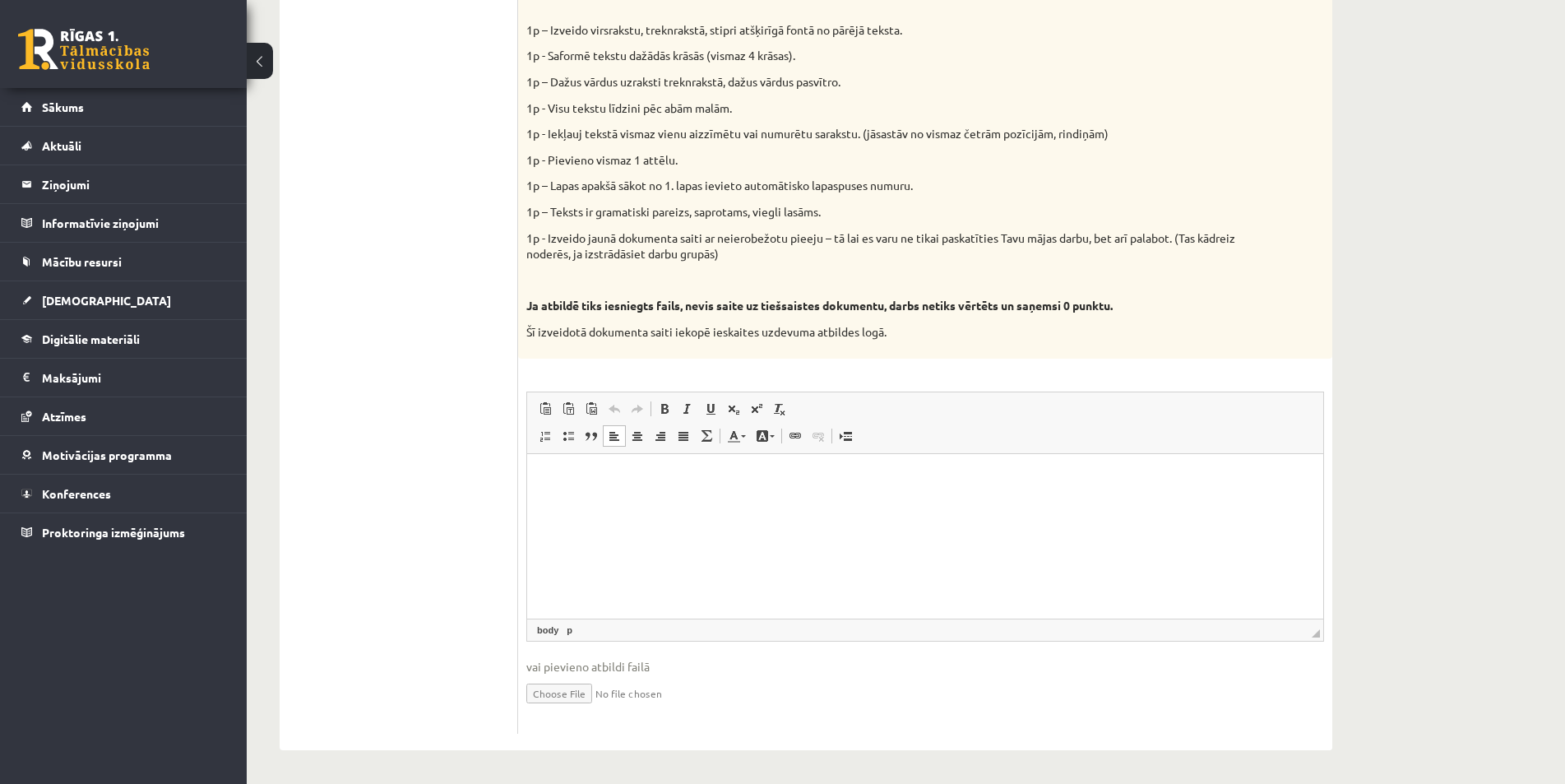
click at [622, 503] on html at bounding box center [926, 478] width 797 height 50
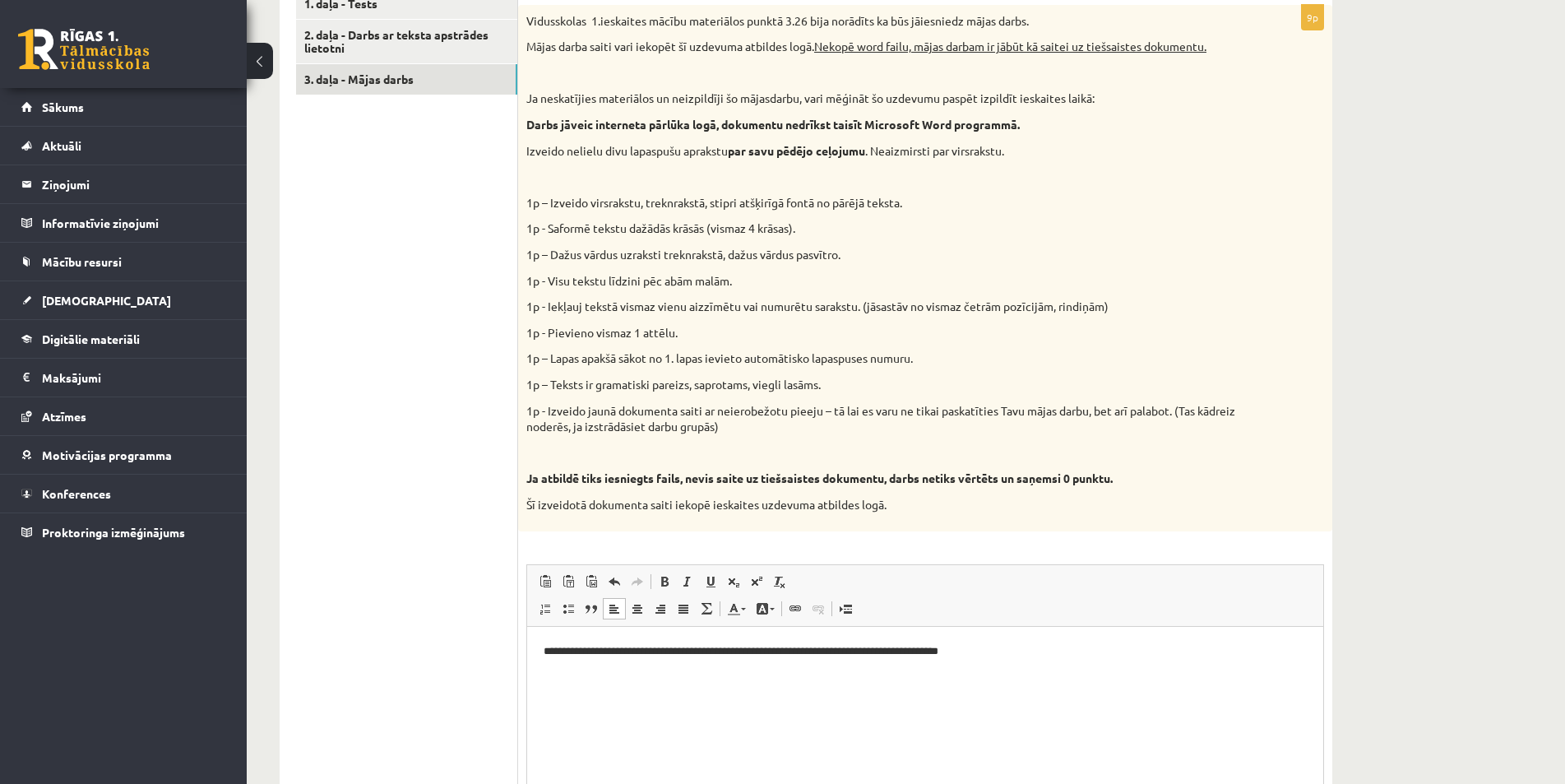
scroll to position [402, 0]
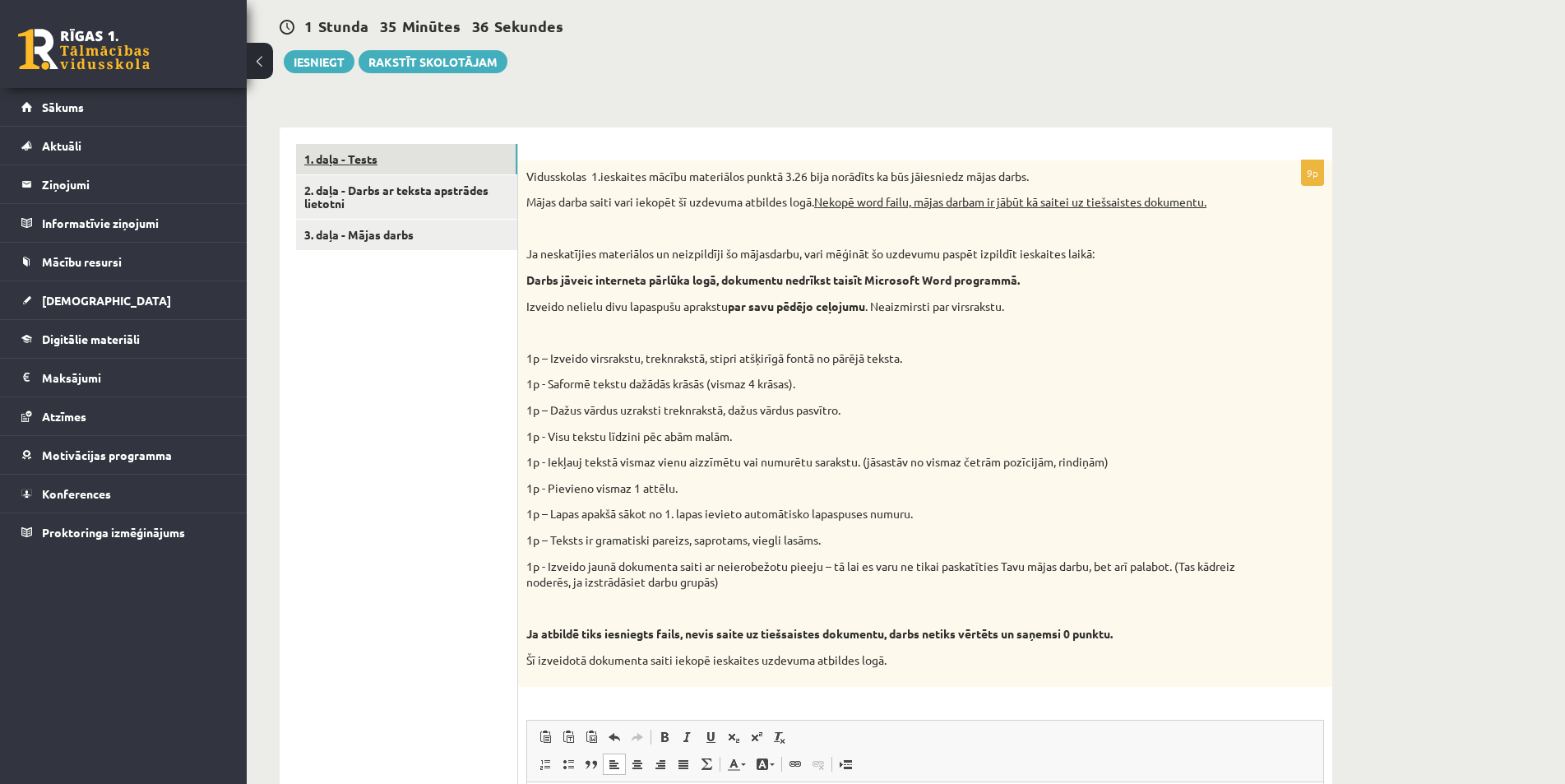
click at [413, 165] on link "1. daļa - Tests" at bounding box center [407, 159] width 221 height 31
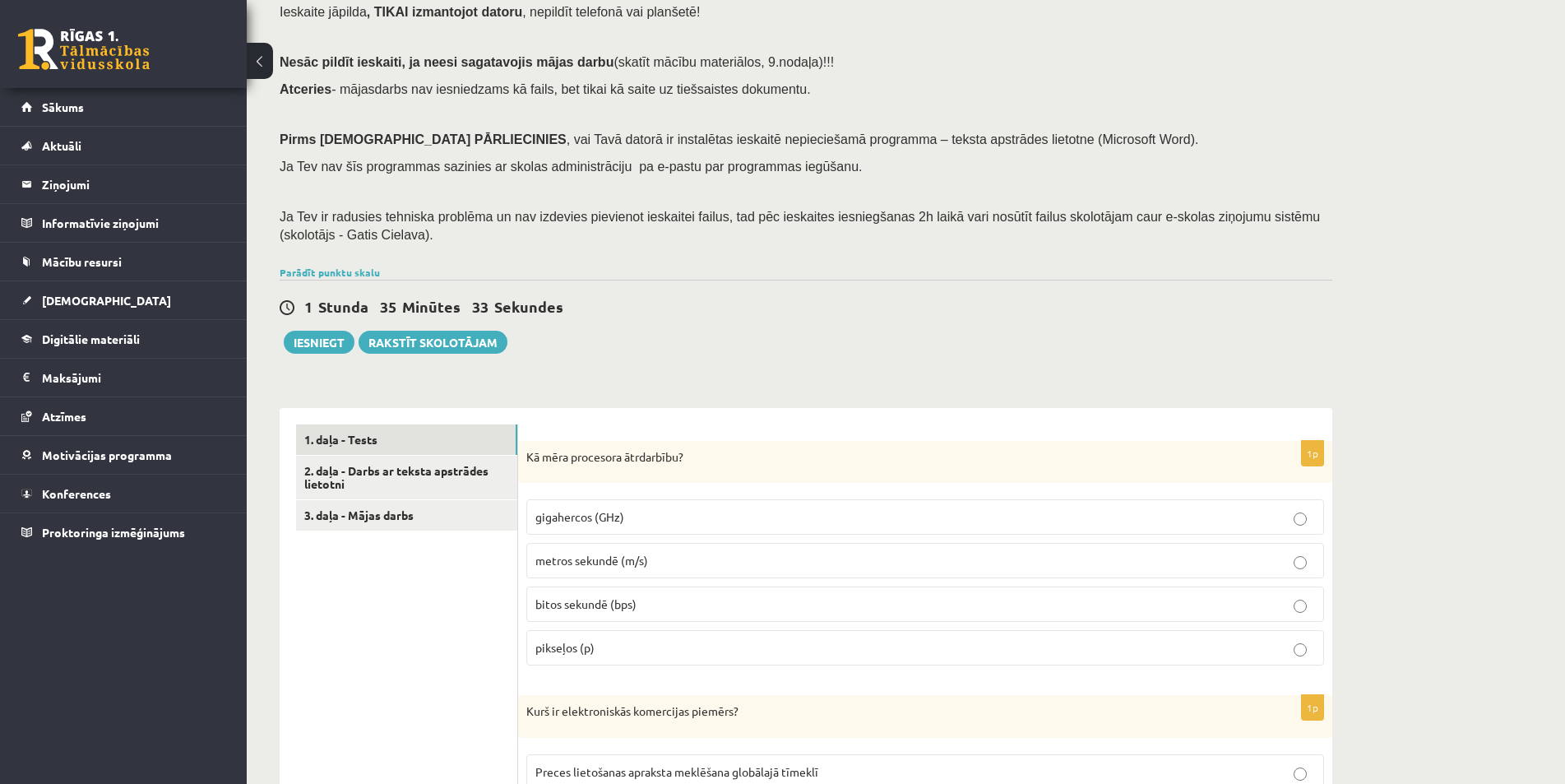
scroll to position [0, 0]
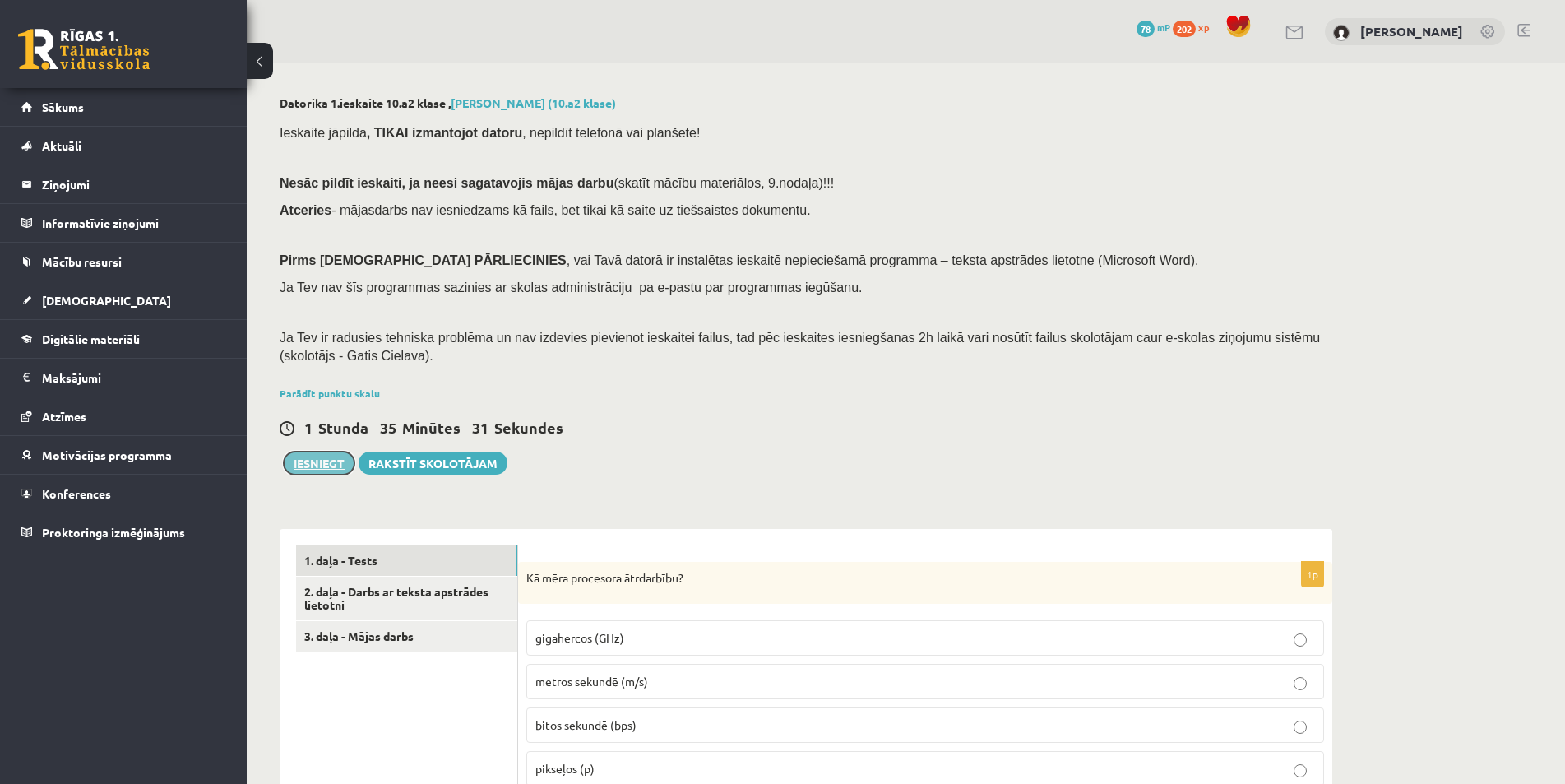
click at [324, 461] on button "Iesniegt" at bounding box center [318, 463] width 71 height 23
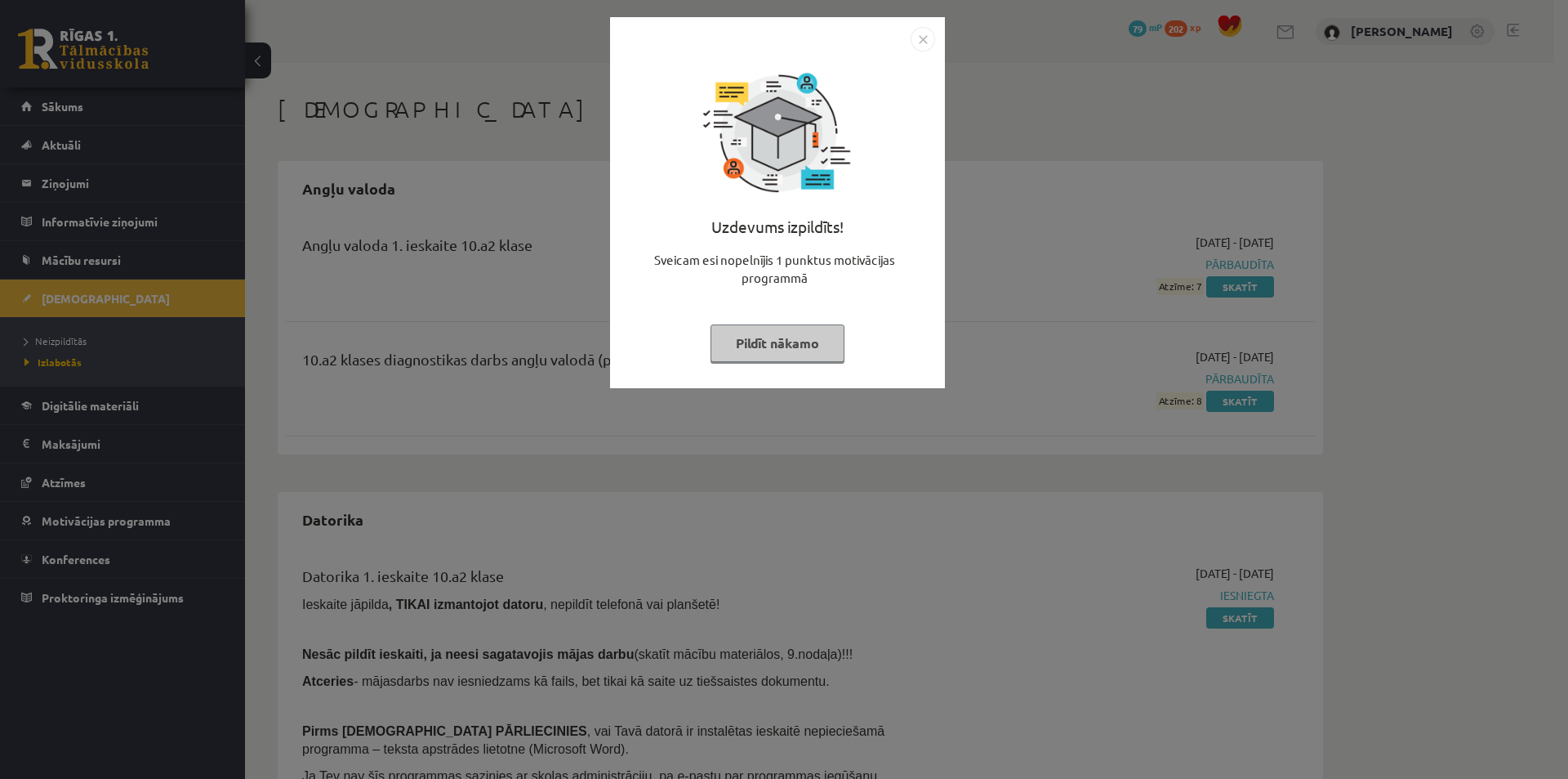
click at [924, 42] on img "Close" at bounding box center [923, 40] width 25 height 25
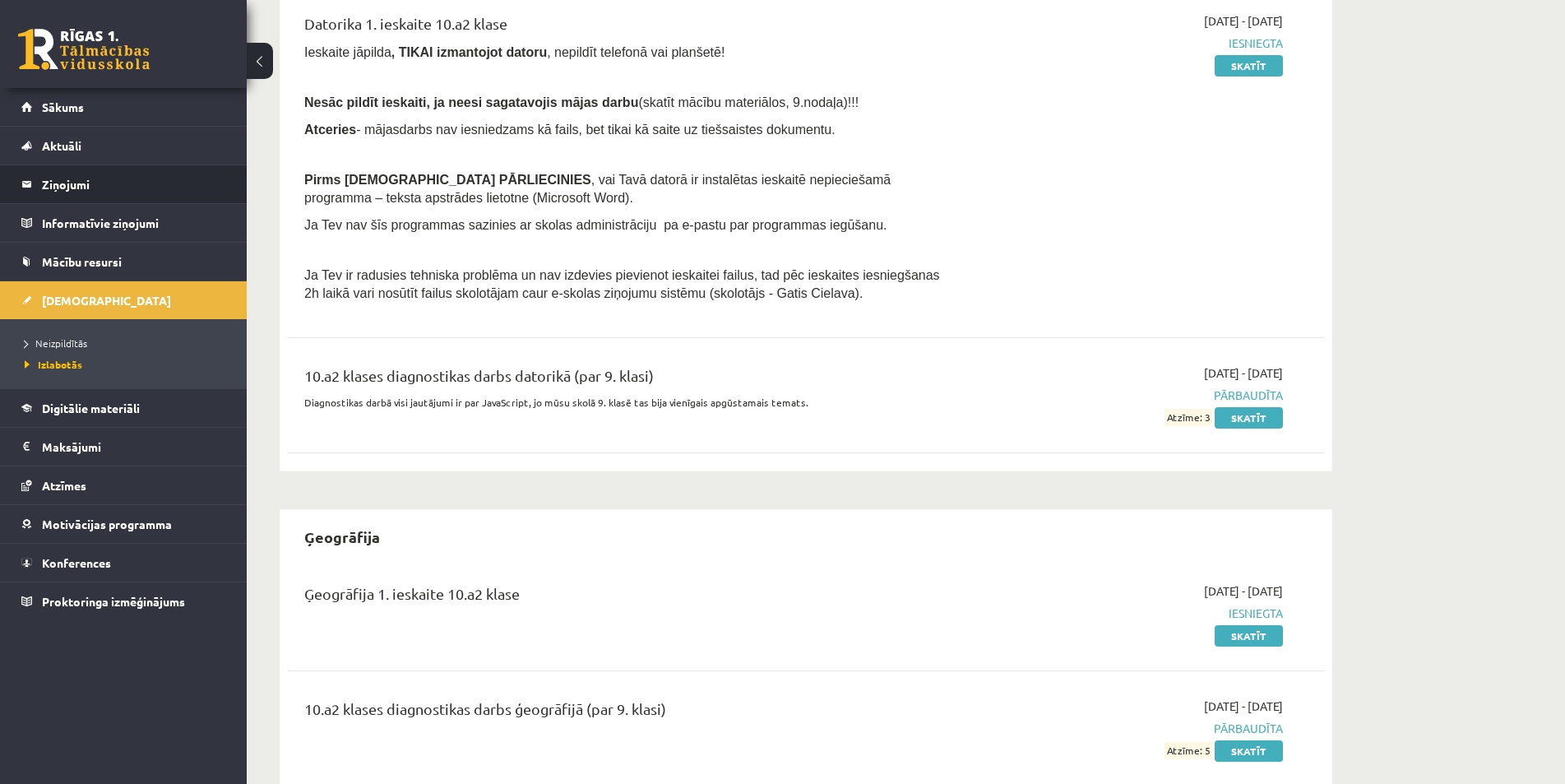
scroll to position [527, 0]
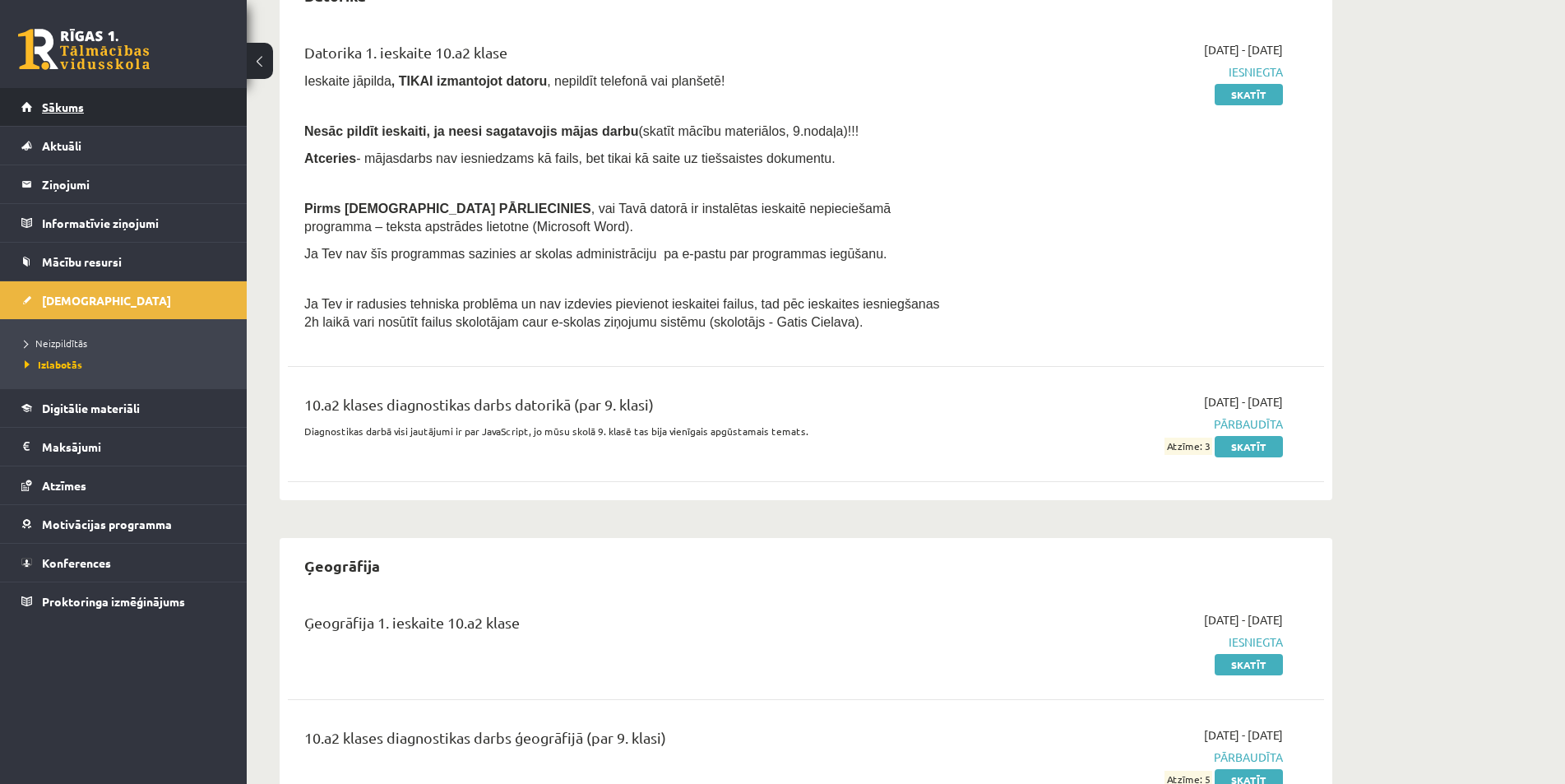
click at [64, 113] on span "Sākums" at bounding box center [62, 107] width 42 height 15
